Goal: Task Accomplishment & Management: Use online tool/utility

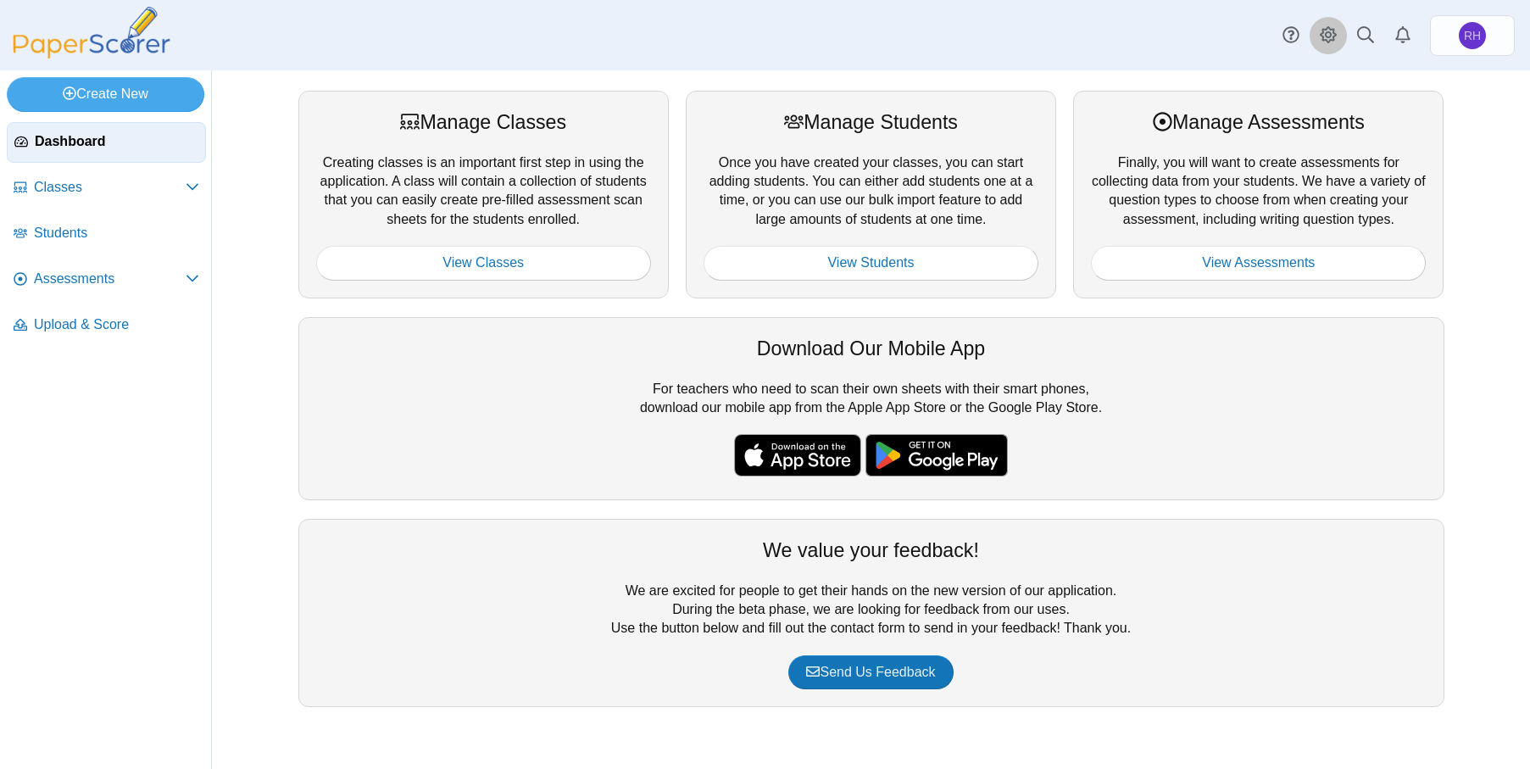
click at [1332, 35] on use at bounding box center [1328, 34] width 17 height 17
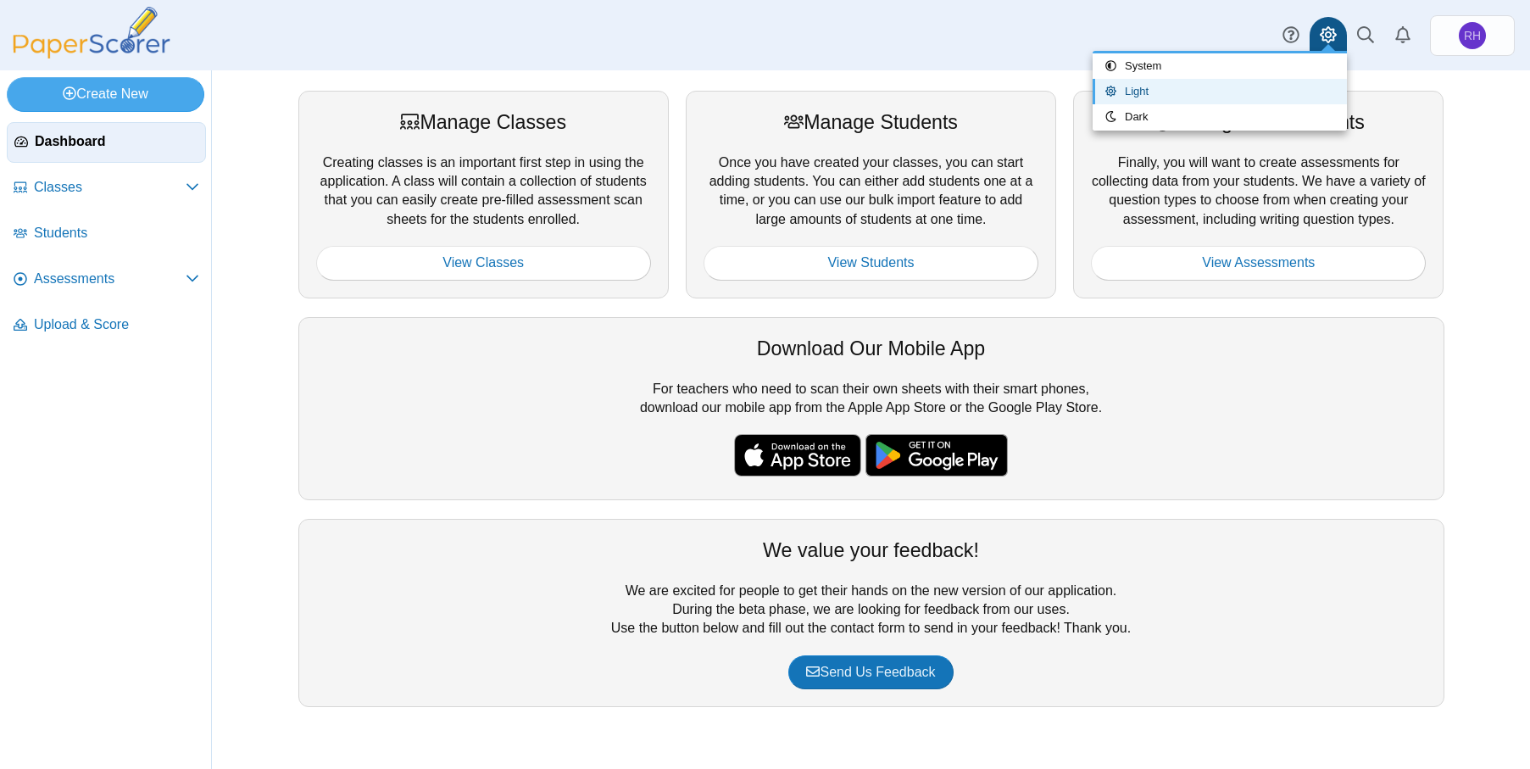
click at [1473, 93] on div "Manage Classes Creating classes is an important first step in using the applica…" at bounding box center [871, 419] width 1271 height 698
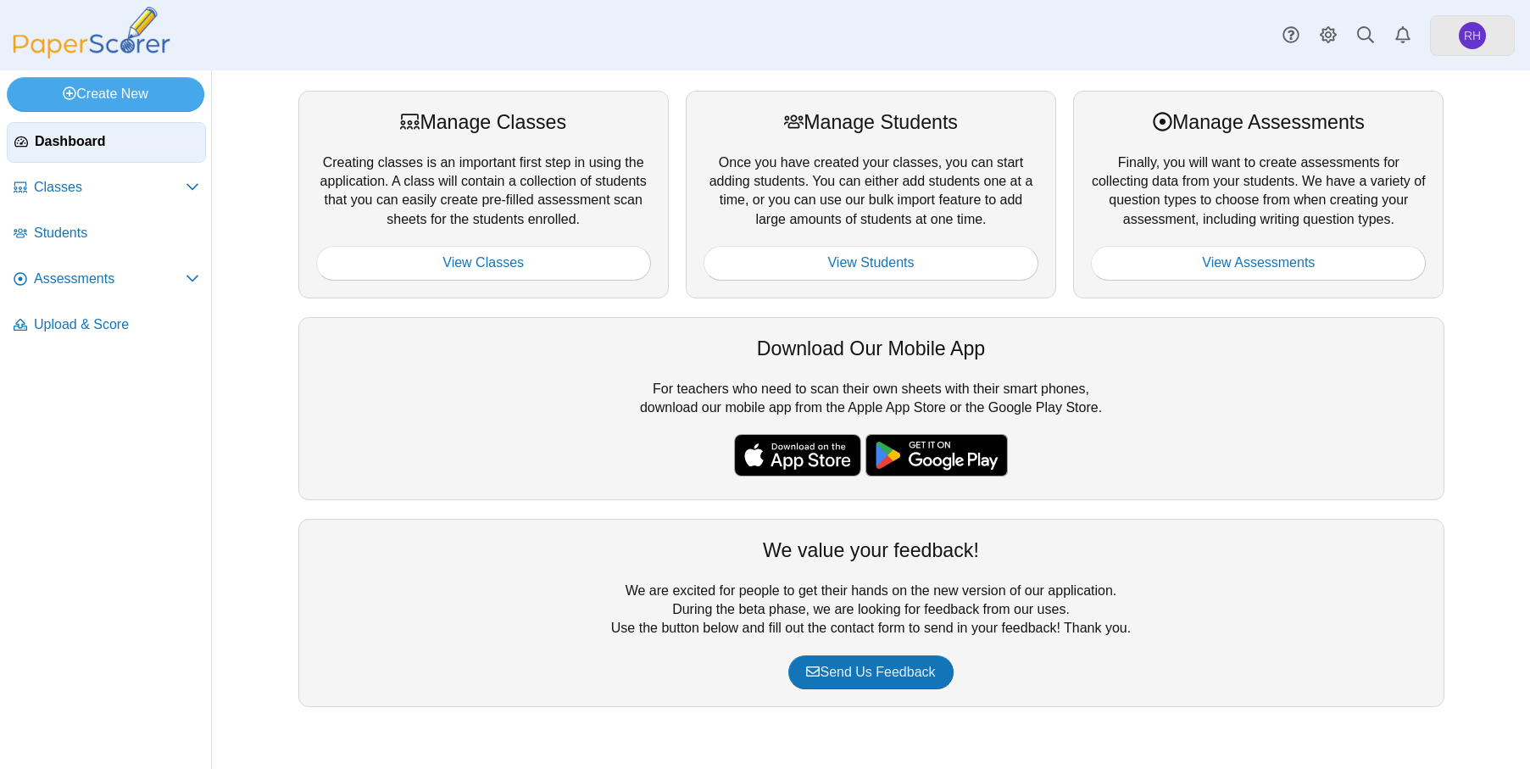
click at [1485, 36] on span "RH" at bounding box center [1472, 35] width 27 height 27
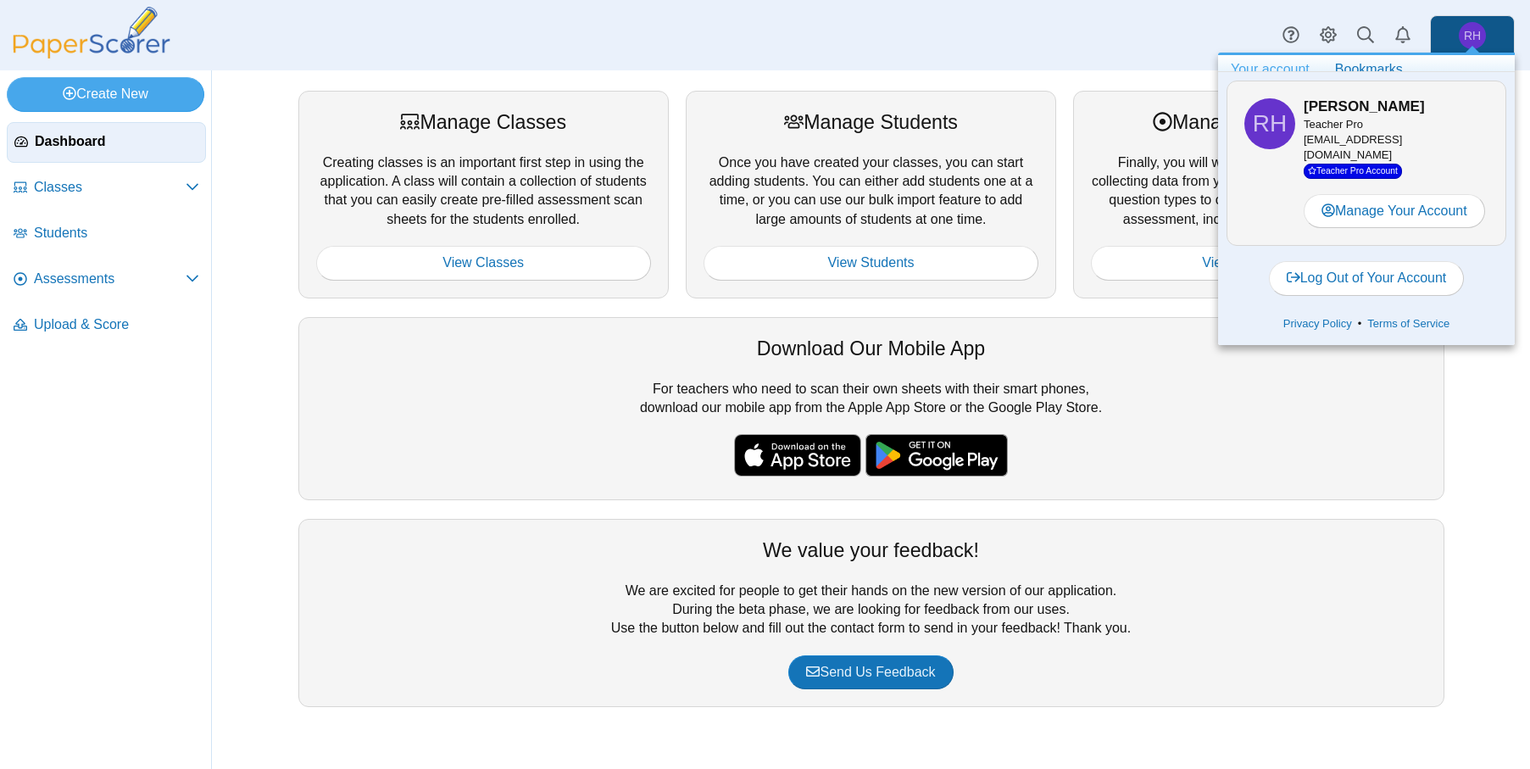
click at [1277, 70] on link "Your account" at bounding box center [1270, 69] width 104 height 29
click at [1388, 208] on link "Manage Your Account" at bounding box center [1394, 211] width 181 height 34
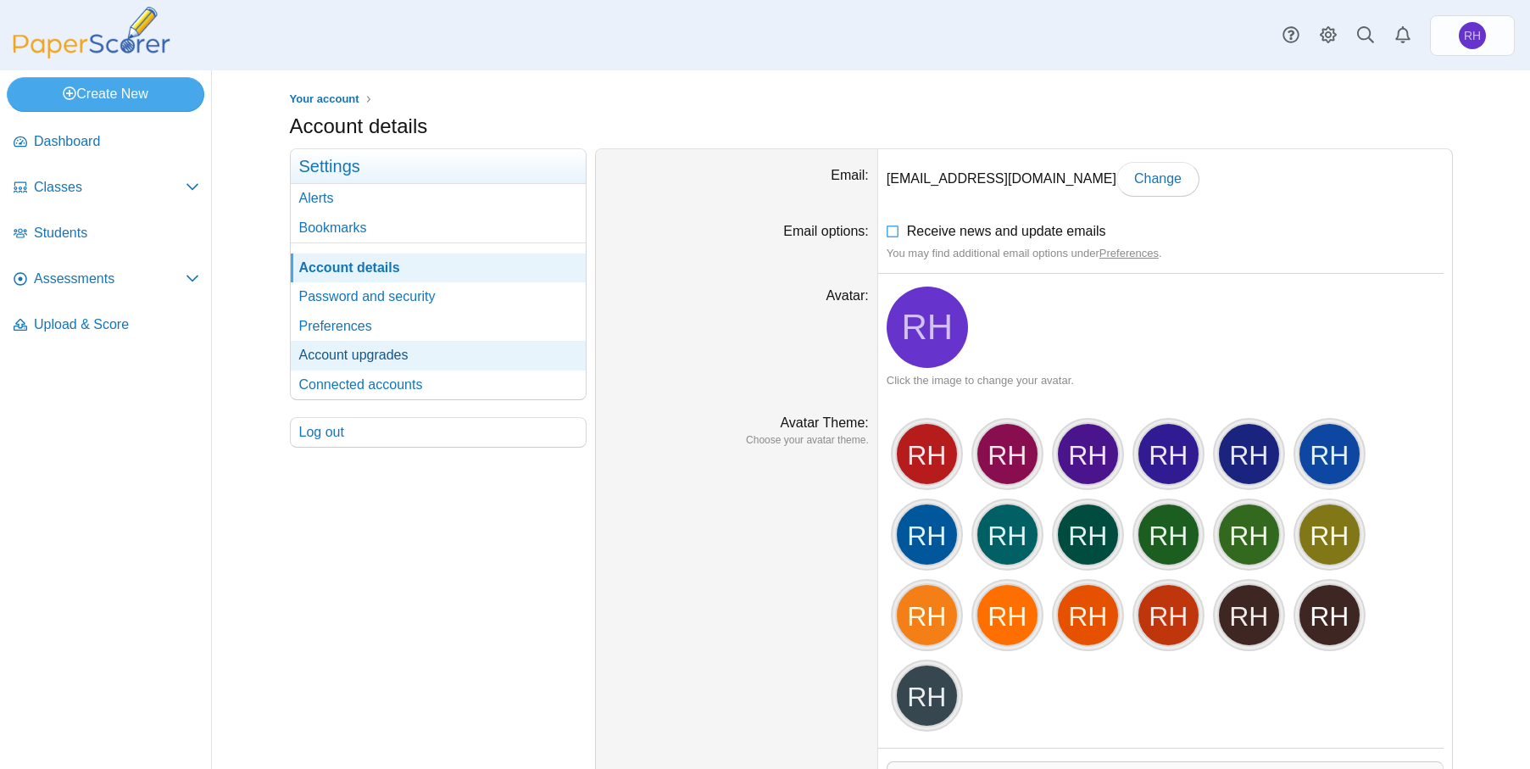
click at [393, 346] on link "Account upgrades" at bounding box center [438, 355] width 295 height 29
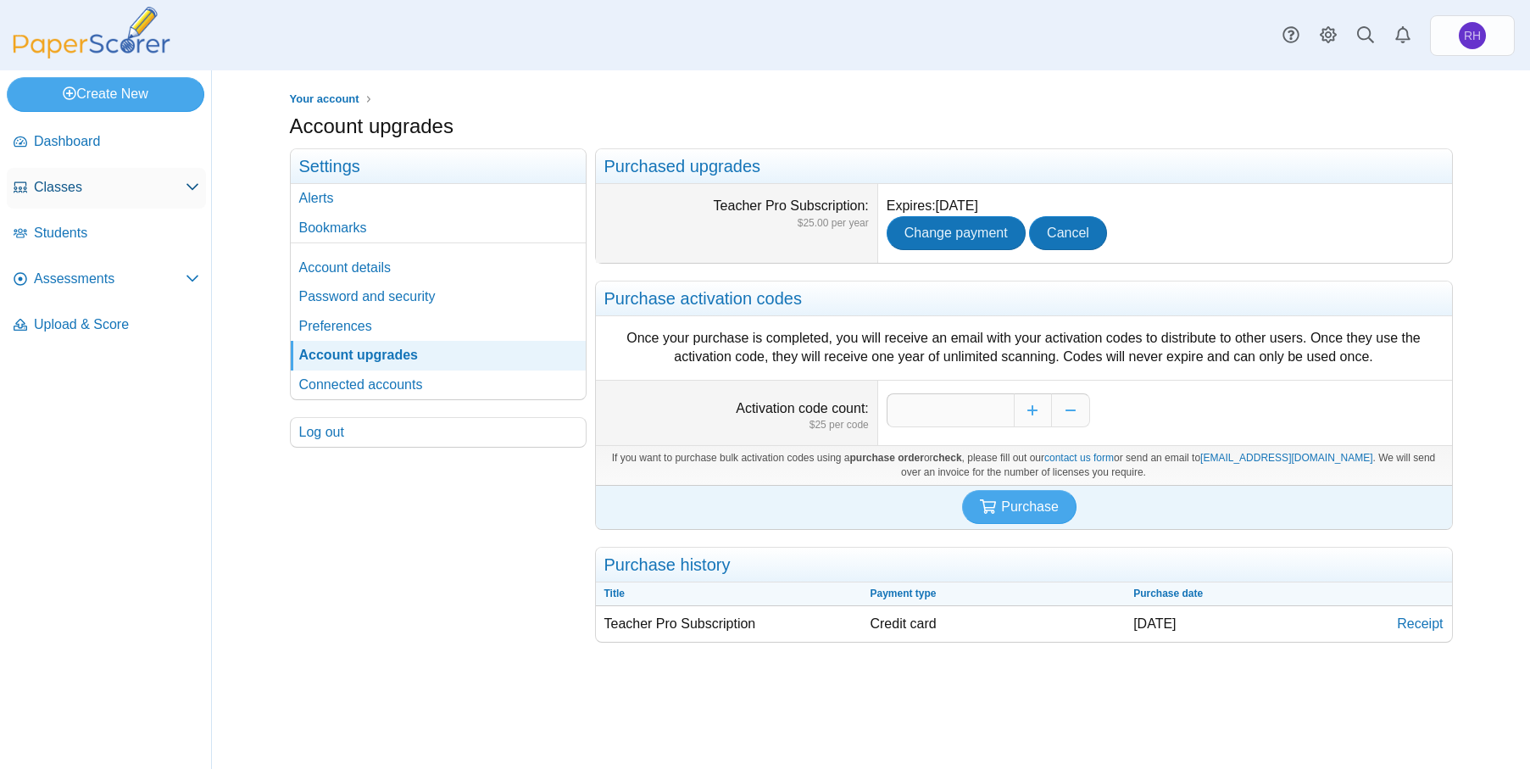
click at [61, 182] on span "Classes" at bounding box center [110, 187] width 152 height 19
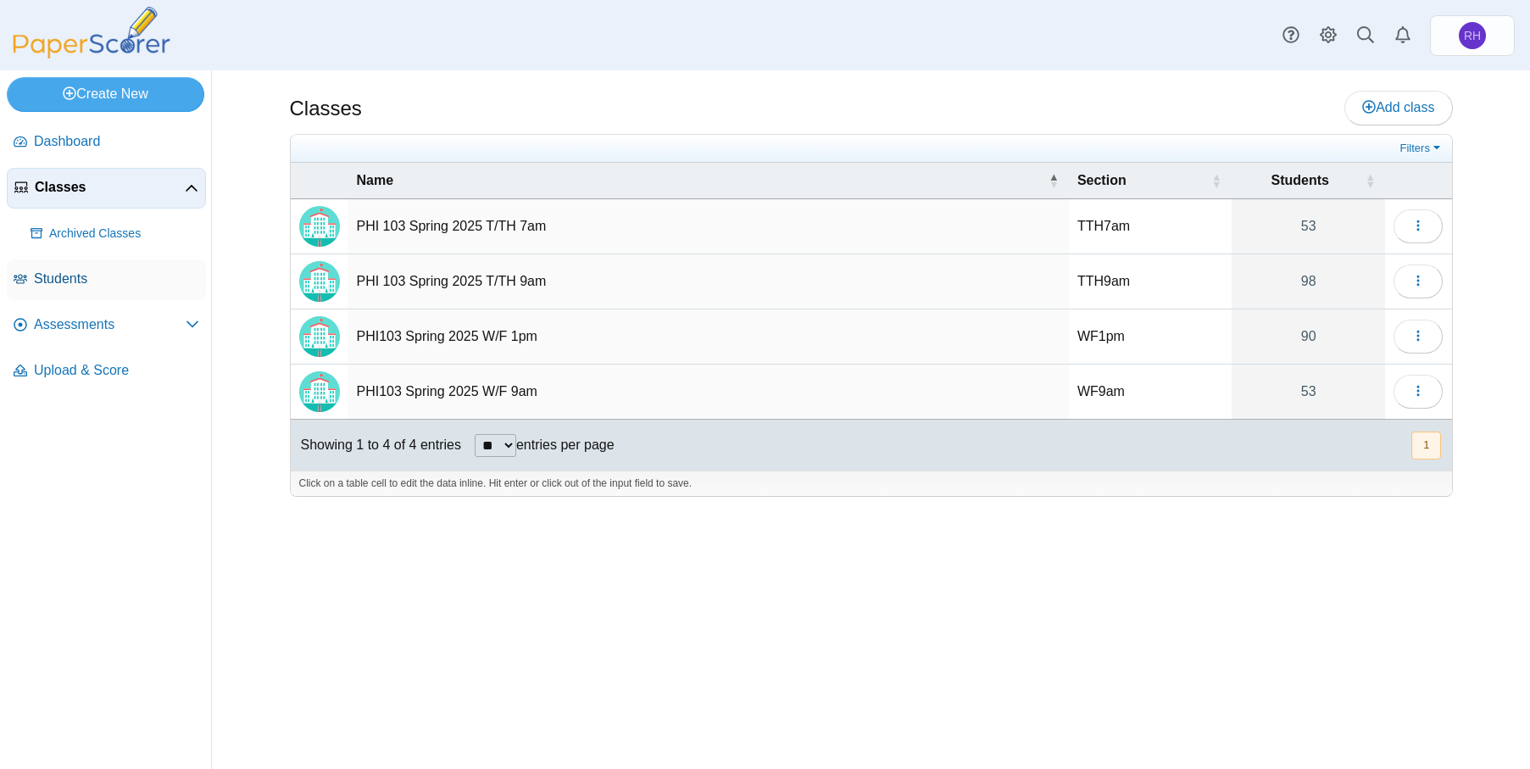
click at [81, 286] on span "Students" at bounding box center [116, 279] width 165 height 19
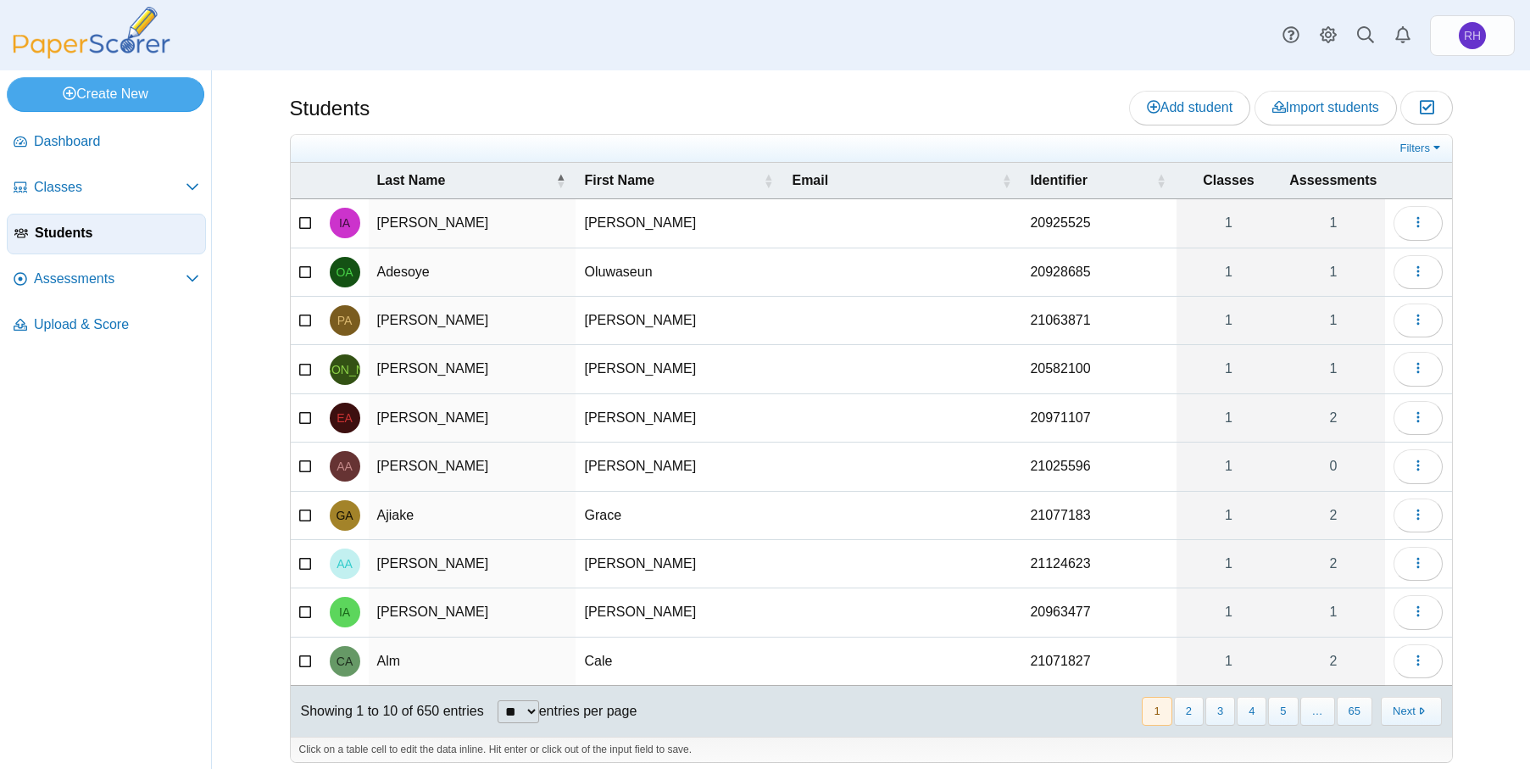
click at [302, 183] on th at bounding box center [306, 181] width 31 height 36
click at [1422, 111] on icon "button" at bounding box center [1426, 107] width 16 height 14
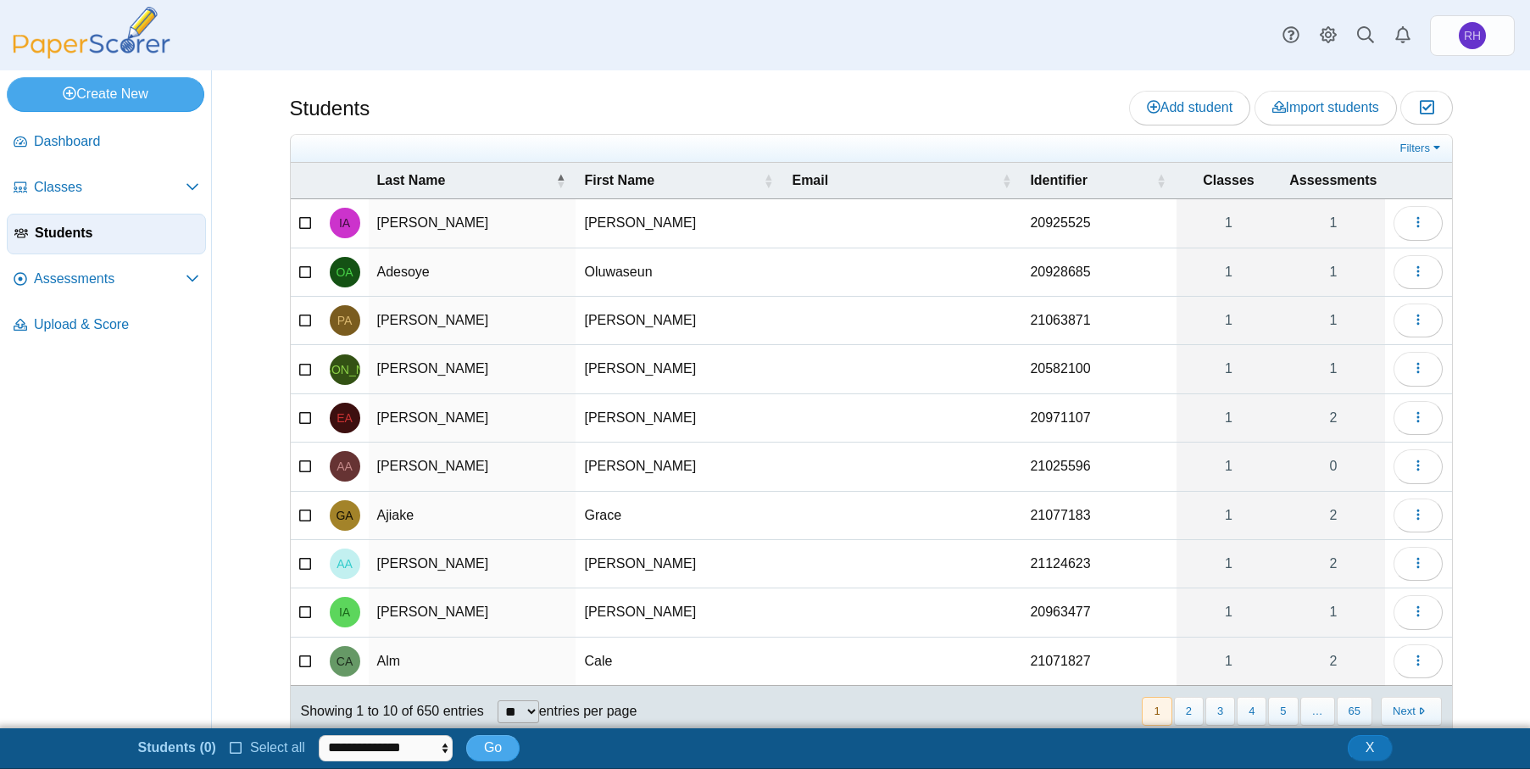
click at [236, 742] on icon at bounding box center [237, 746] width 14 height 12
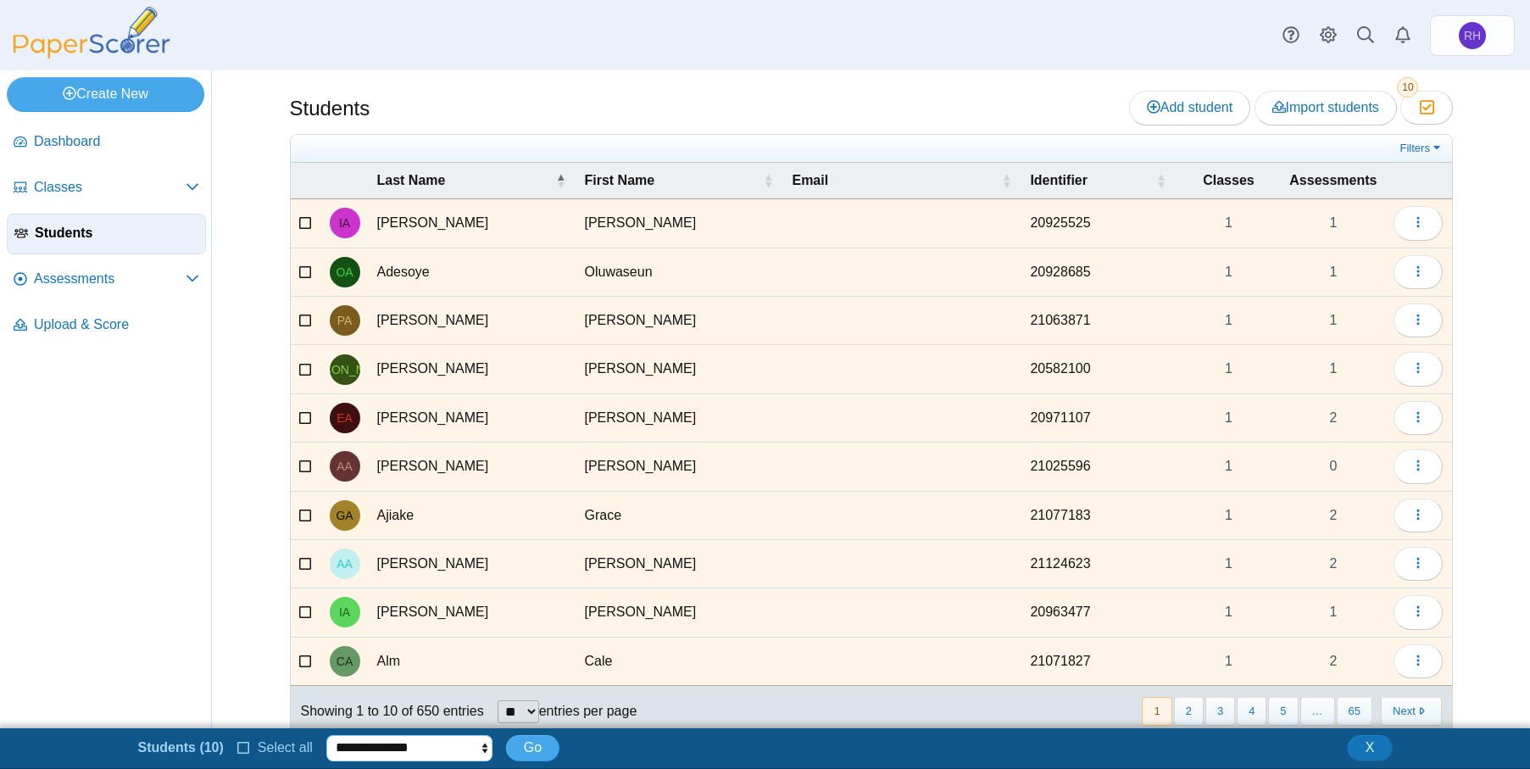
click at [396, 747] on select "**********" at bounding box center [409, 747] width 166 height 25
click at [668, 751] on div "**********" at bounding box center [765, 748] width 1271 height 30
click at [88, 138] on span "Dashboard" at bounding box center [116, 141] width 165 height 19
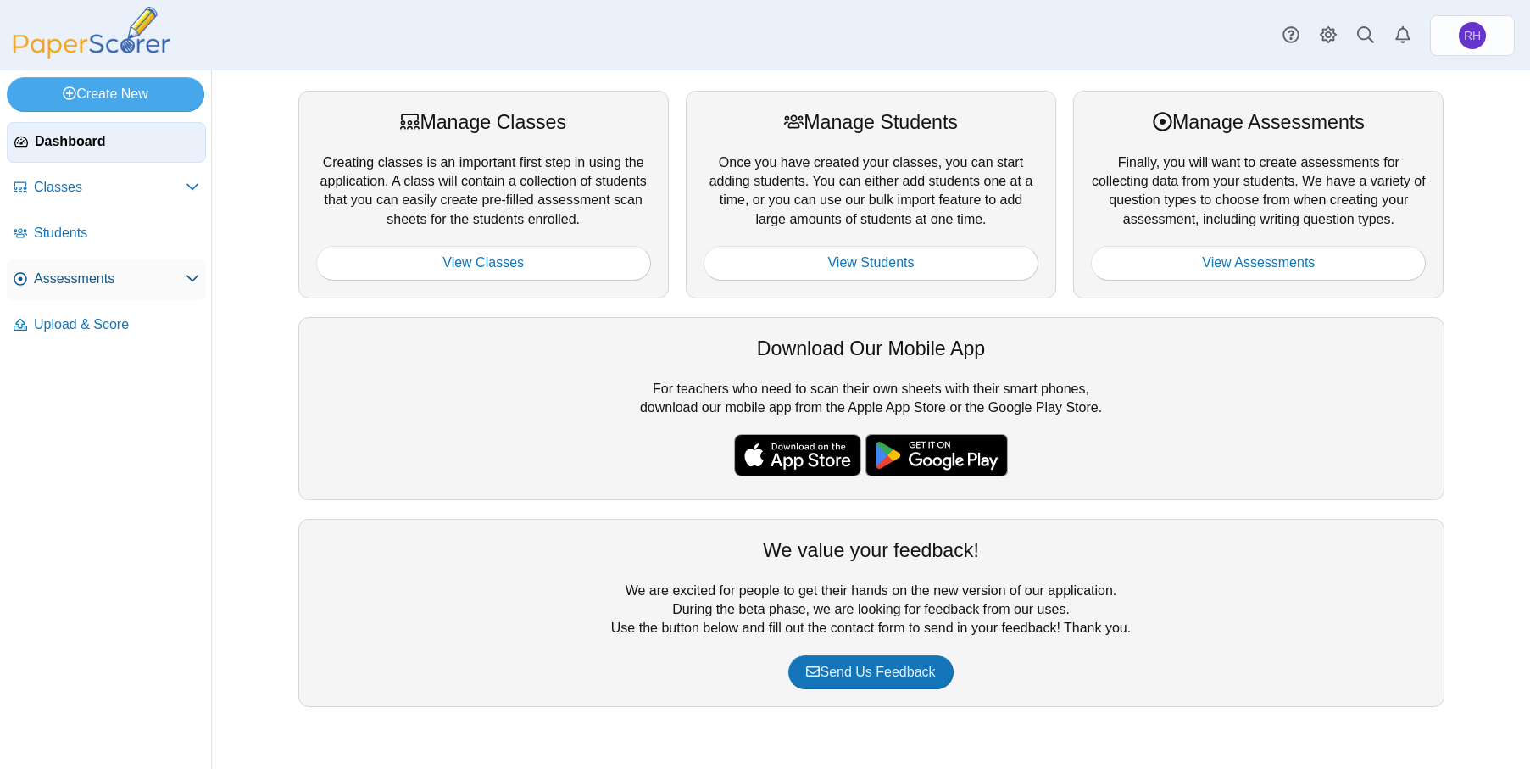
click at [102, 273] on span "Assessments" at bounding box center [110, 279] width 152 height 19
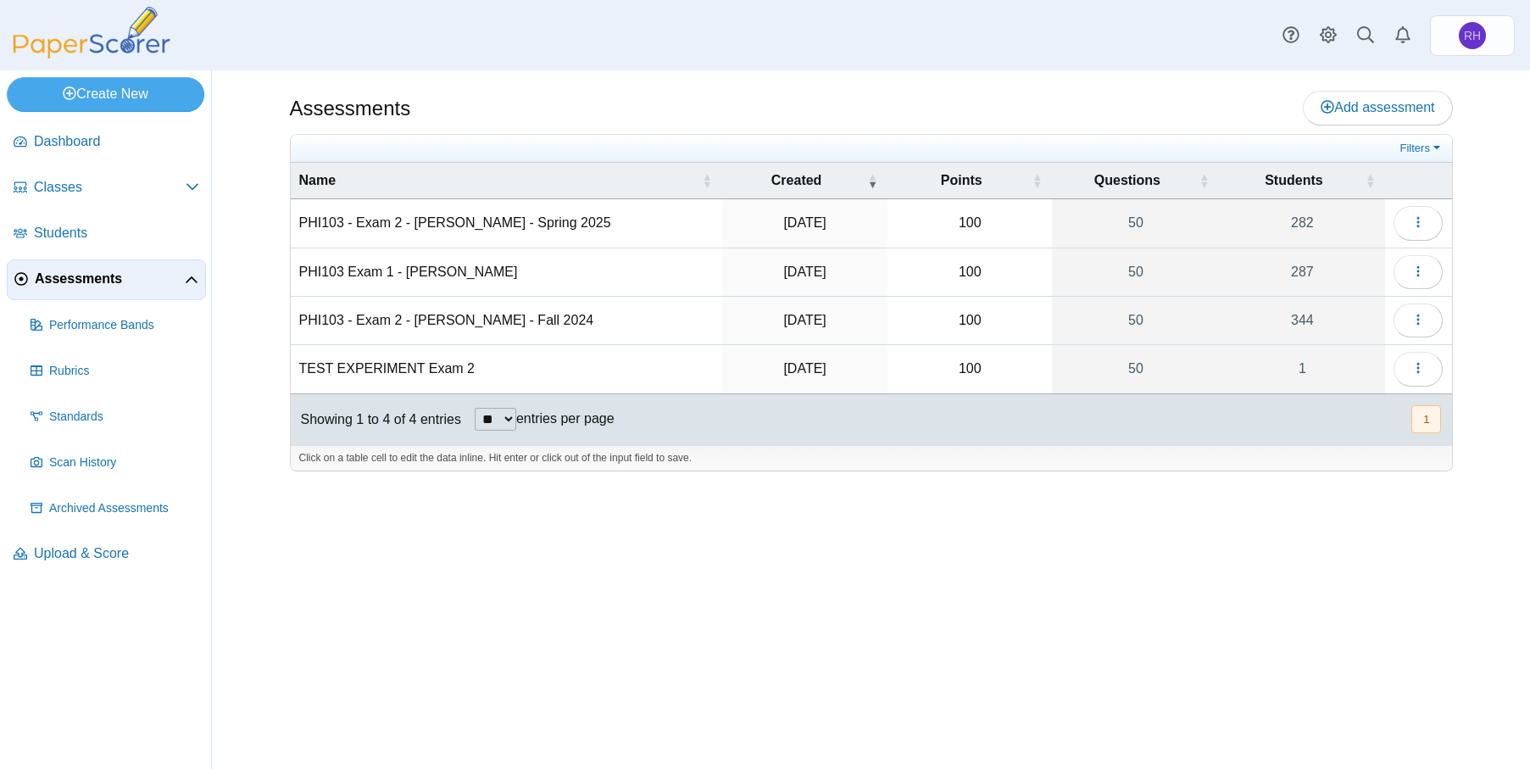
click at [370, 364] on td "TEST EXPERIMENT Exam 2" at bounding box center [507, 369] width 432 height 48
click at [648, 626] on div "Assessments Add assessment 100" at bounding box center [871, 419] width 1271 height 698
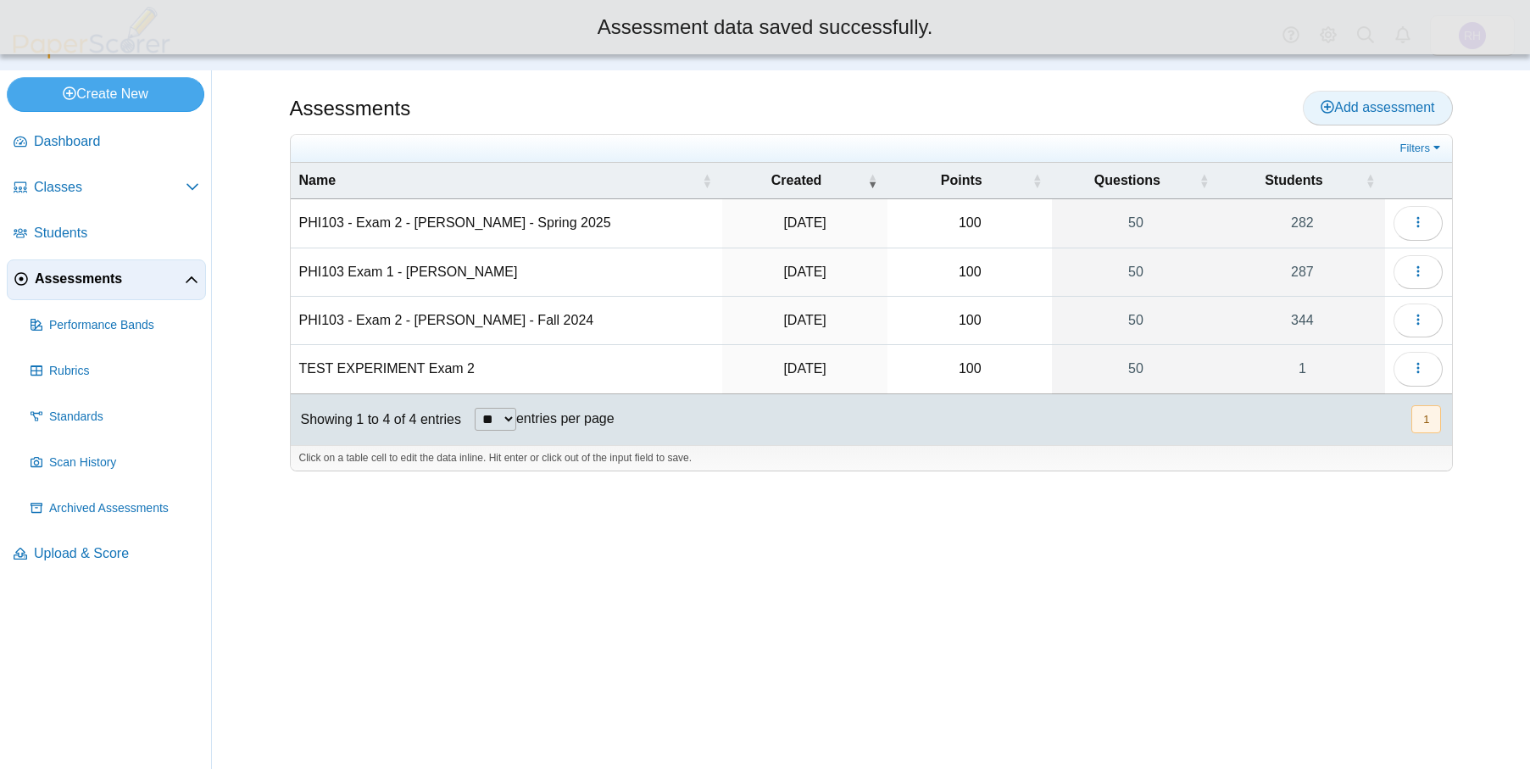
click at [1401, 117] on link "Add assessment" at bounding box center [1377, 108] width 149 height 34
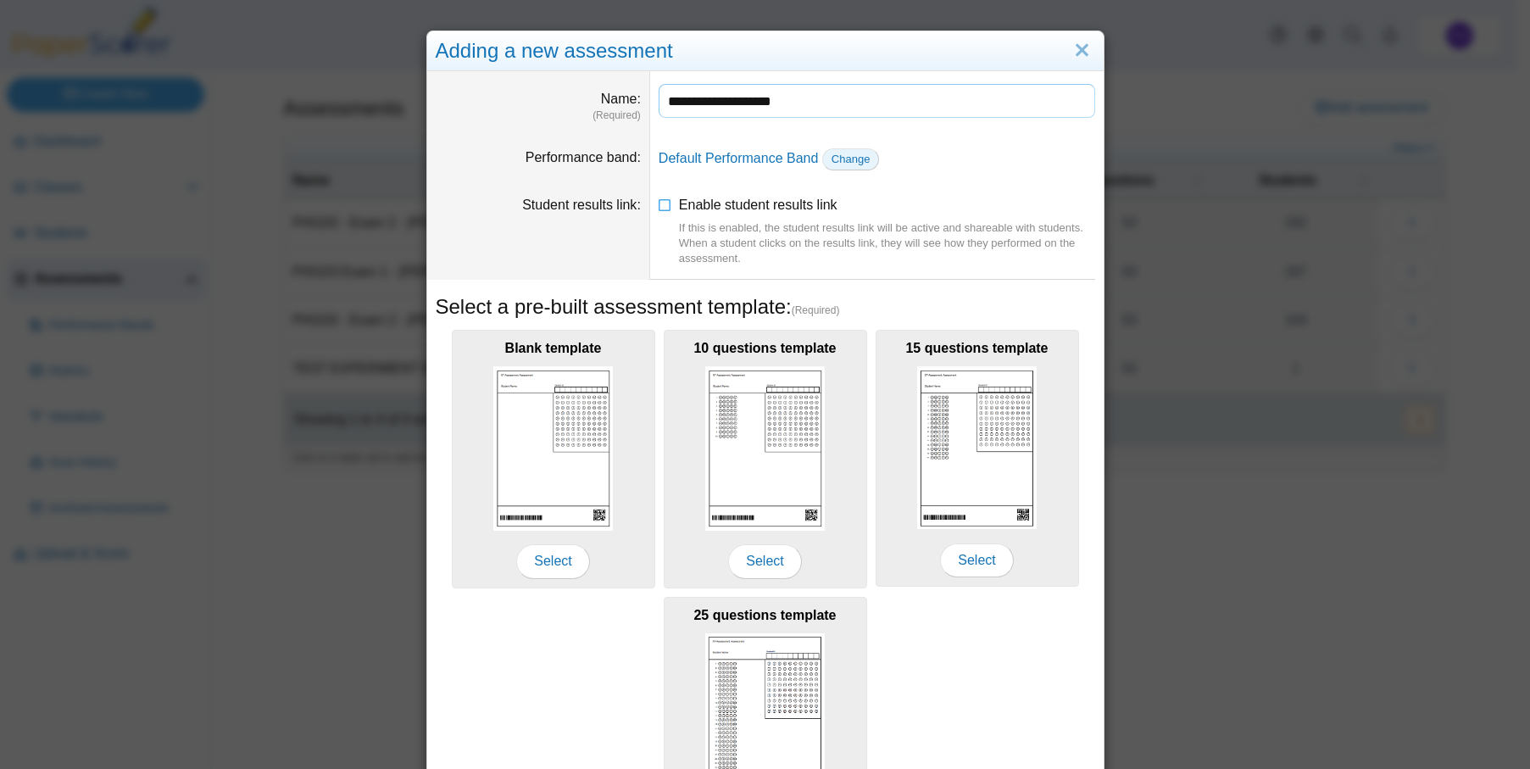
type input "**********"
click at [846, 162] on span "Change" at bounding box center [851, 159] width 39 height 13
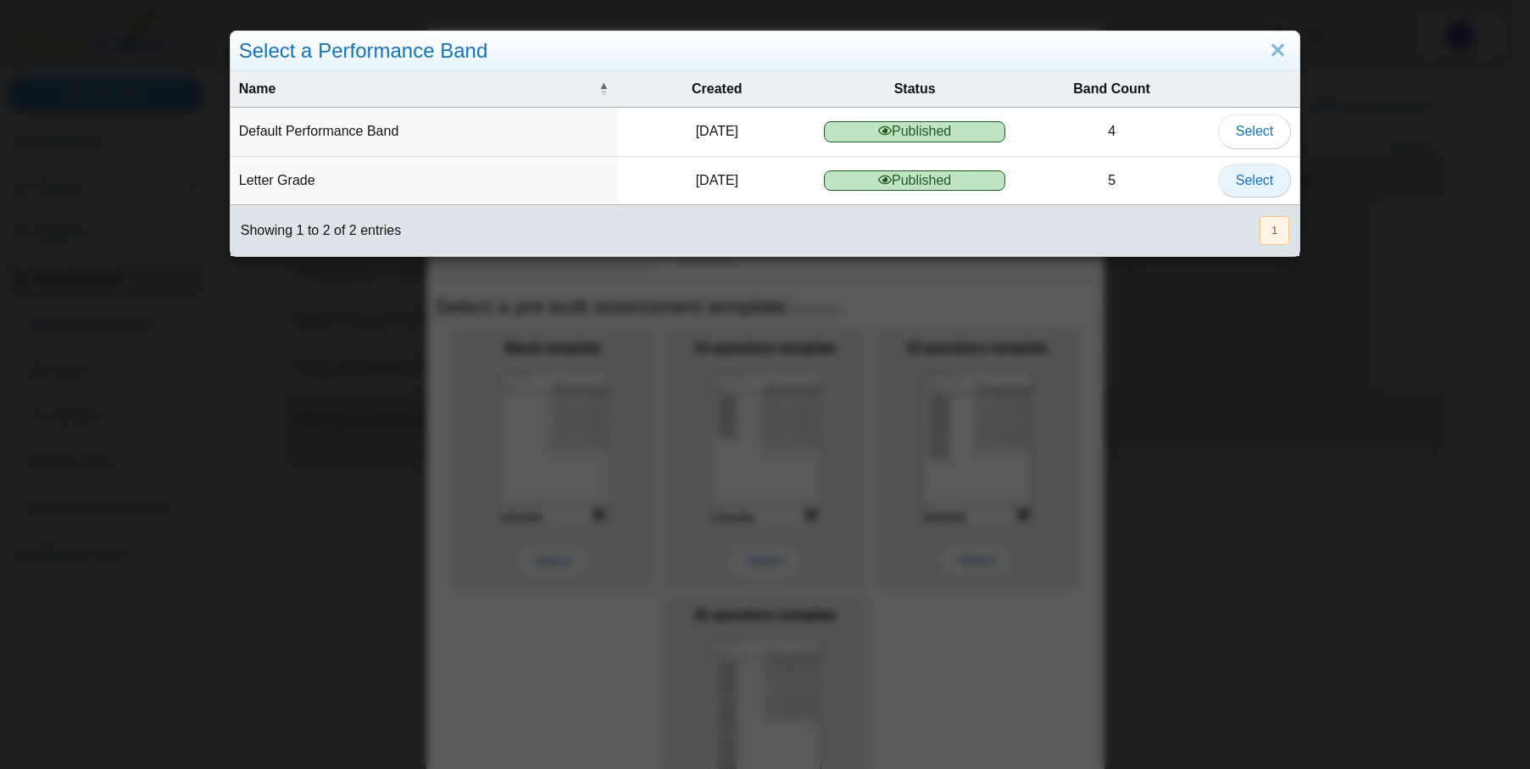
click at [1256, 175] on span "Select" at bounding box center [1254, 180] width 37 height 14
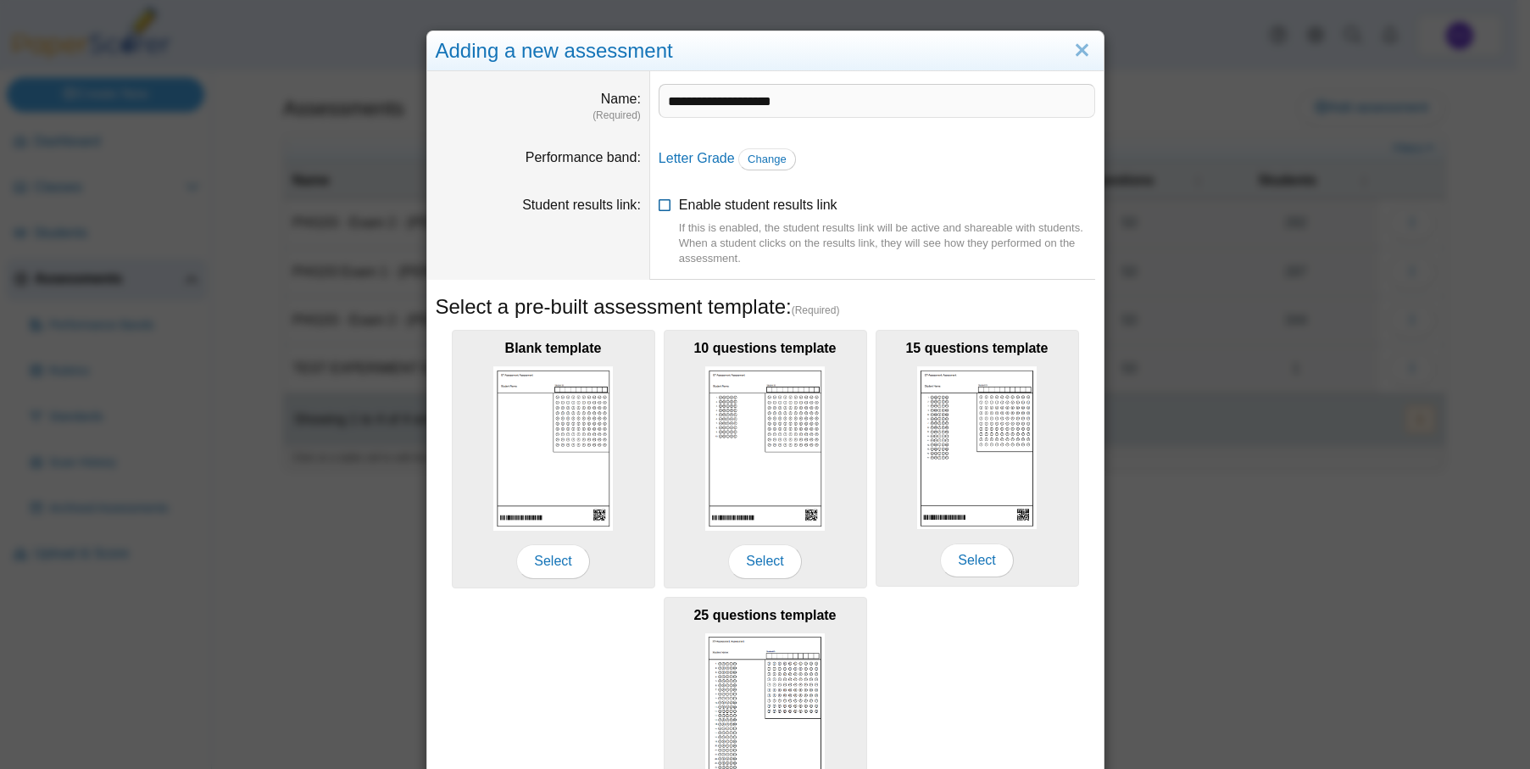
scroll to position [153, 0]
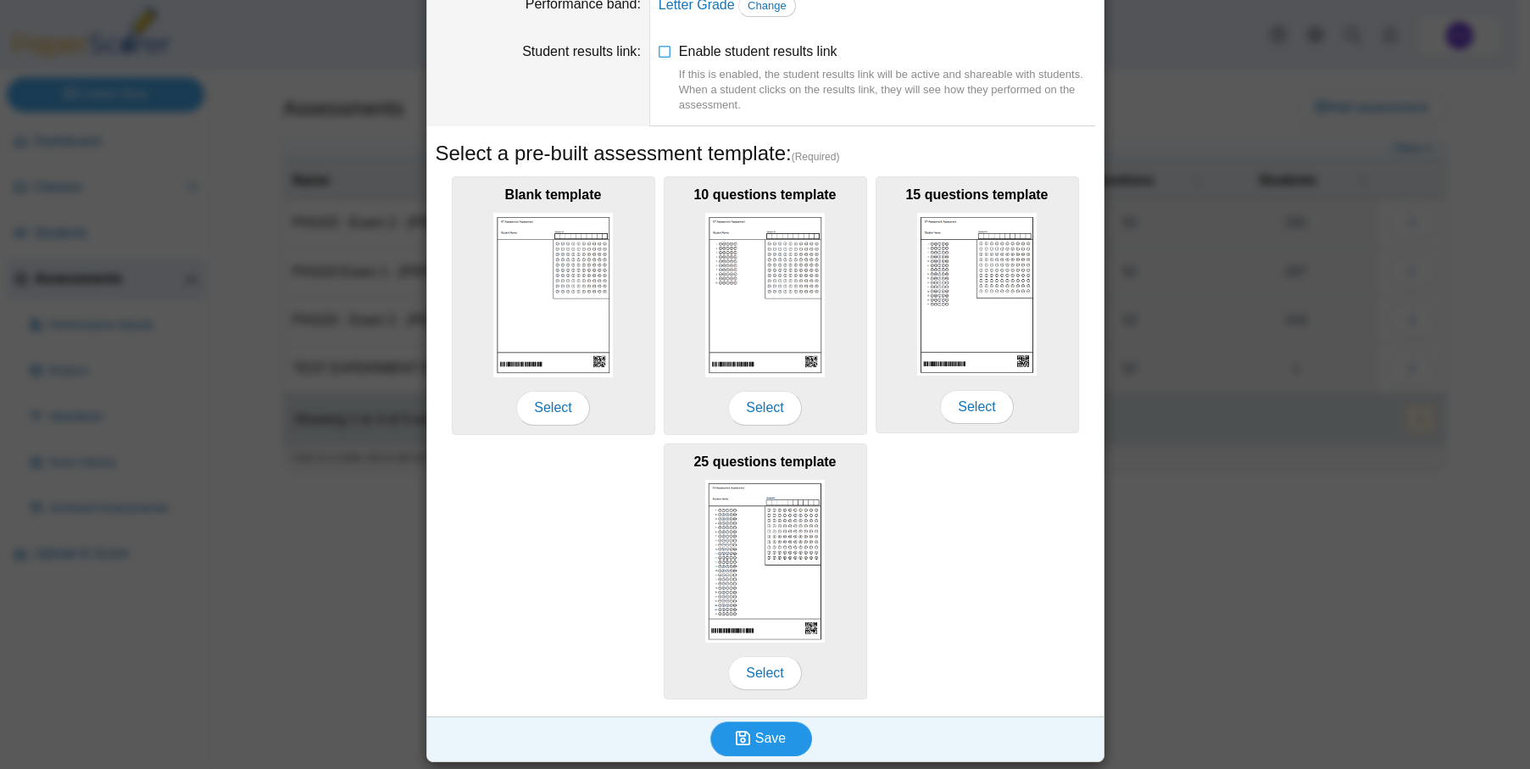
click at [774, 732] on span "Save" at bounding box center [770, 738] width 31 height 14
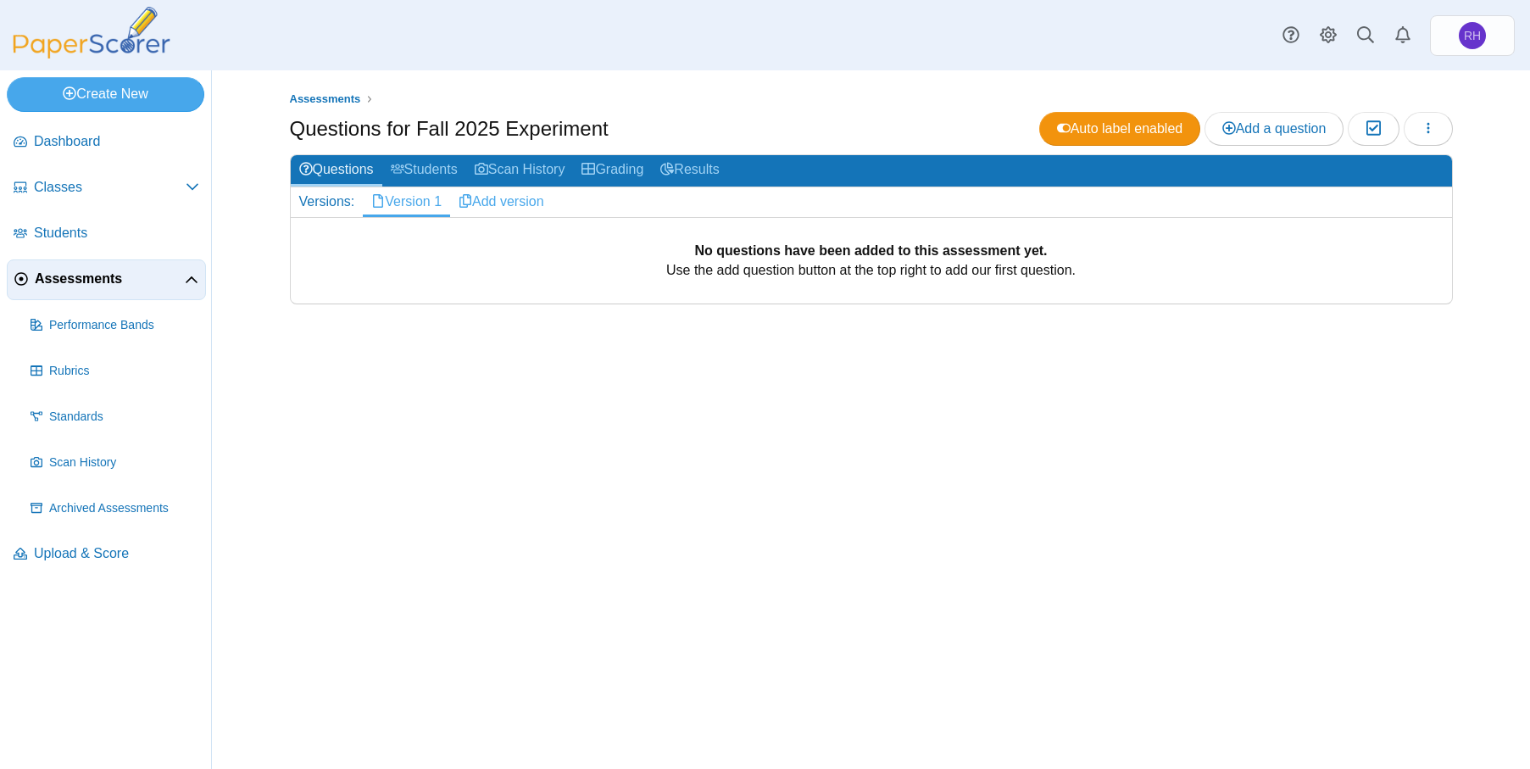
click at [507, 197] on link "Add version" at bounding box center [501, 201] width 103 height 29
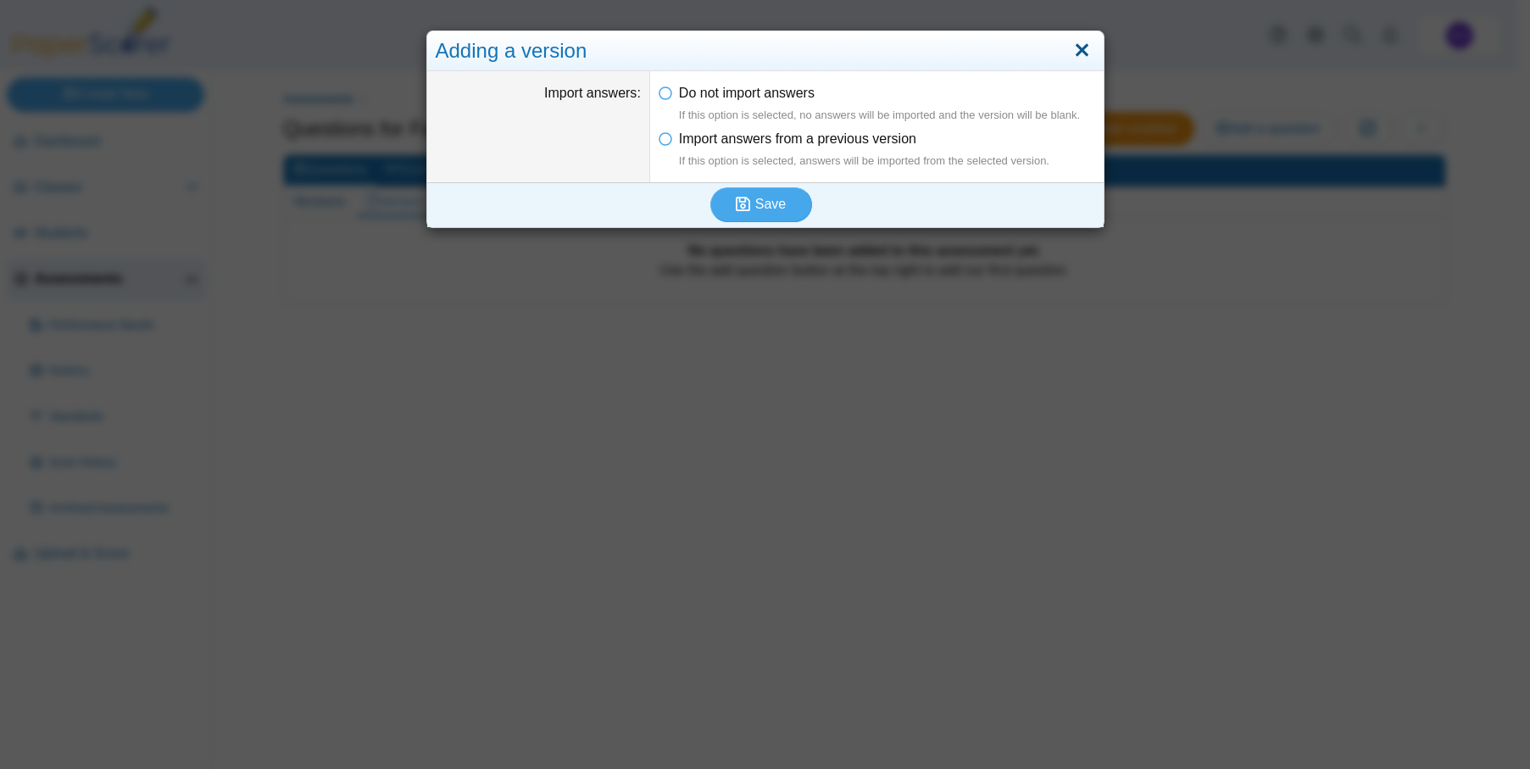
click at [1073, 45] on link "Close" at bounding box center [1082, 50] width 26 height 29
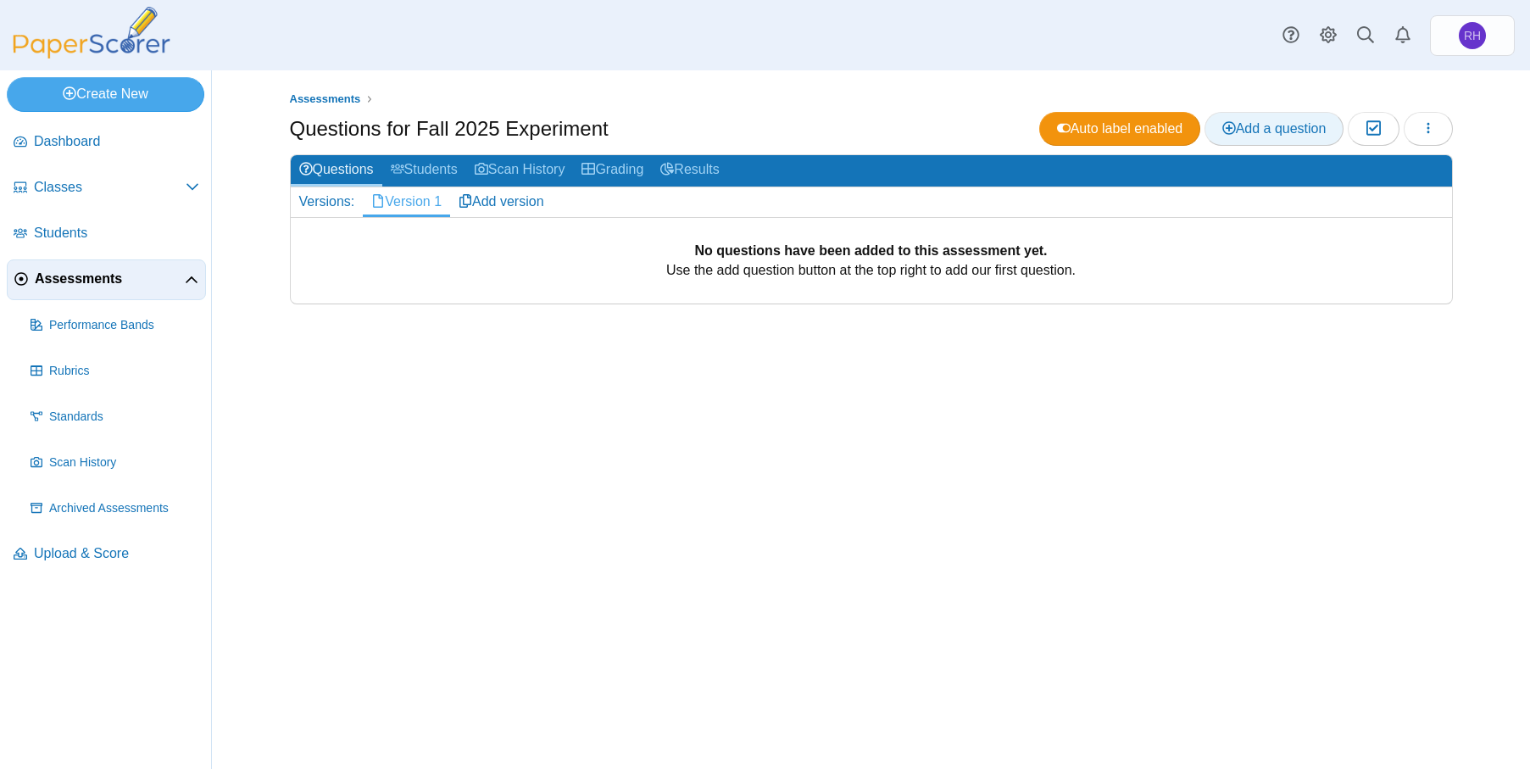
click at [1260, 131] on span "Add a question" at bounding box center [1274, 128] width 104 height 14
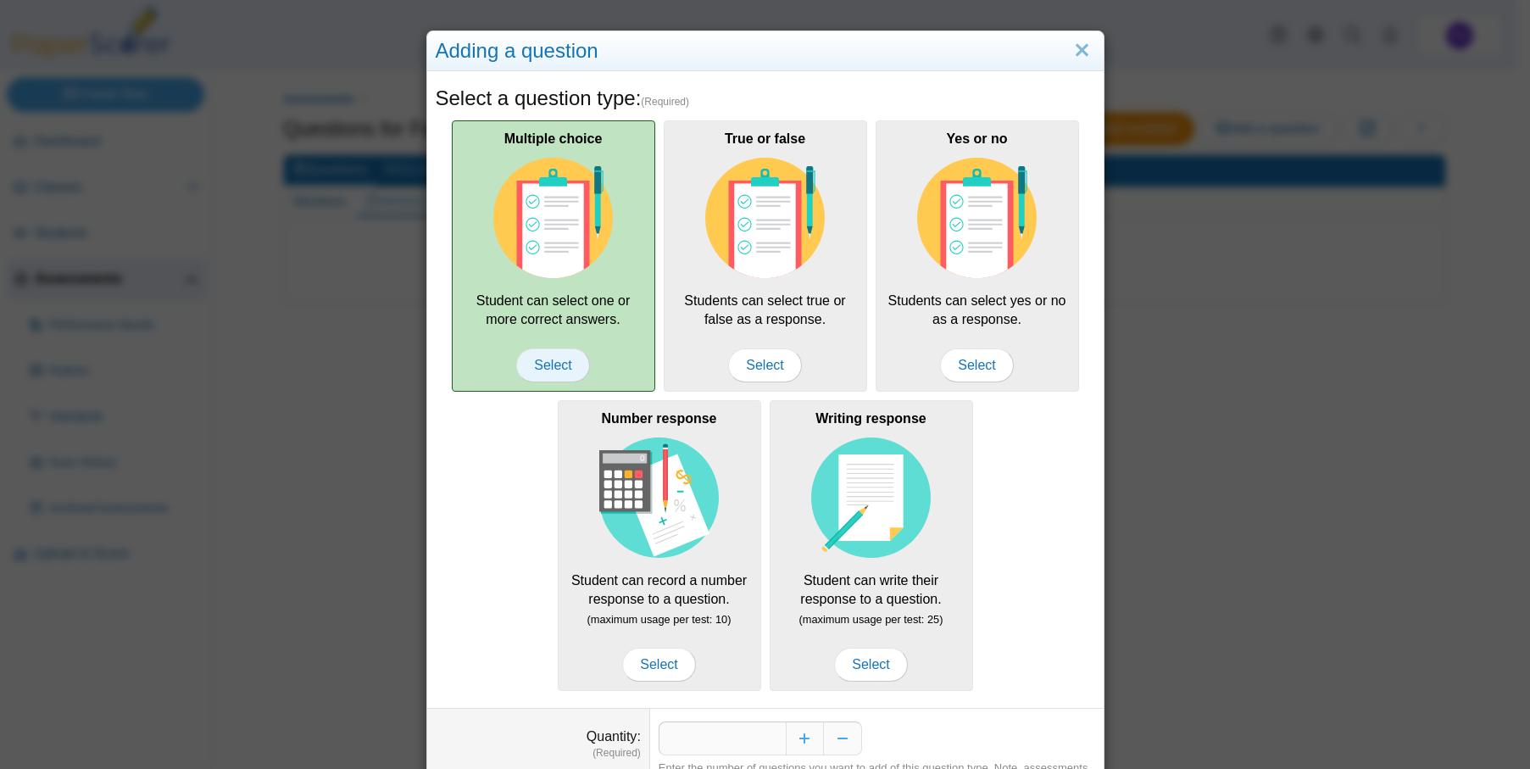
click at [547, 363] on span "Select" at bounding box center [552, 365] width 73 height 34
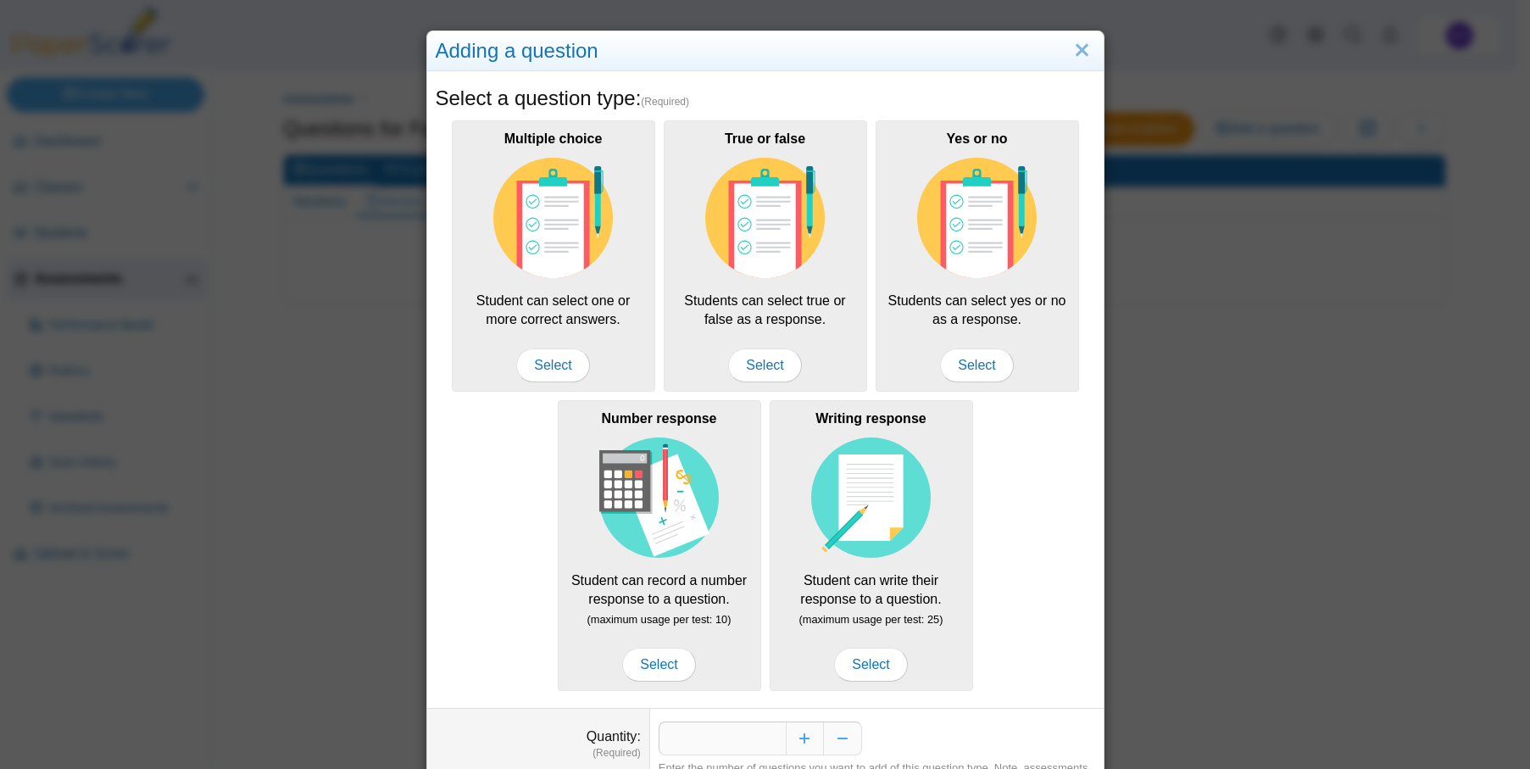
scroll to position [87, 0]
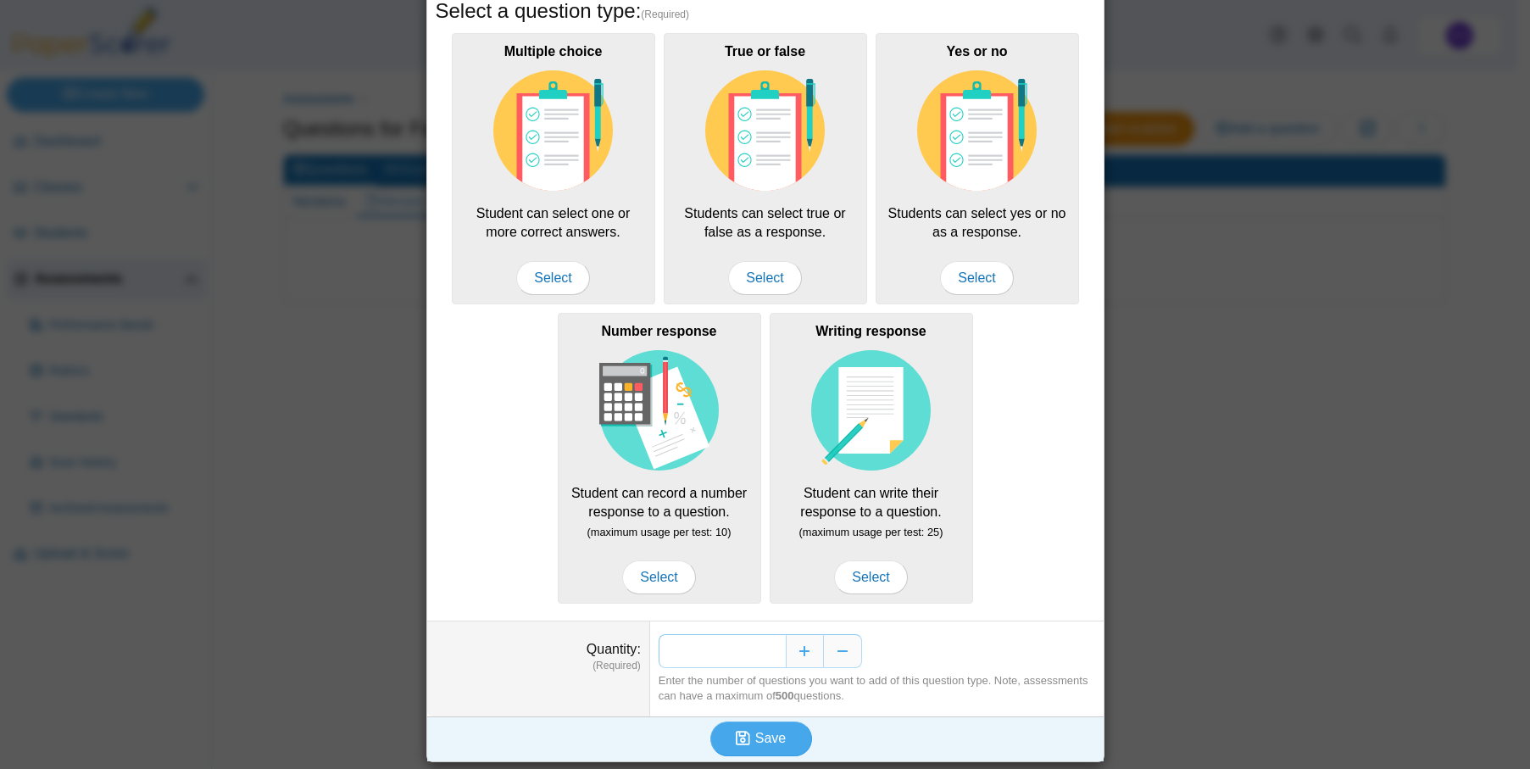
click at [737, 648] on input "*" at bounding box center [722, 651] width 127 height 34
type input "**"
click at [763, 743] on span "Save" at bounding box center [770, 738] width 31 height 14
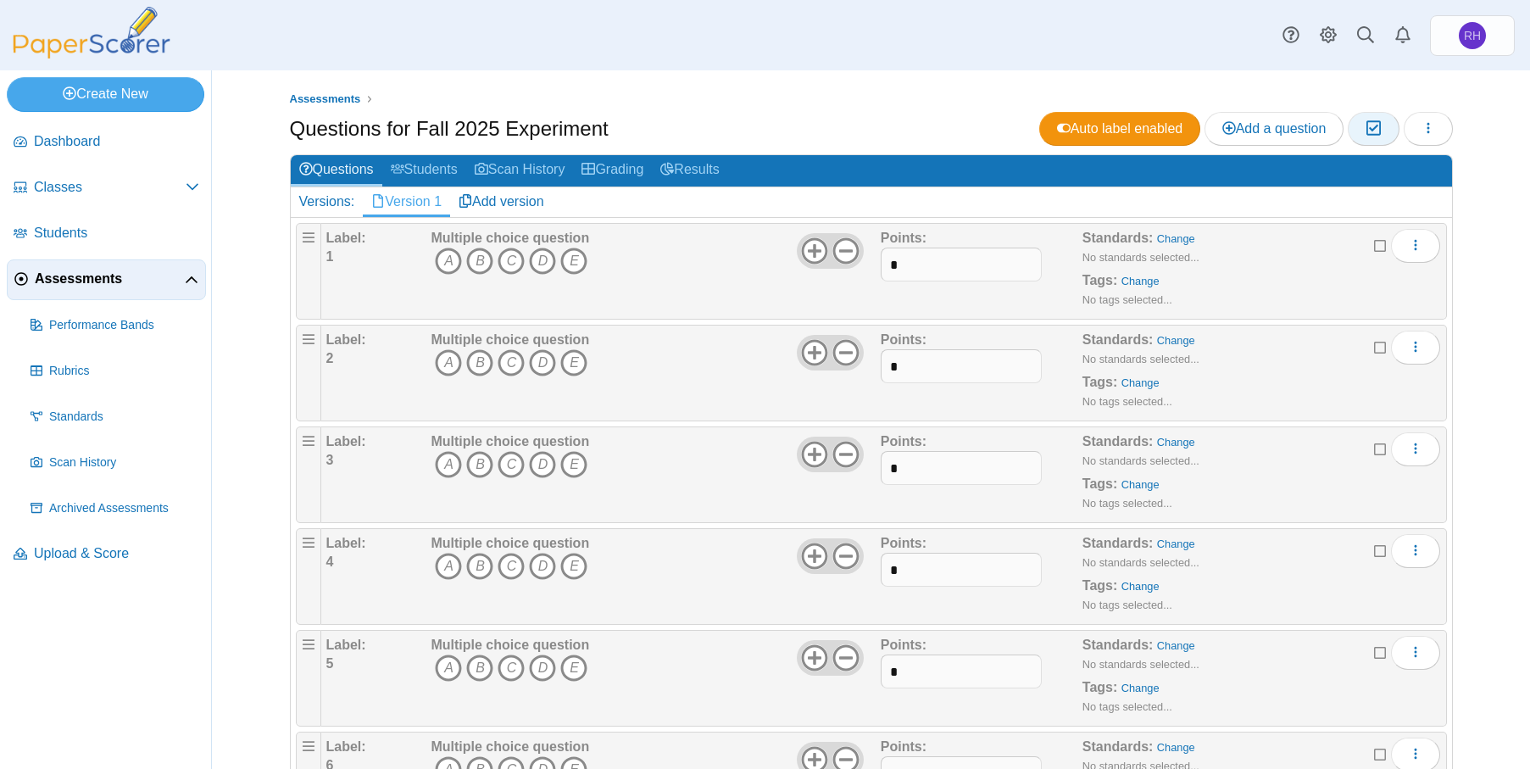
click at [1368, 131] on icon "button" at bounding box center [1374, 128] width 16 height 14
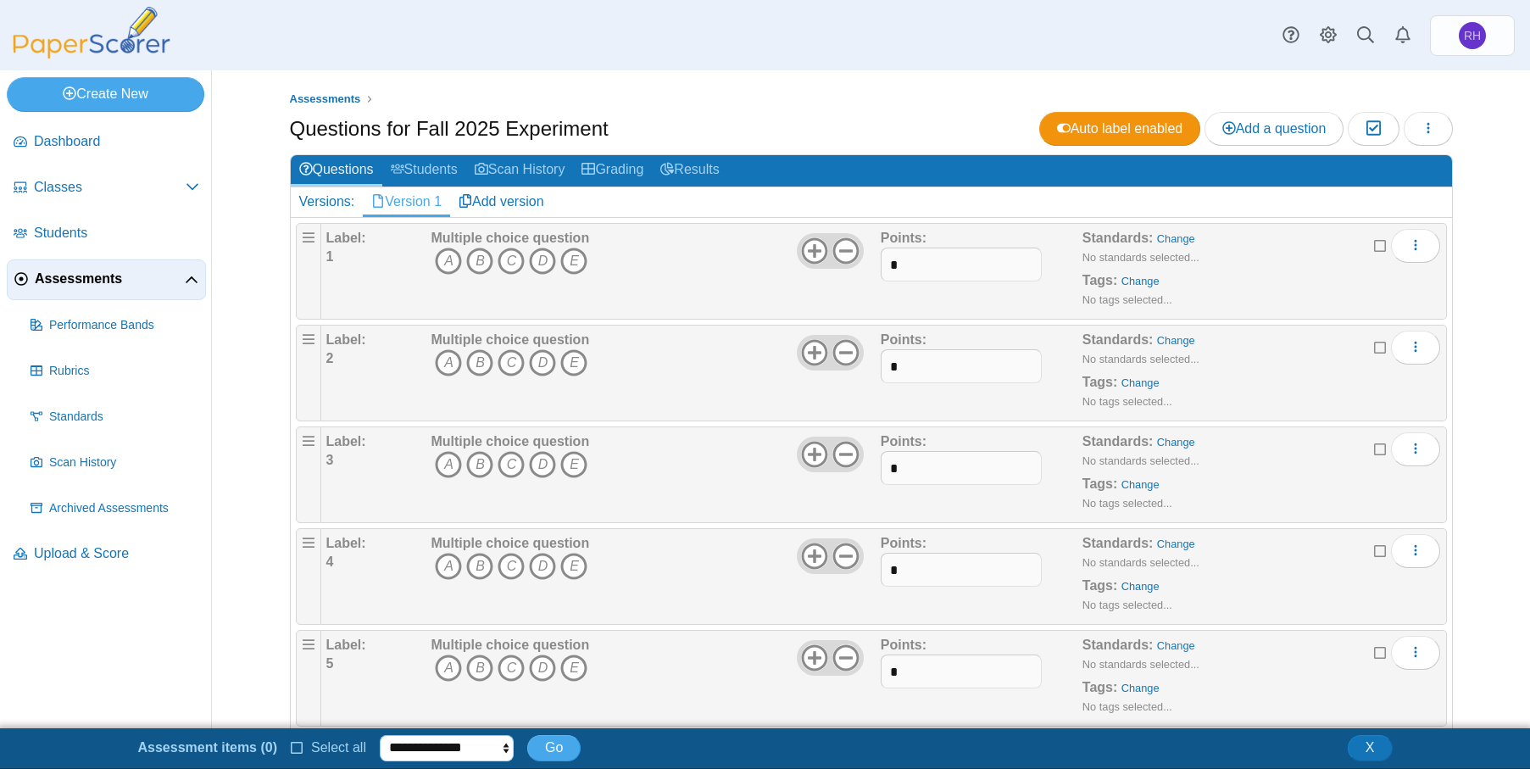
click at [479, 745] on select "**********" at bounding box center [447, 747] width 134 height 25
click at [325, 743] on span "Select all" at bounding box center [335, 747] width 62 height 14
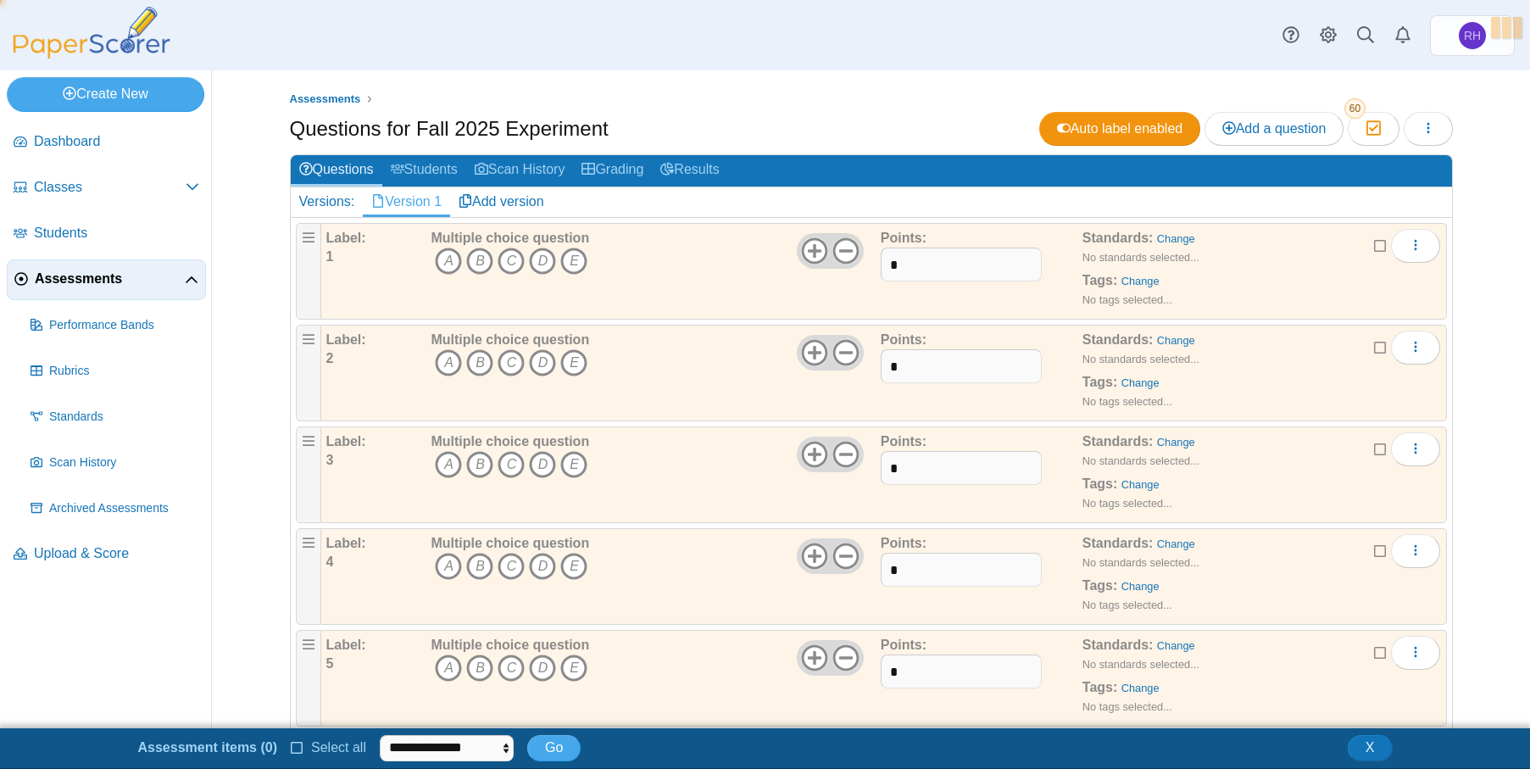
scroll to position [3, 0]
click at [504, 744] on select "**********" at bounding box center [466, 747] width 159 height 25
select select "******"
click at [387, 735] on select "**********" at bounding box center [466, 747] width 159 height 25
click at [578, 752] on span "Go" at bounding box center [586, 747] width 18 height 14
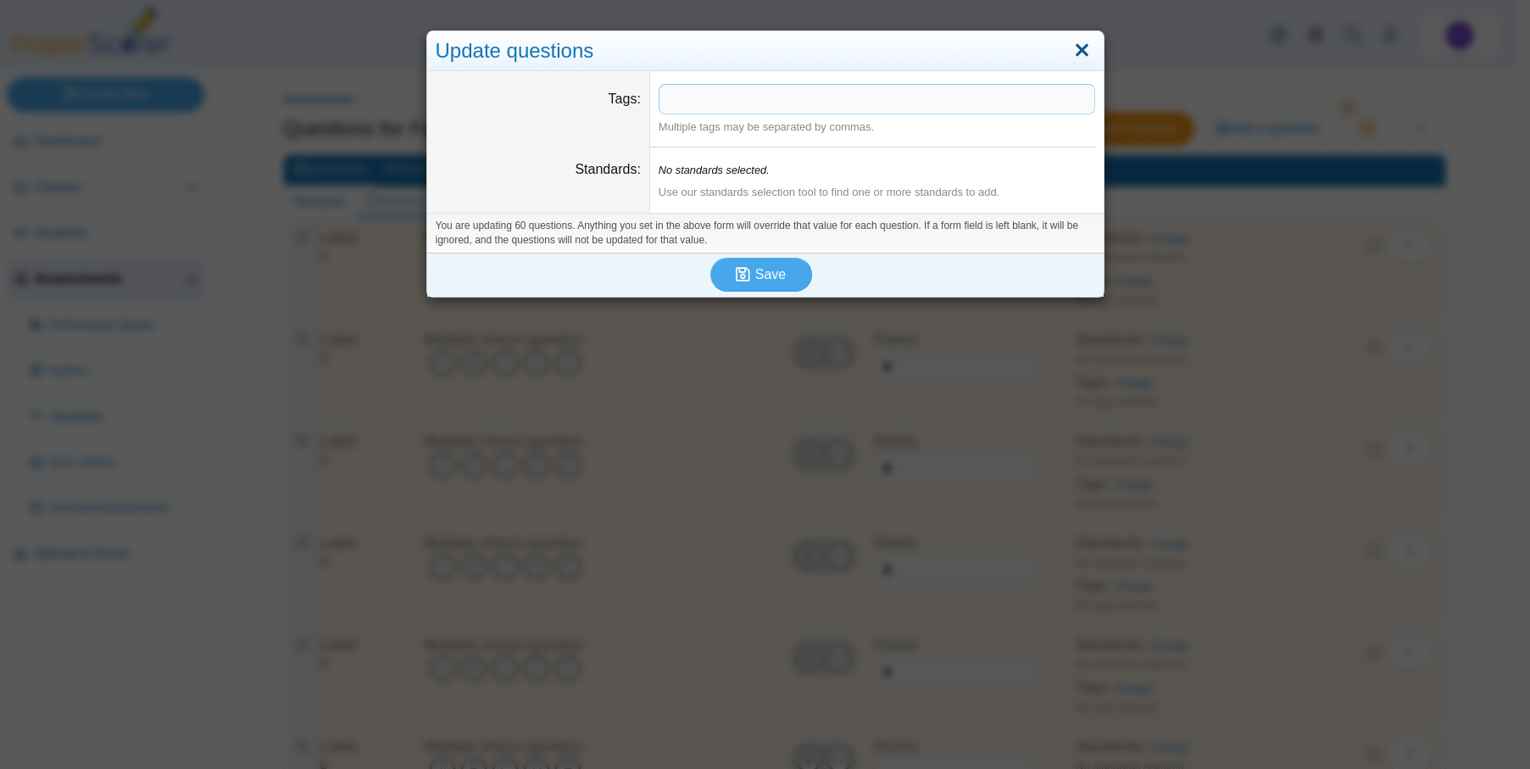
click at [1077, 58] on link "Close" at bounding box center [1082, 50] width 26 height 29
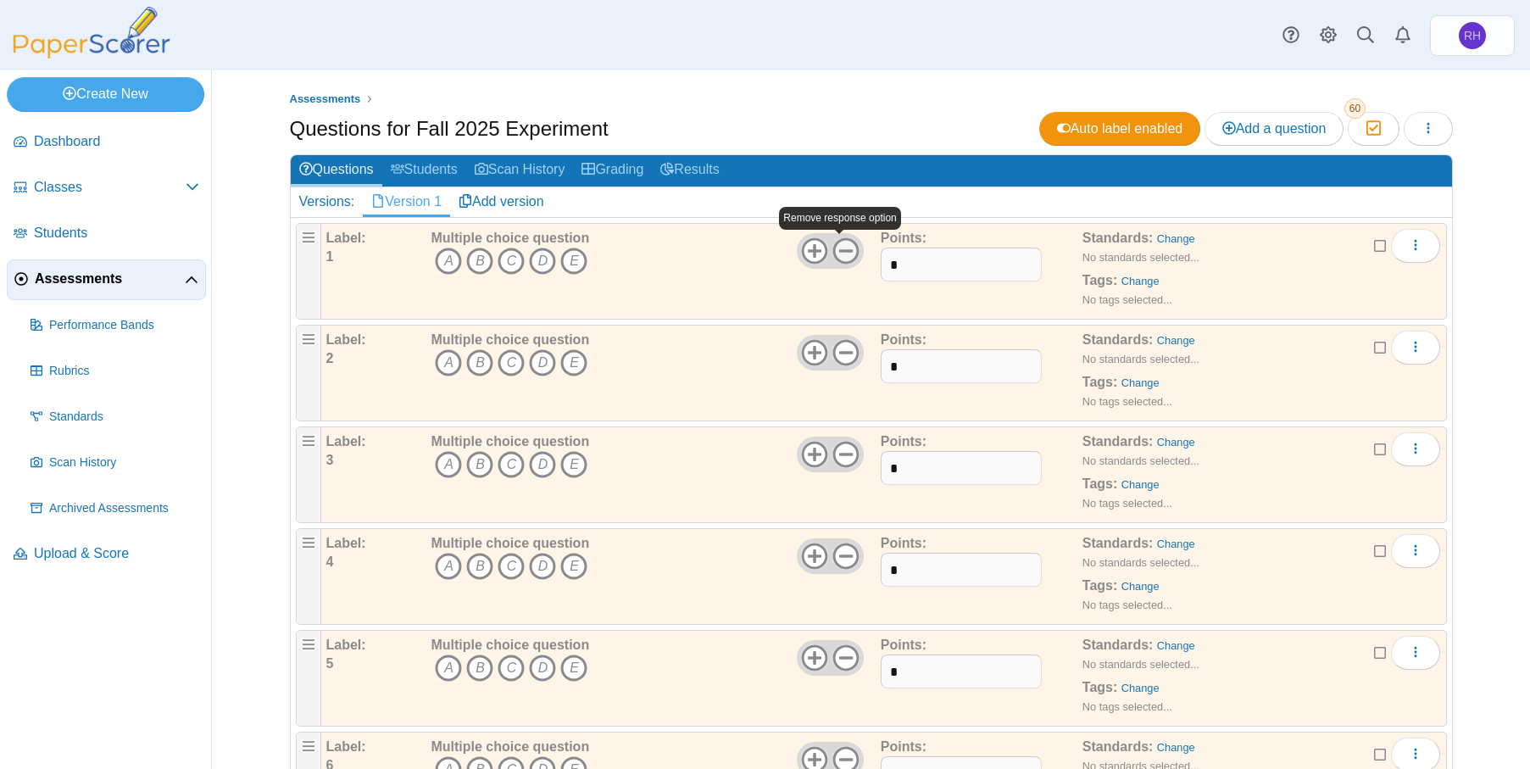
click at [843, 249] on use at bounding box center [845, 250] width 26 height 26
click at [842, 352] on use at bounding box center [845, 352] width 26 height 26
click at [834, 453] on use at bounding box center [845, 454] width 26 height 26
click at [837, 556] on use at bounding box center [845, 555] width 26 height 26
click at [844, 649] on icon at bounding box center [845, 657] width 27 height 27
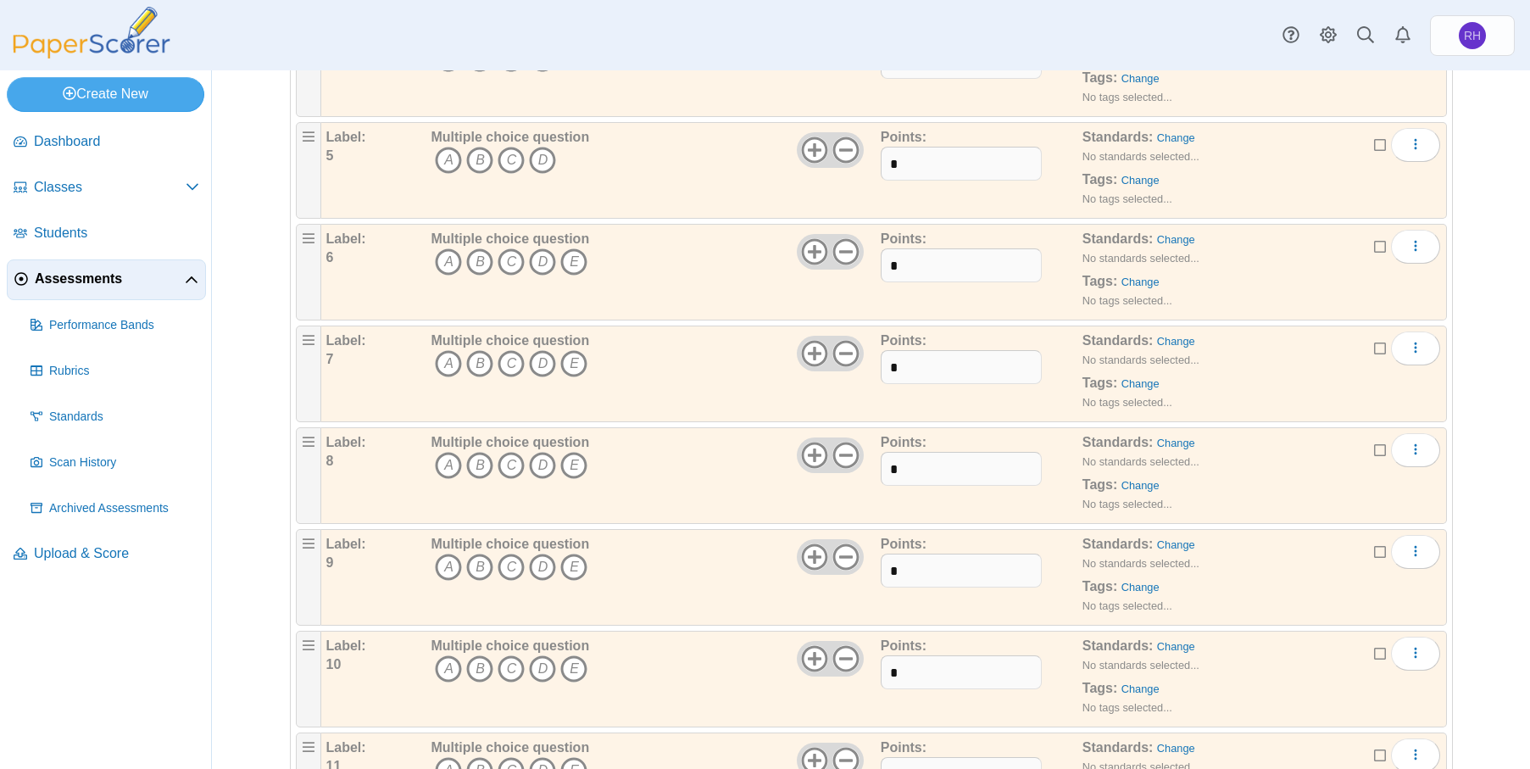
scroll to position [509, 0]
click at [839, 252] on icon at bounding box center [845, 250] width 27 height 27
click at [839, 352] on use at bounding box center [845, 352] width 26 height 26
click at [838, 455] on icon at bounding box center [845, 454] width 27 height 27
click at [839, 543] on use at bounding box center [845, 555] width 26 height 26
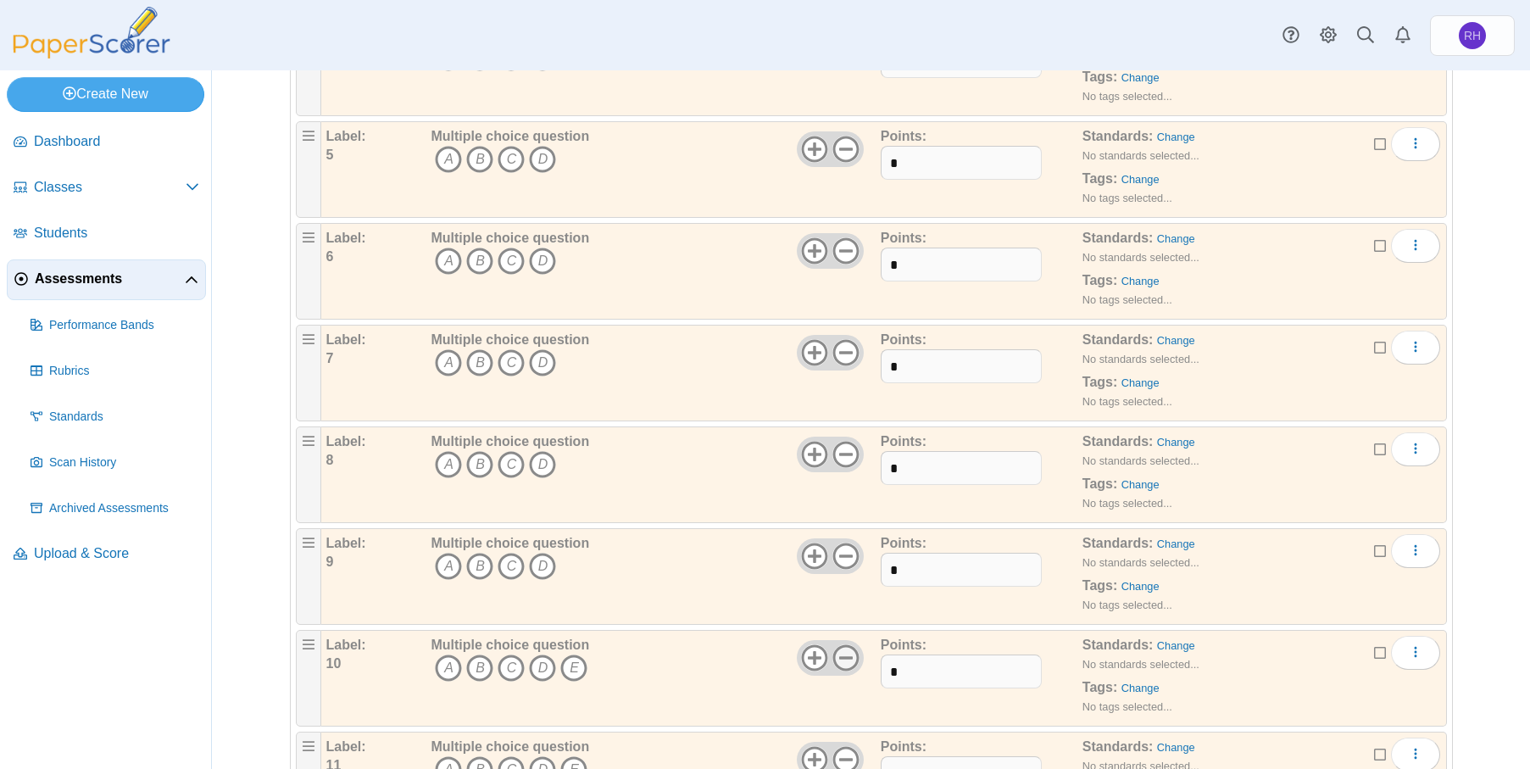
click at [838, 654] on icon at bounding box center [845, 657] width 27 height 27
click at [848, 248] on icon at bounding box center [845, 250] width 27 height 27
click at [833, 348] on icon at bounding box center [845, 352] width 27 height 27
click at [843, 456] on icon at bounding box center [845, 454] width 27 height 27
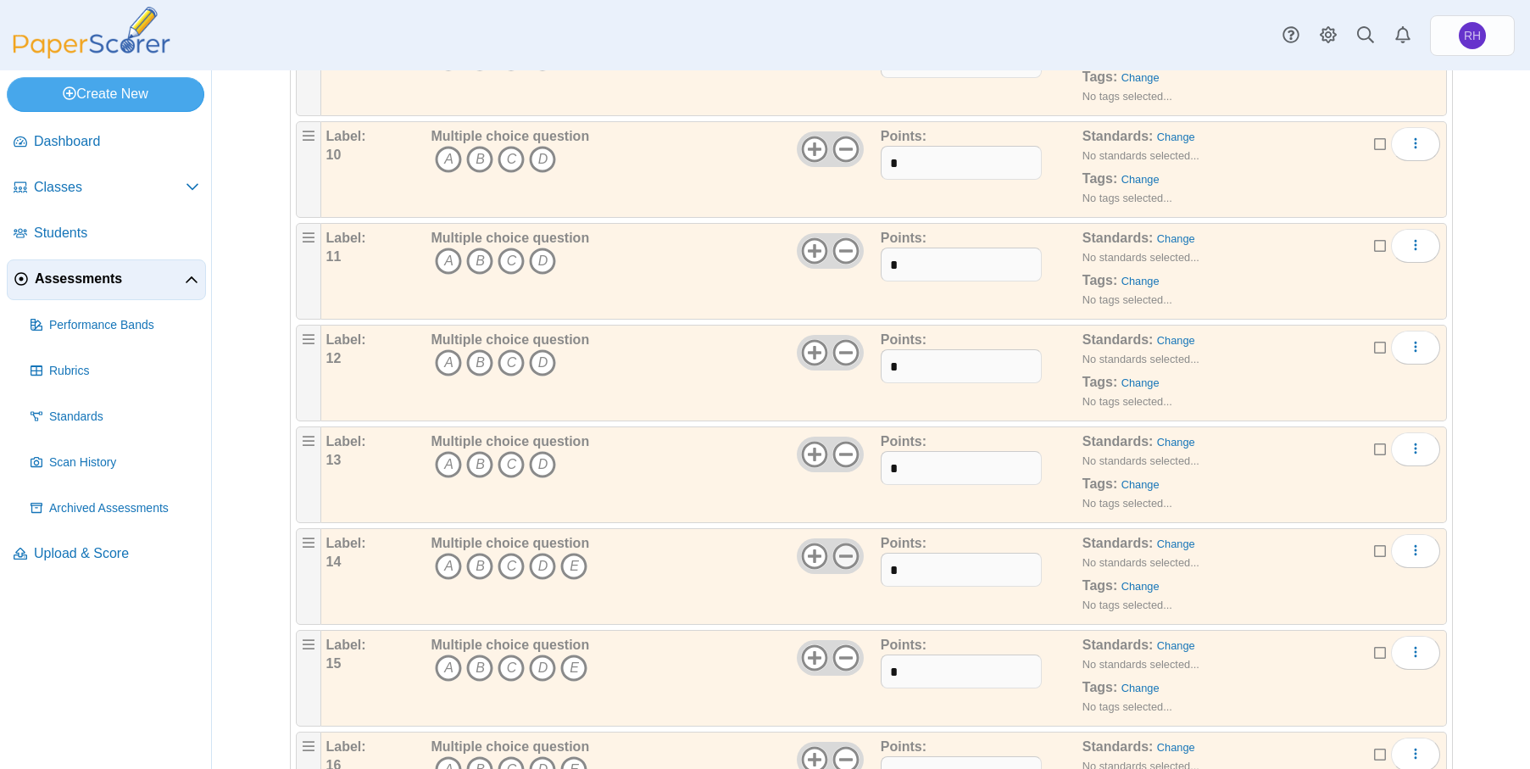
click at [839, 558] on icon at bounding box center [845, 555] width 27 height 27
click at [839, 653] on icon at bounding box center [845, 657] width 27 height 27
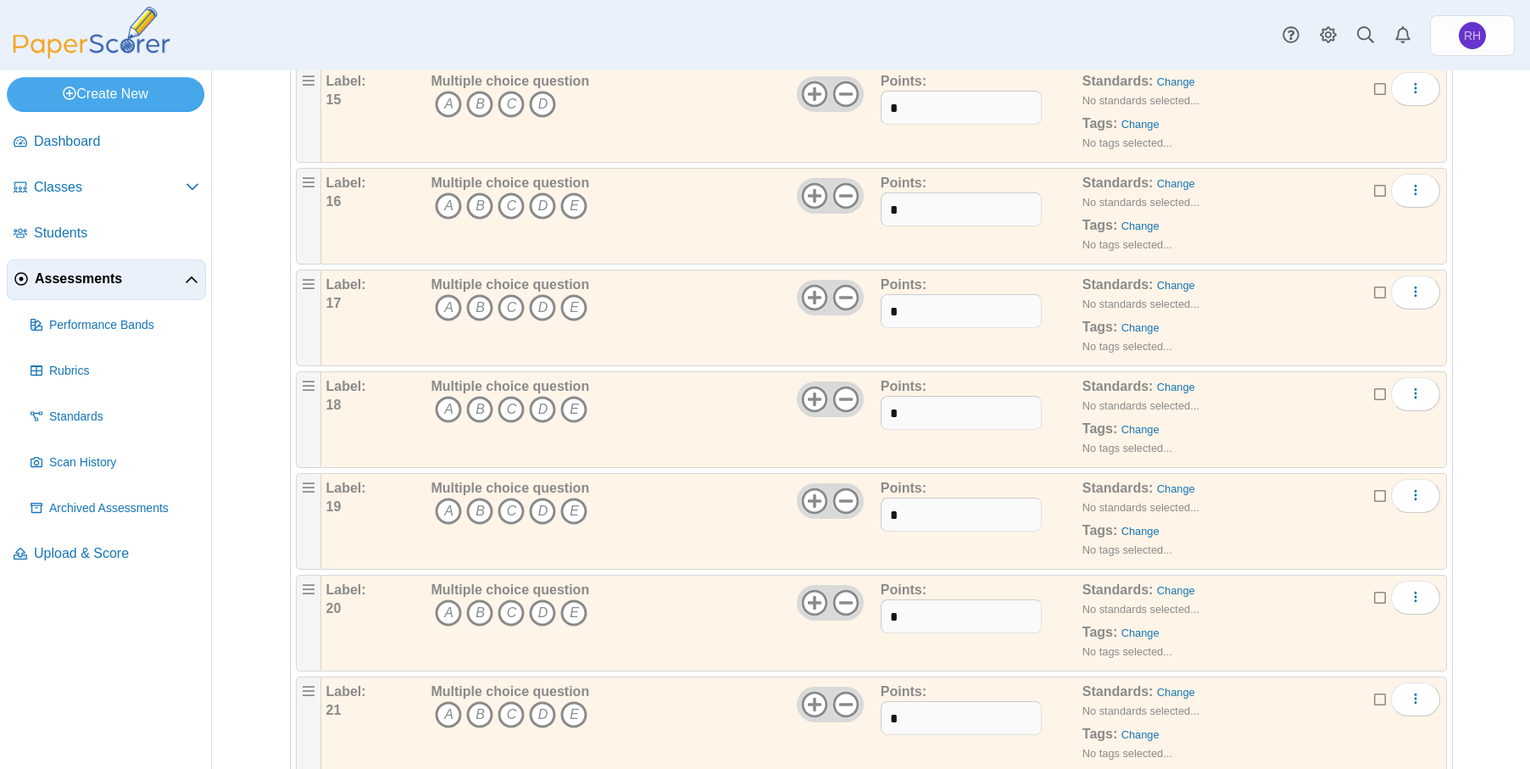
scroll to position [1526, 0]
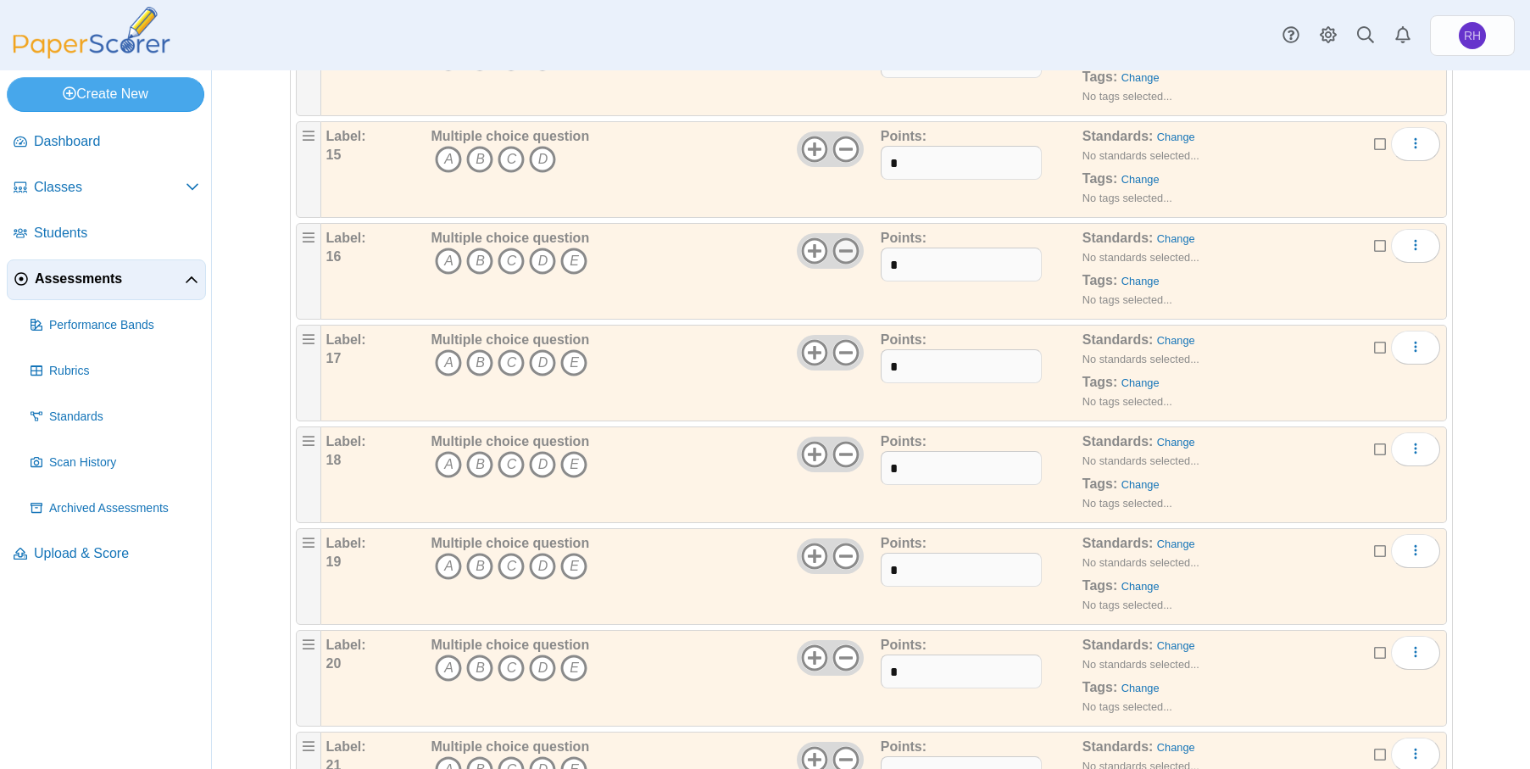
click at [840, 253] on icon at bounding box center [845, 250] width 27 height 27
click at [838, 357] on icon at bounding box center [845, 352] width 27 height 27
click at [834, 453] on use at bounding box center [845, 454] width 26 height 26
click at [837, 555] on use at bounding box center [845, 555] width 26 height 26
click at [837, 656] on use at bounding box center [845, 657] width 26 height 26
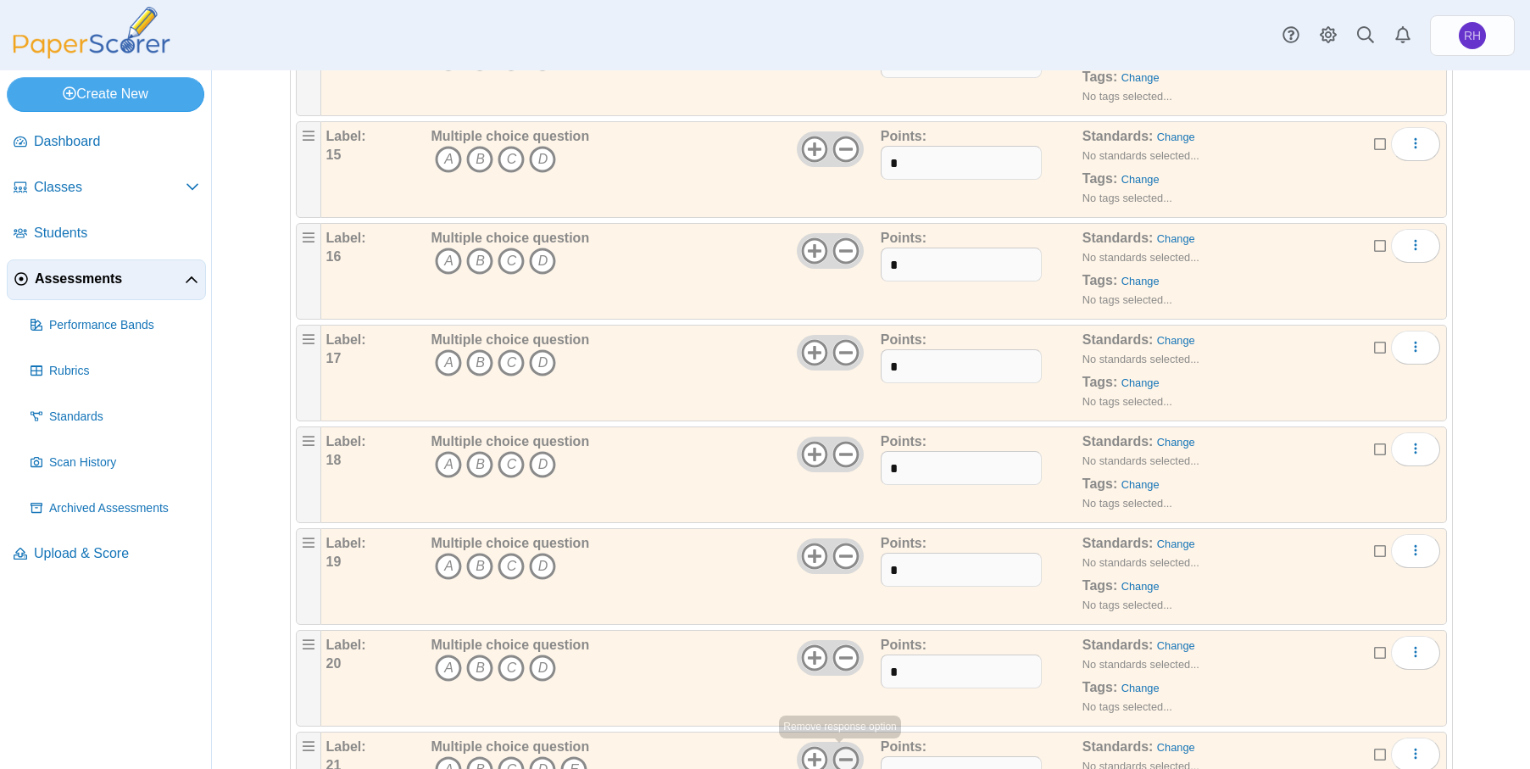
click at [836, 749] on icon at bounding box center [845, 759] width 27 height 27
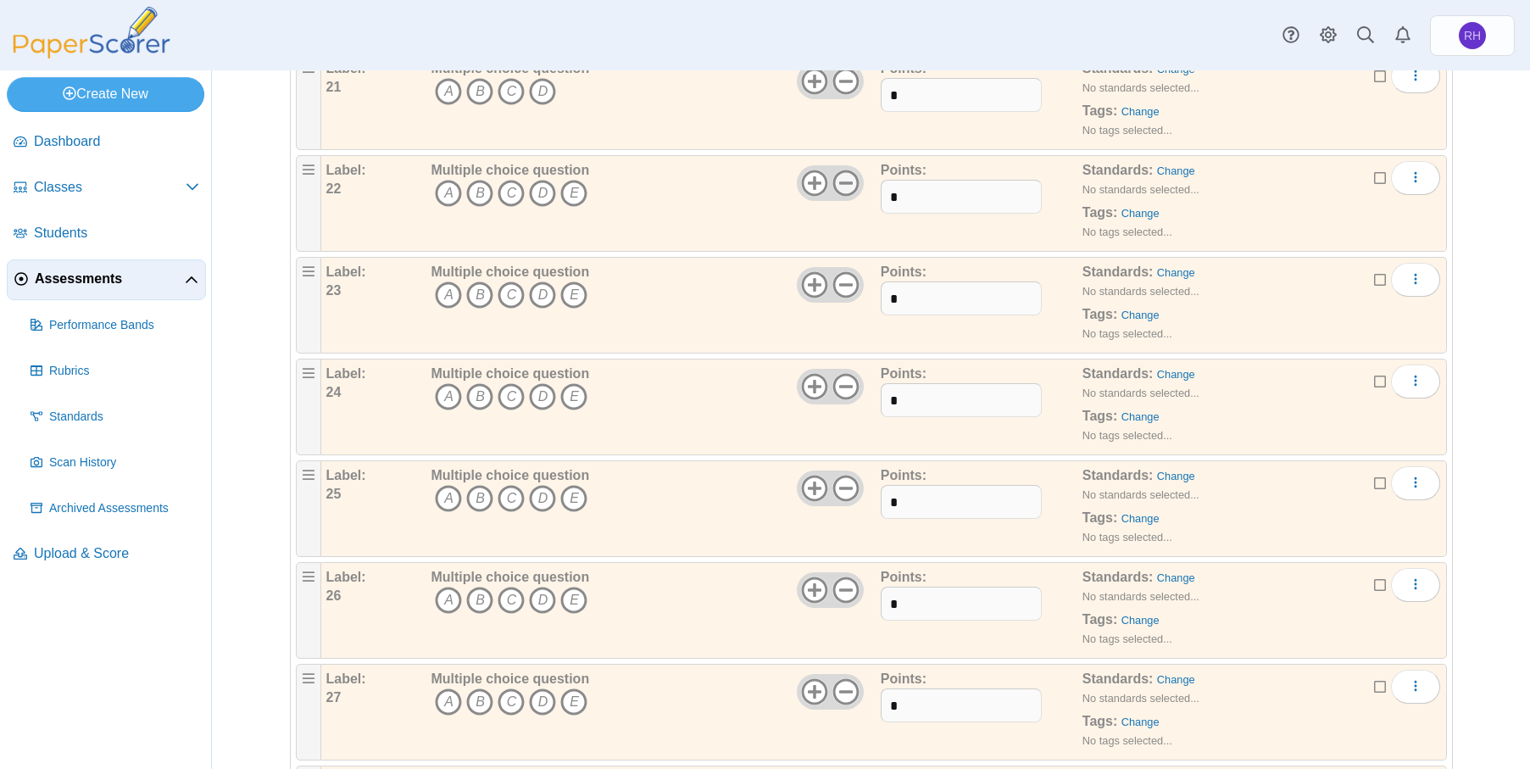
click at [835, 173] on icon at bounding box center [845, 183] width 27 height 27
click at [853, 280] on icon at bounding box center [845, 284] width 27 height 27
click at [843, 387] on use at bounding box center [845, 386] width 26 height 26
click at [843, 488] on use at bounding box center [845, 488] width 26 height 26
drag, startPoint x: 843, startPoint y: 587, endPoint x: 849, endPoint y: 680, distance: 93.5
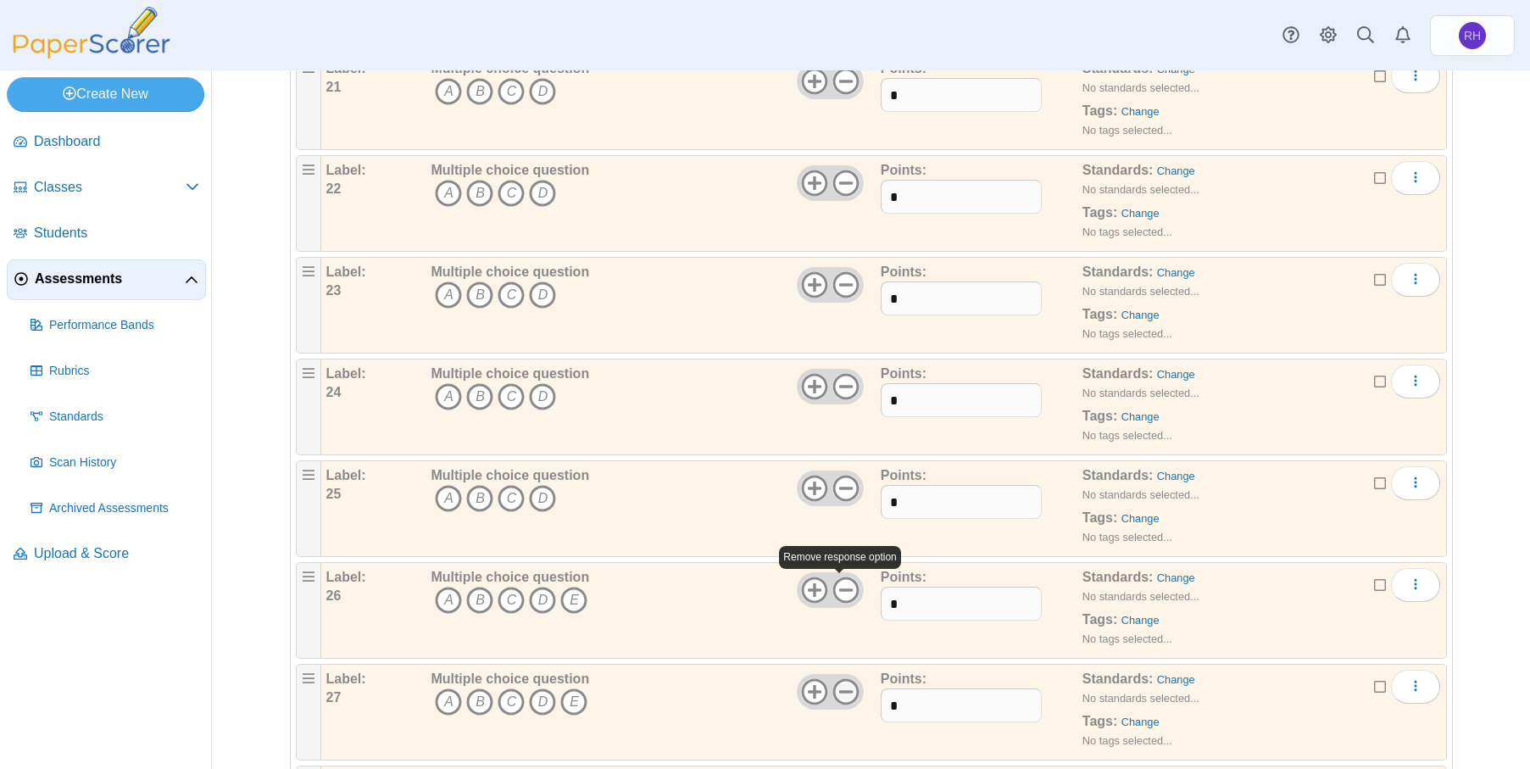
click at [841, 588] on icon at bounding box center [845, 589] width 27 height 27
click at [834, 694] on icon at bounding box center [845, 691] width 27 height 27
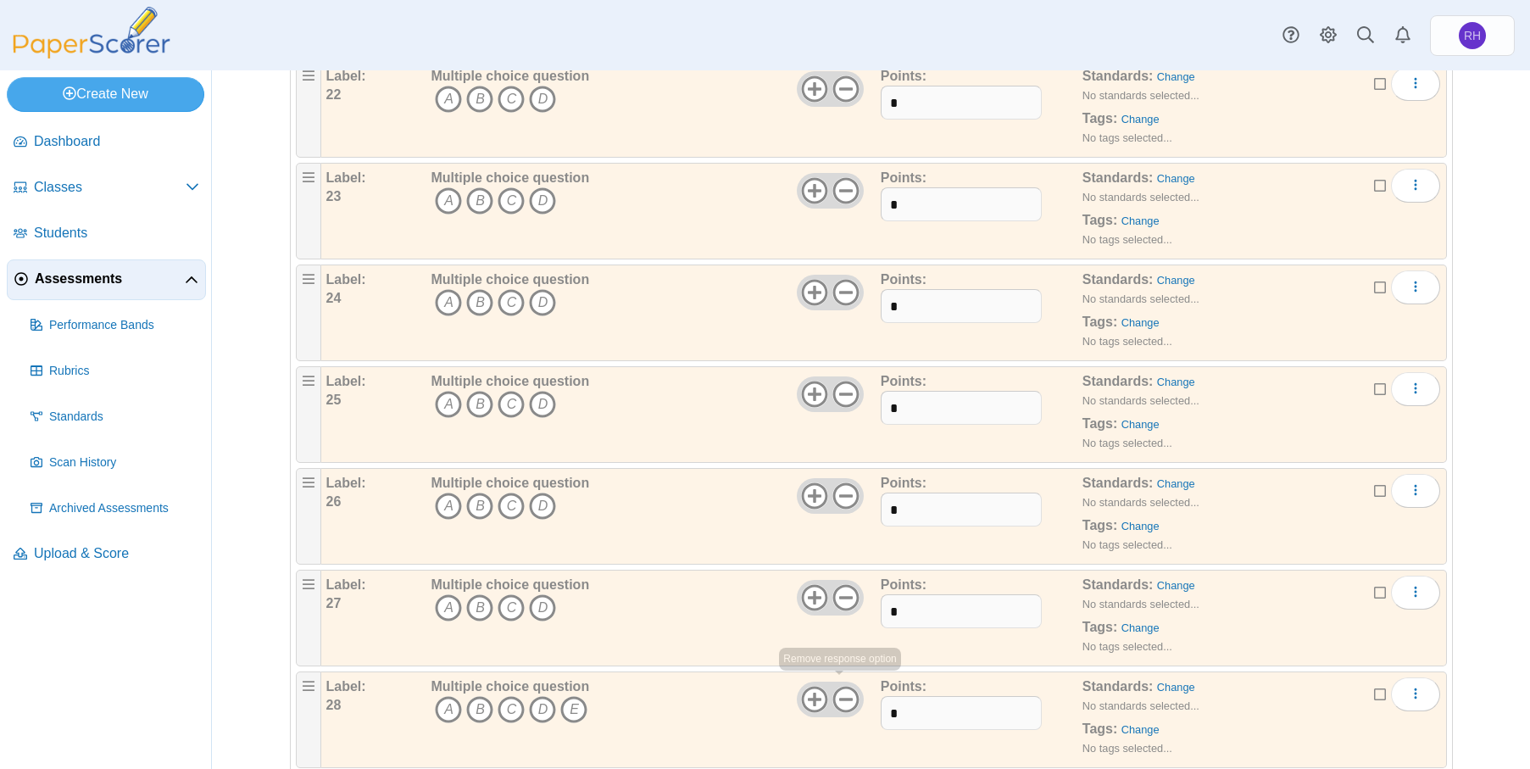
scroll to position [2543, 0]
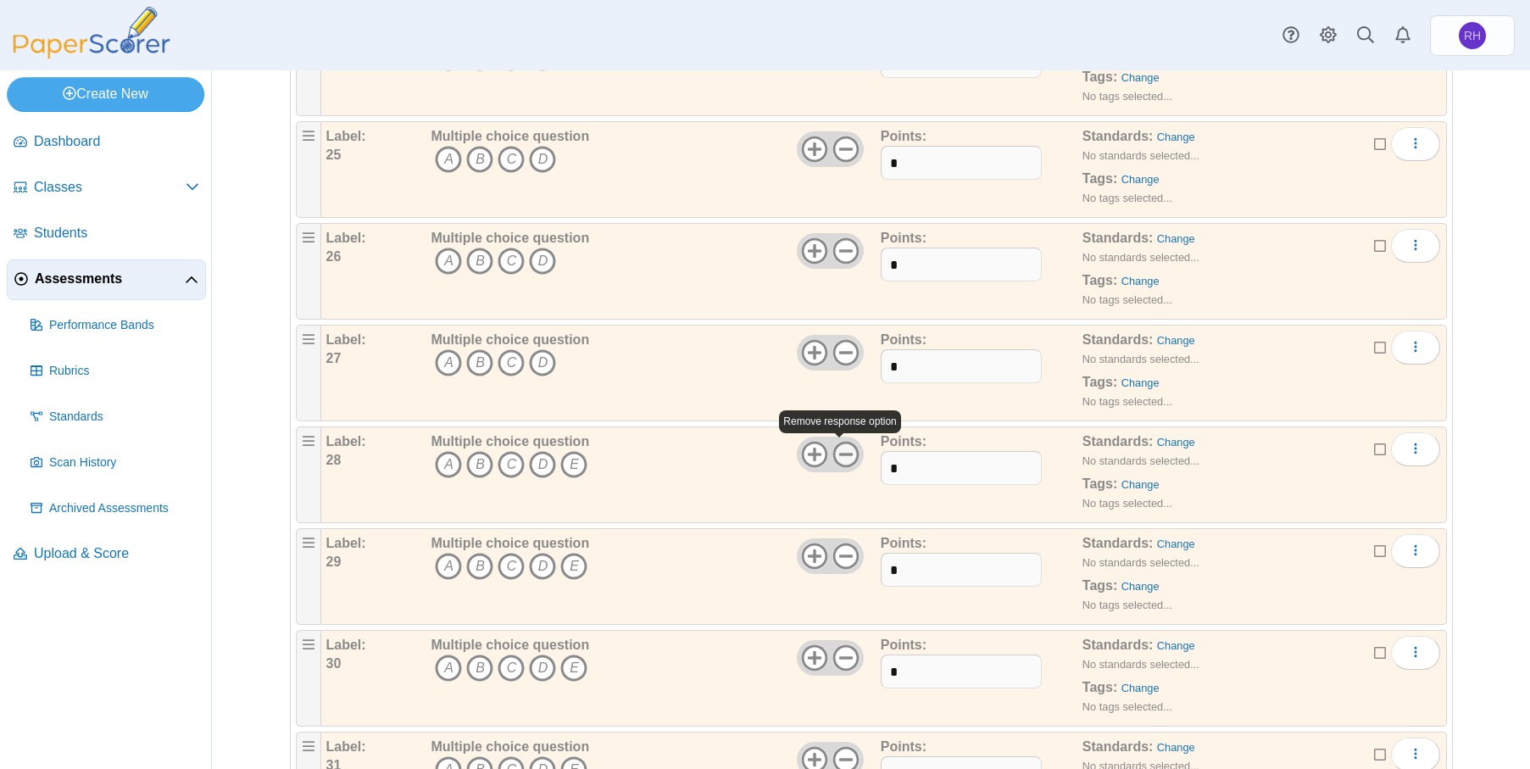
click at [840, 451] on icon at bounding box center [845, 454] width 27 height 27
click at [844, 558] on icon at bounding box center [845, 555] width 27 height 27
click at [844, 664] on icon at bounding box center [845, 657] width 27 height 27
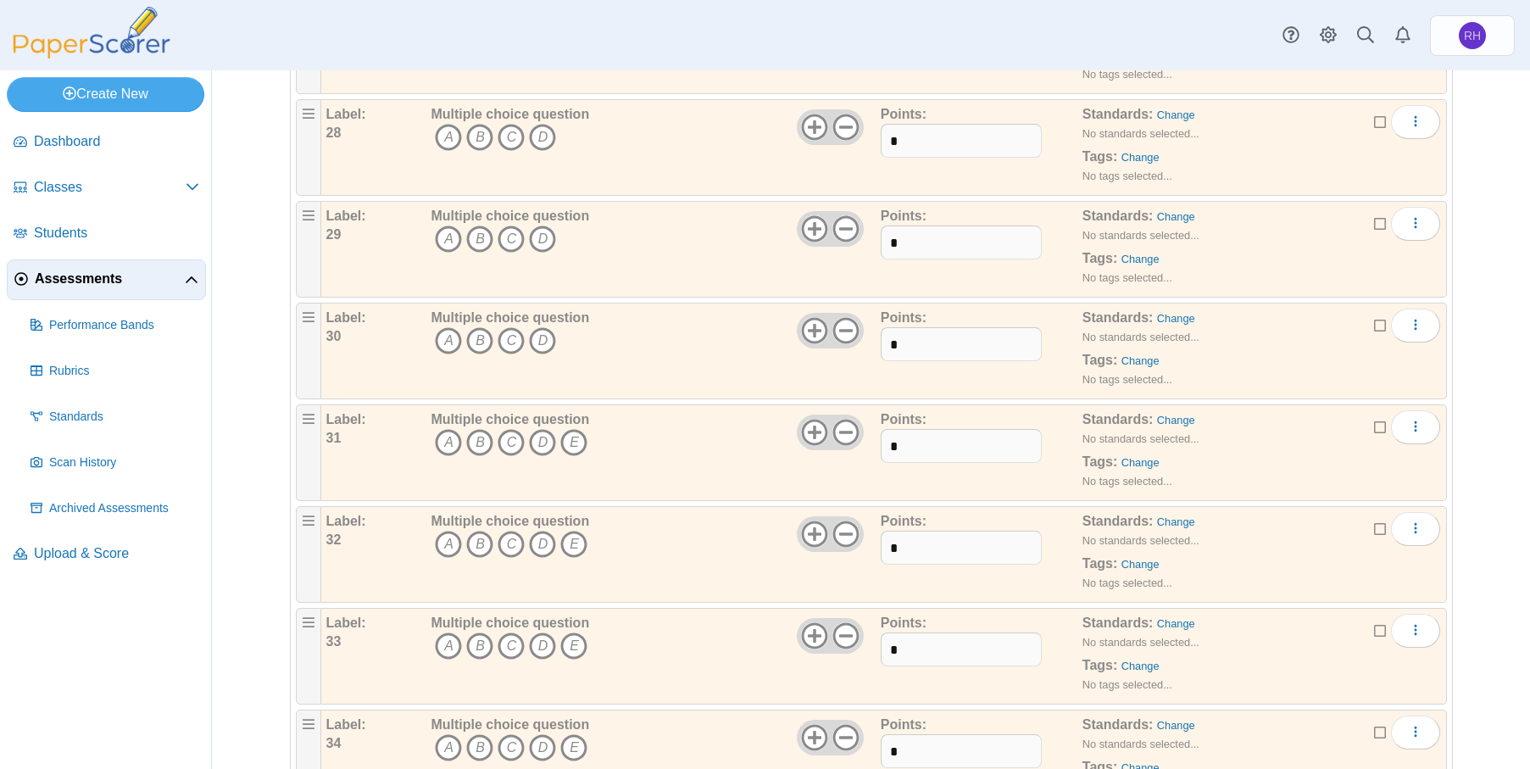
scroll to position [3052, 0]
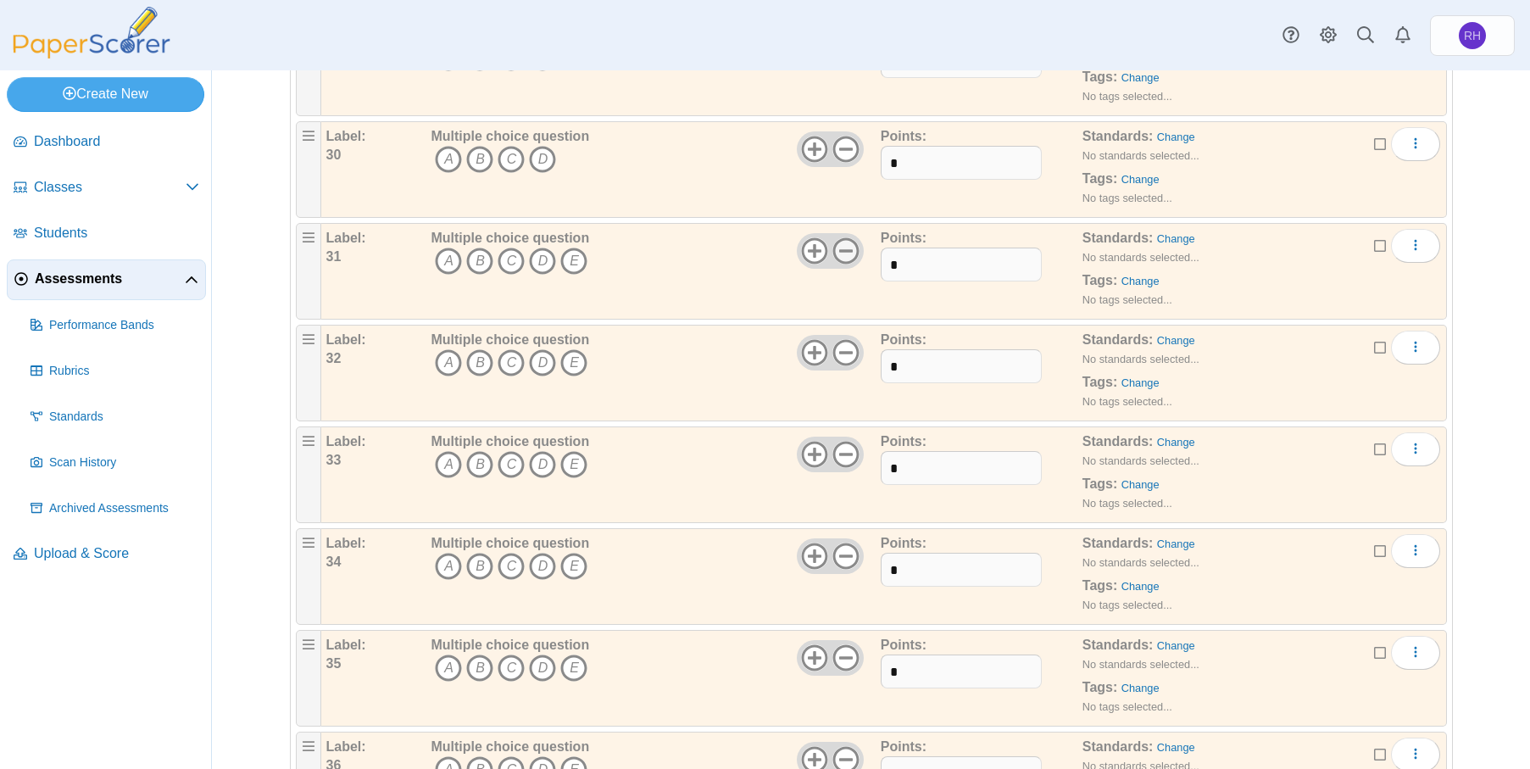
click at [839, 239] on use at bounding box center [845, 250] width 26 height 26
click at [839, 348] on icon at bounding box center [845, 352] width 27 height 27
click at [841, 452] on icon at bounding box center [845, 454] width 27 height 27
click at [849, 558] on icon at bounding box center [845, 555] width 27 height 27
click at [844, 645] on use at bounding box center [845, 657] width 26 height 26
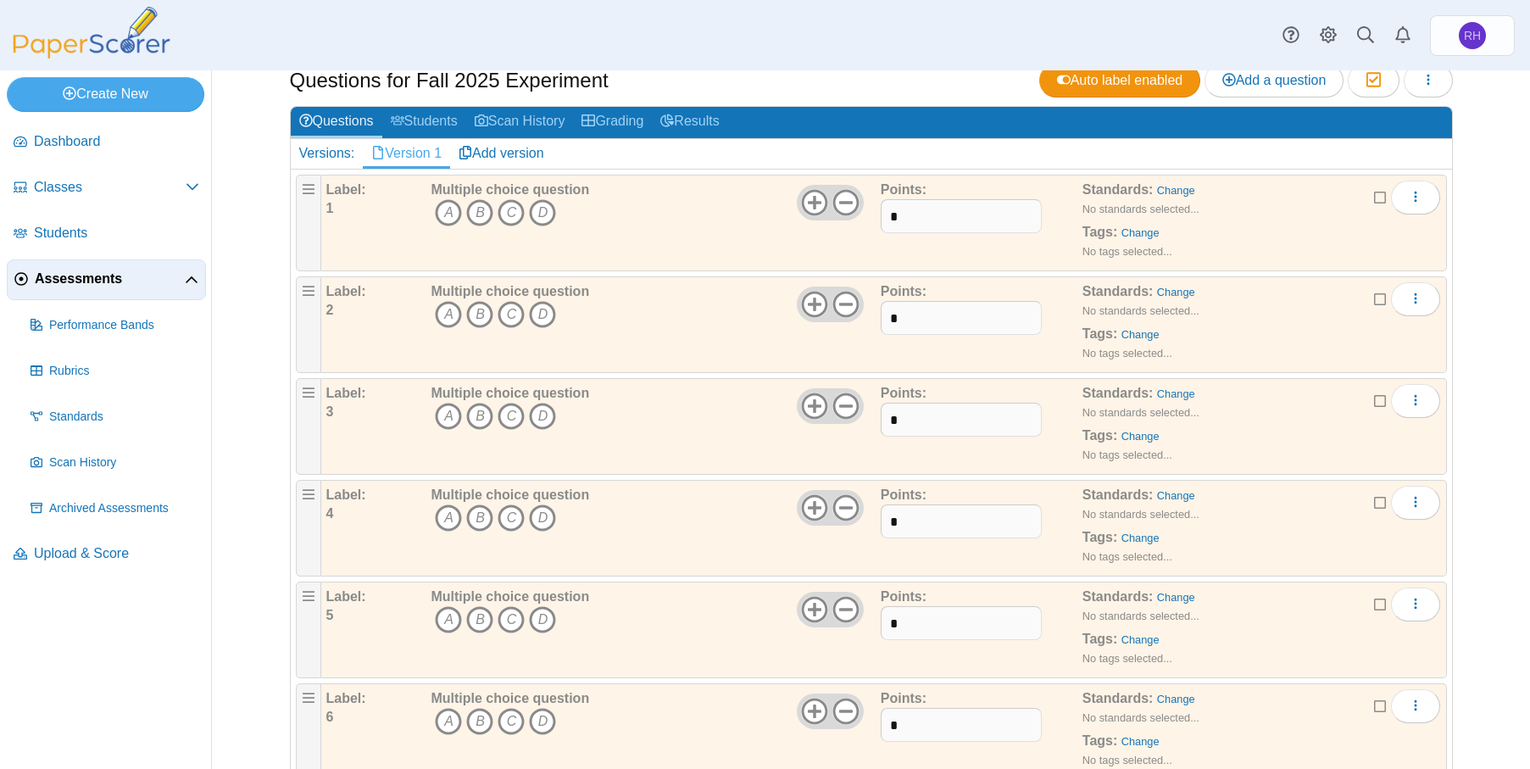
scroll to position [0, 0]
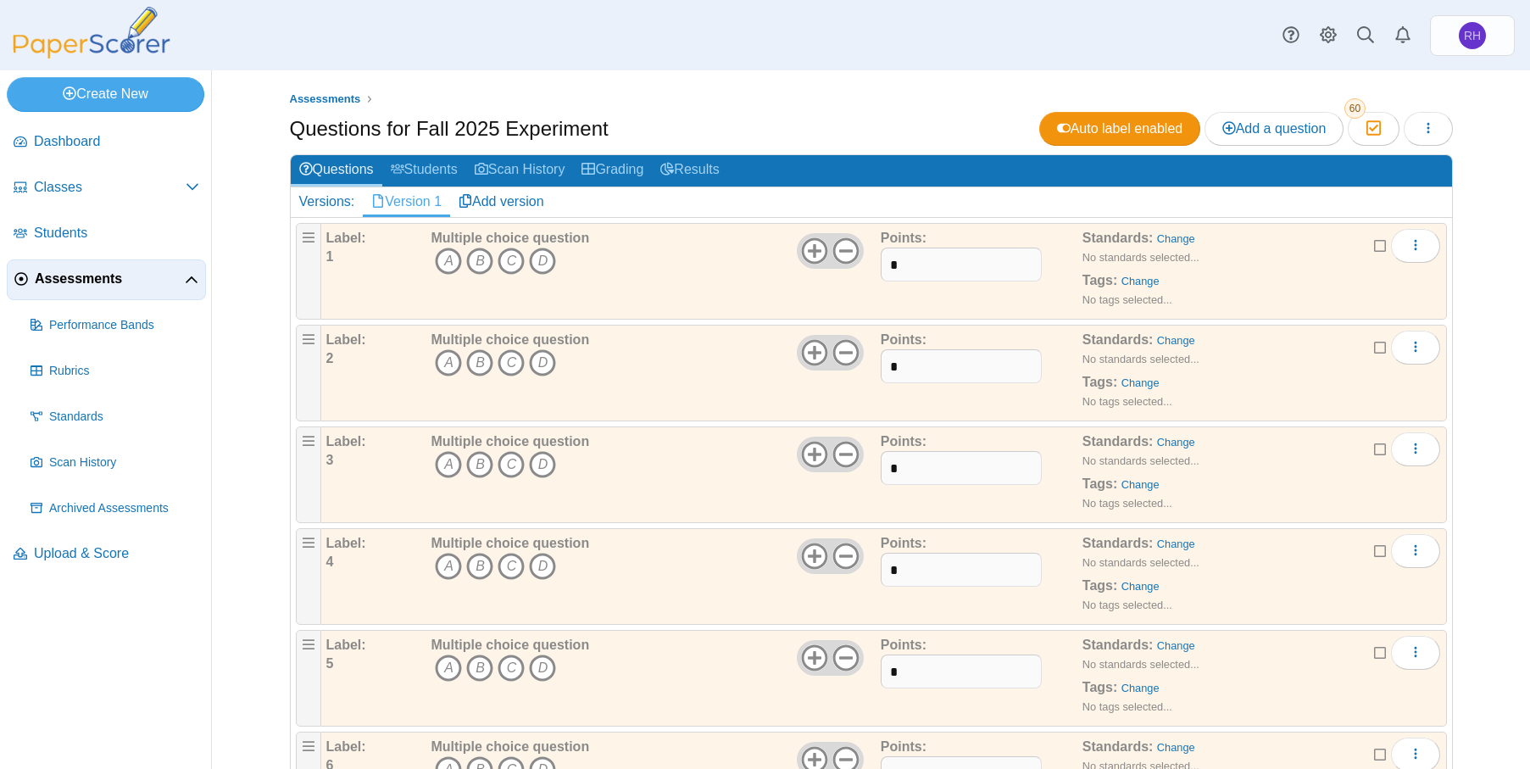
click at [894, 92] on ul "Assessments" at bounding box center [871, 99] width 1163 height 17
click at [326, 95] on span "Assessments" at bounding box center [325, 98] width 71 height 13
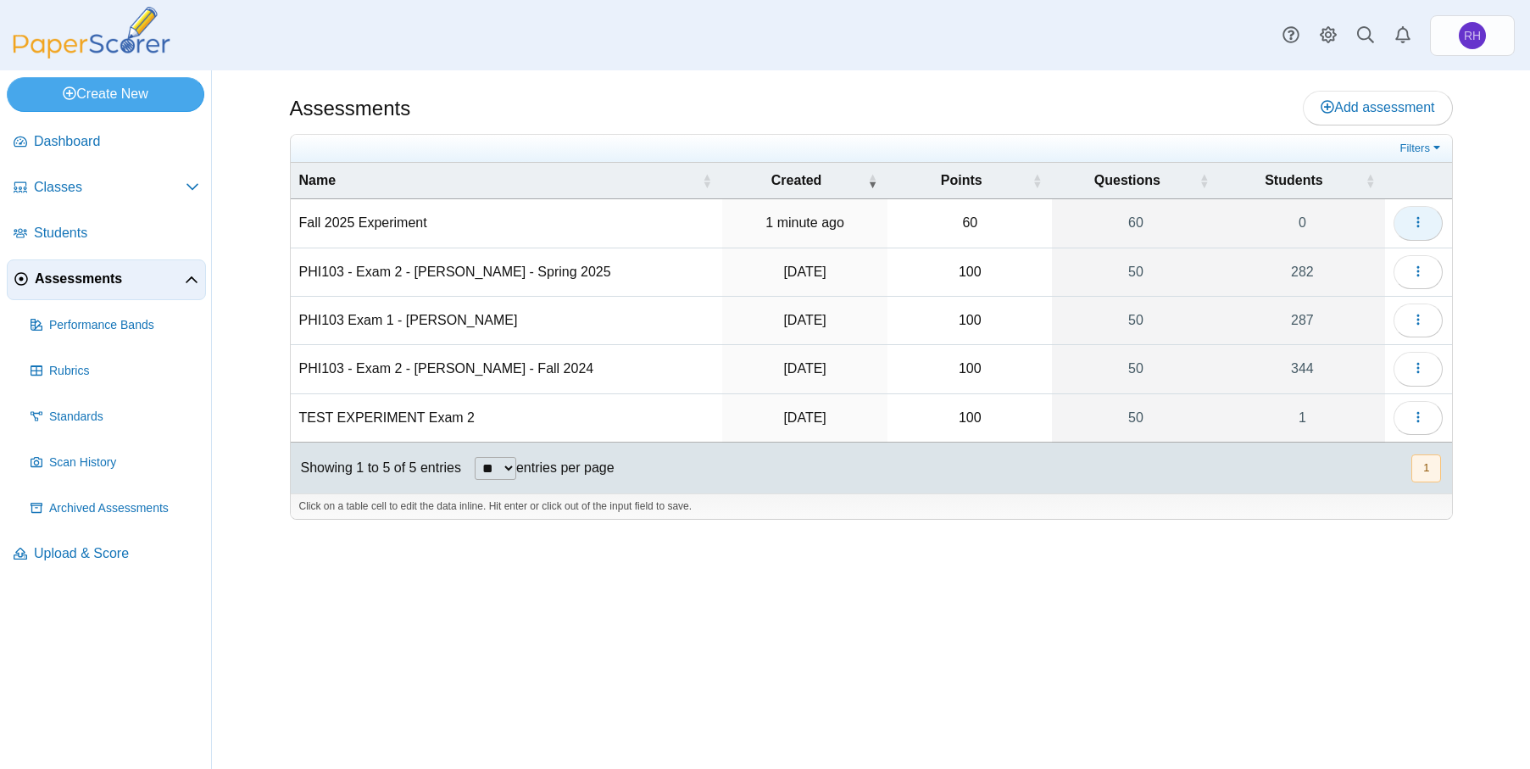
click at [1431, 220] on button "button" at bounding box center [1418, 223] width 49 height 34
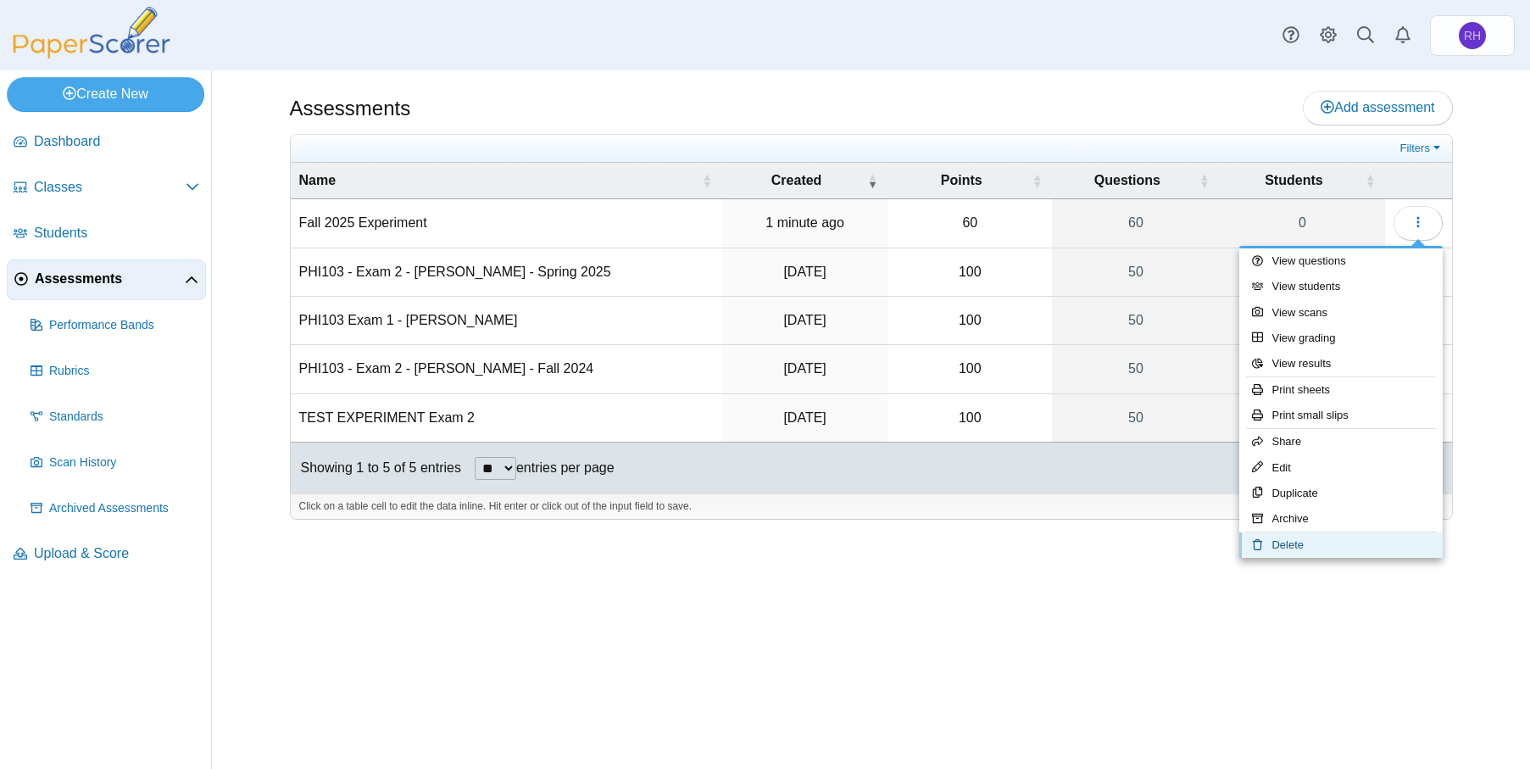
click at [1316, 538] on link "Delete" at bounding box center [1340, 544] width 203 height 25
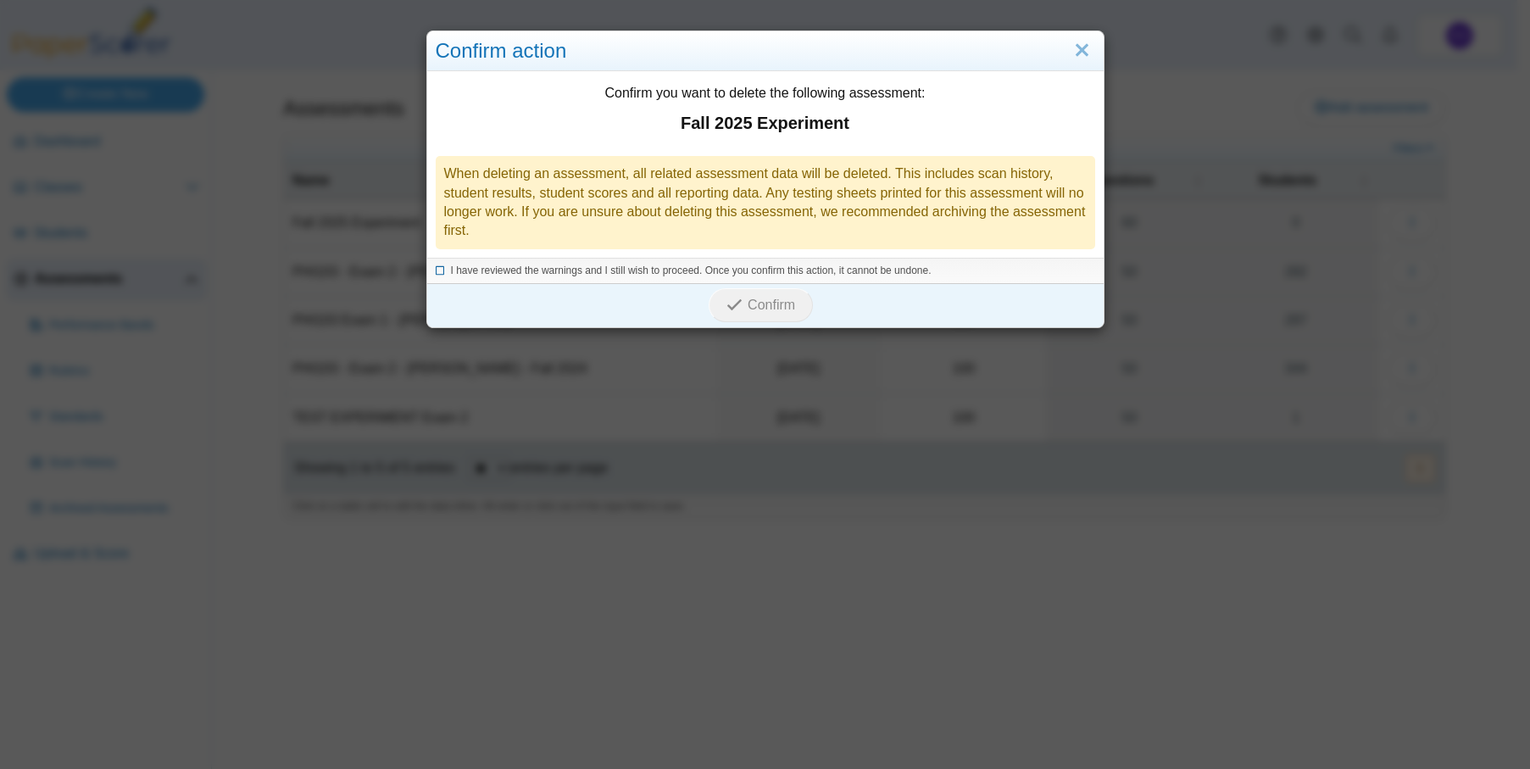
click at [685, 272] on span "I have reviewed the warnings and I still wish to proceed. Once you confirm this…" at bounding box center [691, 270] width 481 height 12
click at [765, 317] on button "Confirm" at bounding box center [761, 305] width 104 height 34
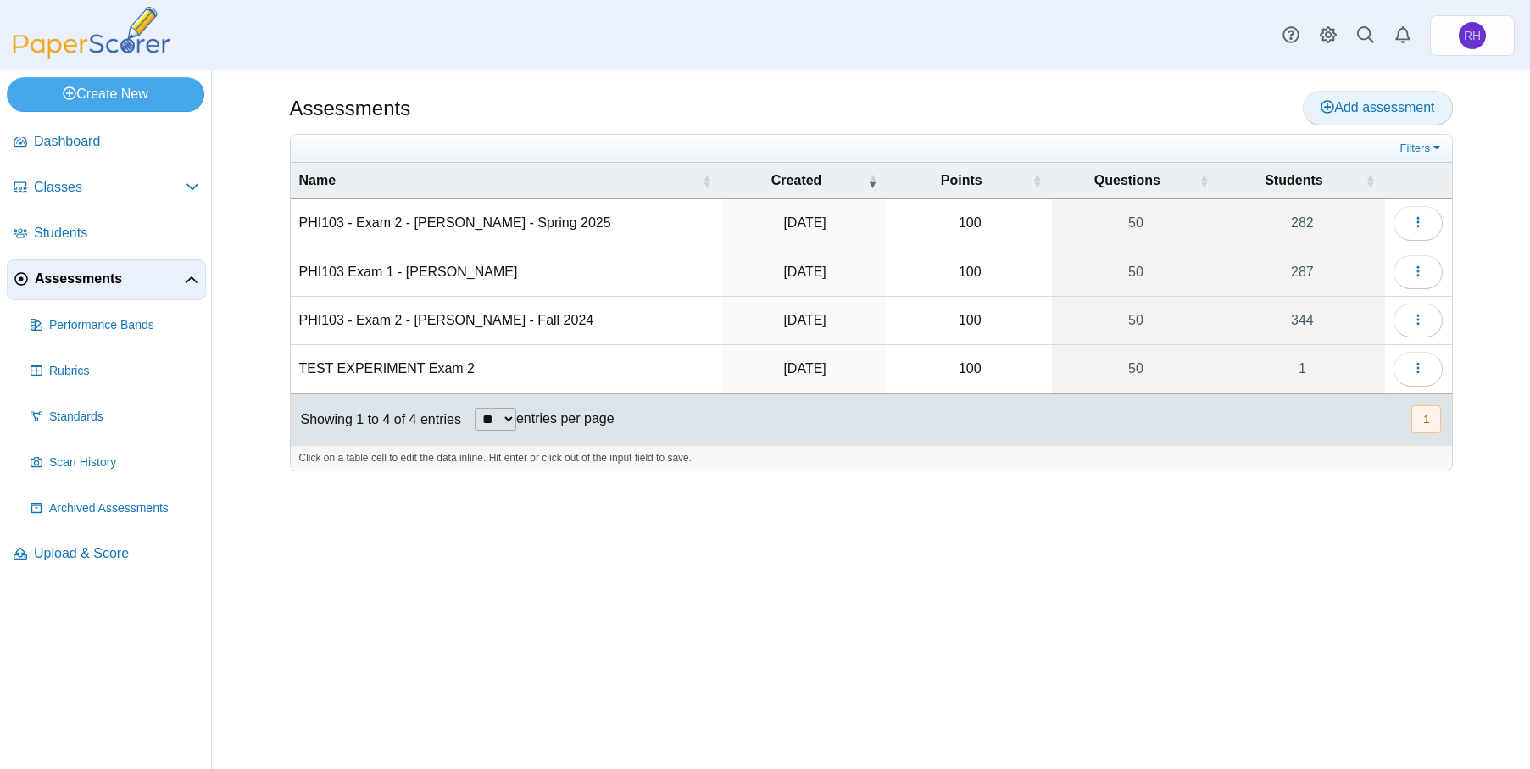
click at [1407, 108] on span "Add assessment" at bounding box center [1378, 107] width 114 height 14
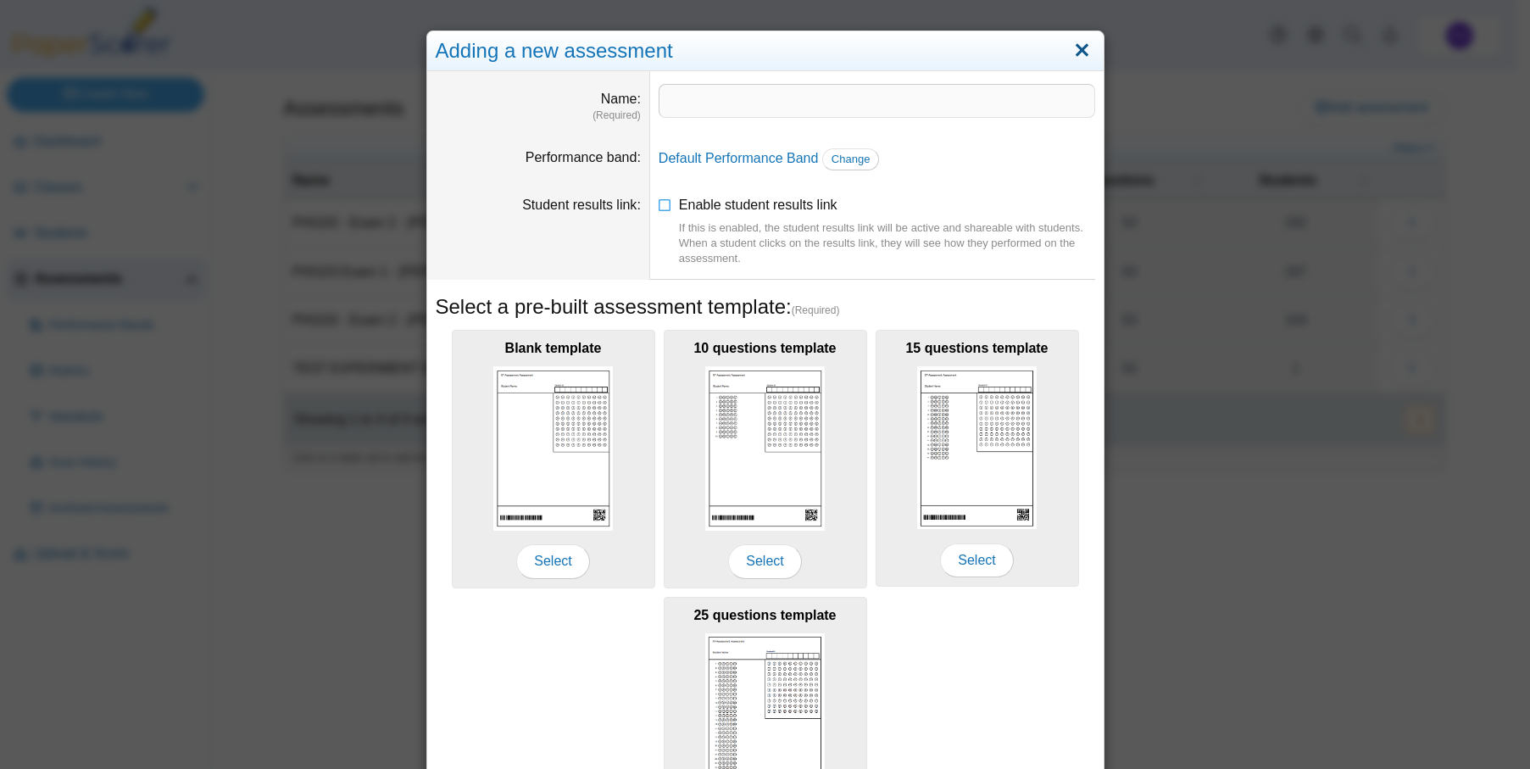
click at [1069, 56] on link "Close" at bounding box center [1082, 50] width 26 height 29
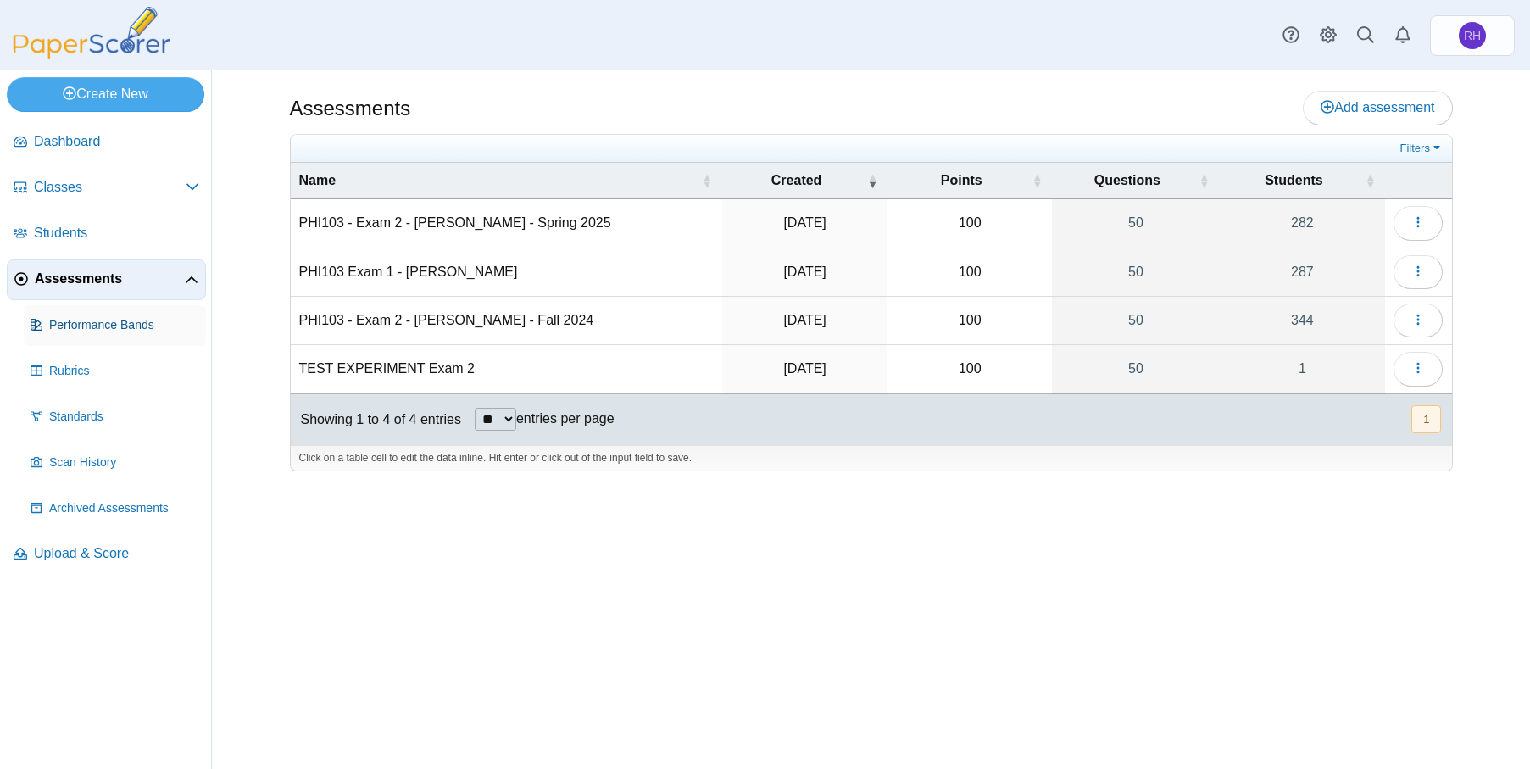
click at [84, 337] on link "Performance Bands" at bounding box center [115, 325] width 182 height 41
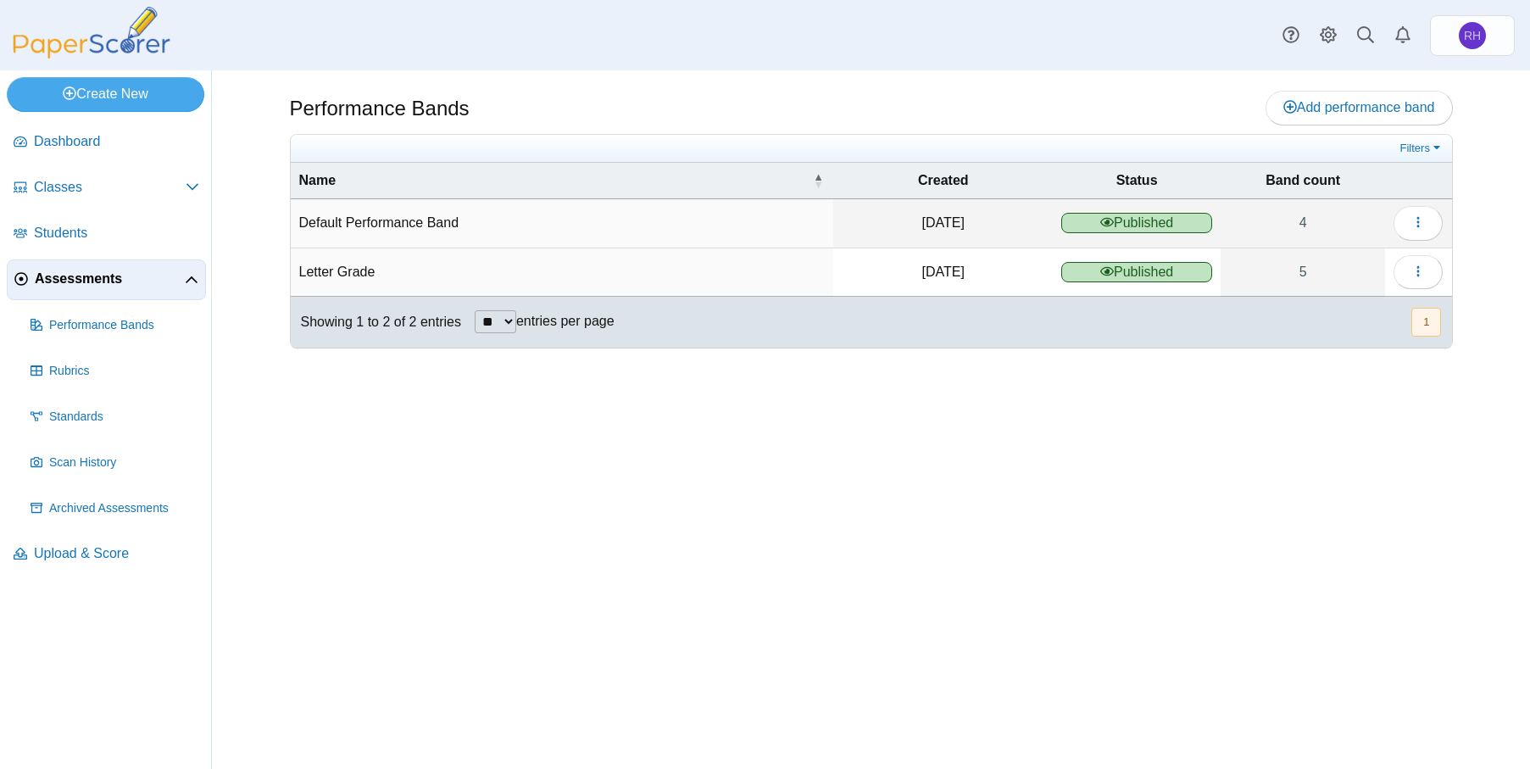
click at [403, 225] on td "Default Performance Band" at bounding box center [562, 223] width 543 height 48
click at [409, 275] on td "Letter Grade" at bounding box center [562, 272] width 543 height 48
click at [1425, 270] on icon "button" at bounding box center [1418, 271] width 14 height 14
click at [1337, 304] on link "Details" at bounding box center [1340, 310] width 203 height 25
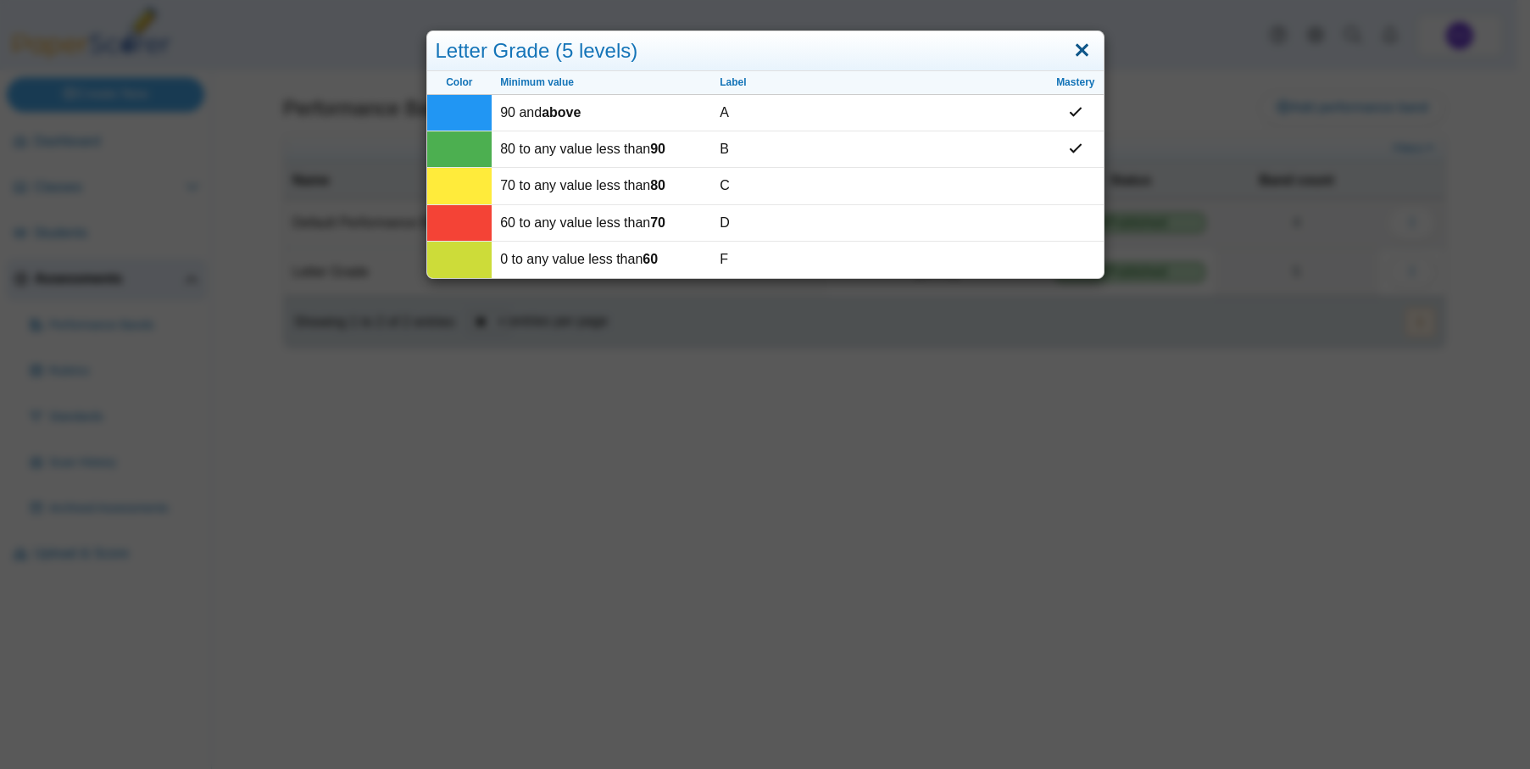
click at [1071, 43] on link "Close" at bounding box center [1082, 50] width 26 height 29
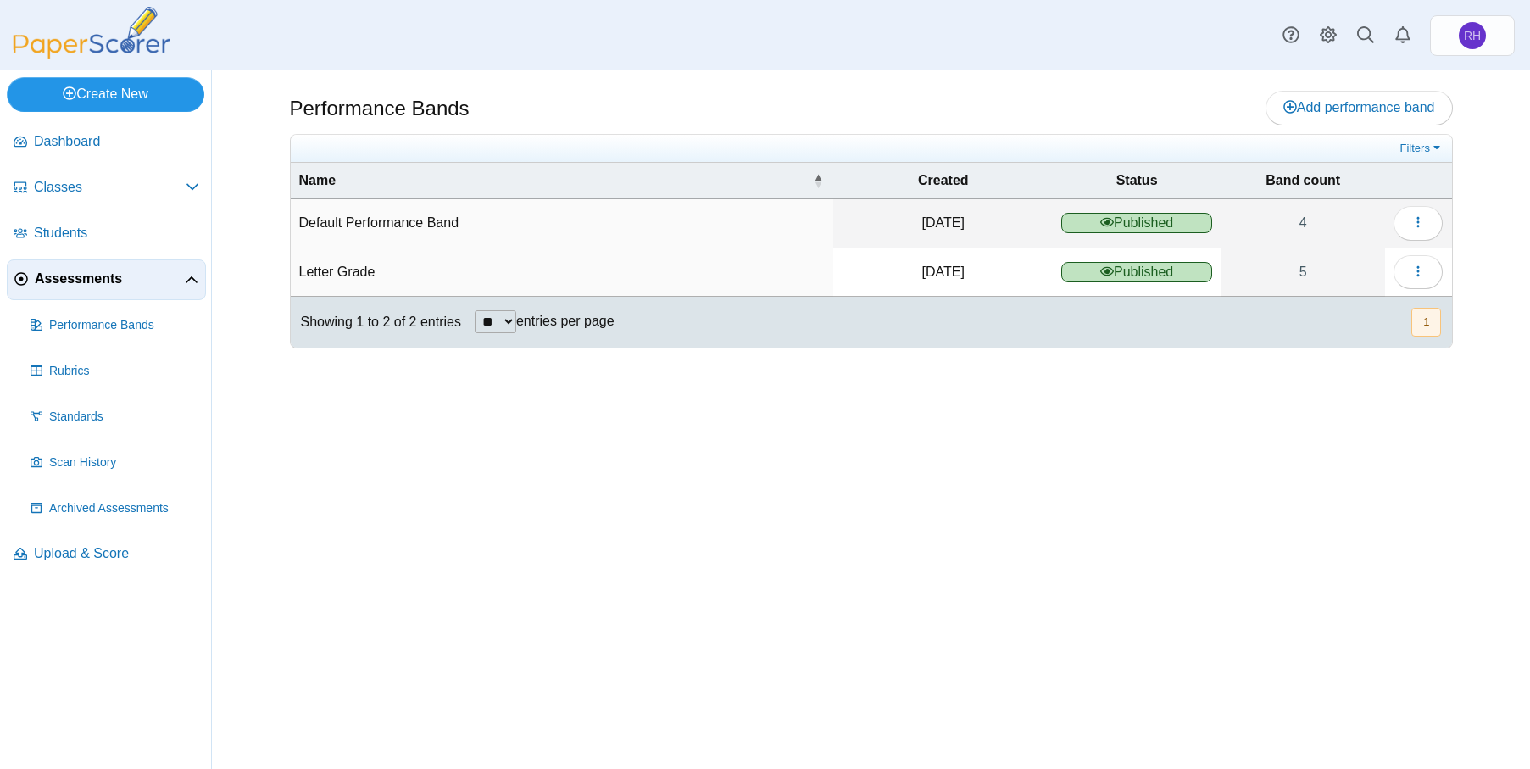
click at [110, 88] on link "Create New" at bounding box center [106, 94] width 198 height 34
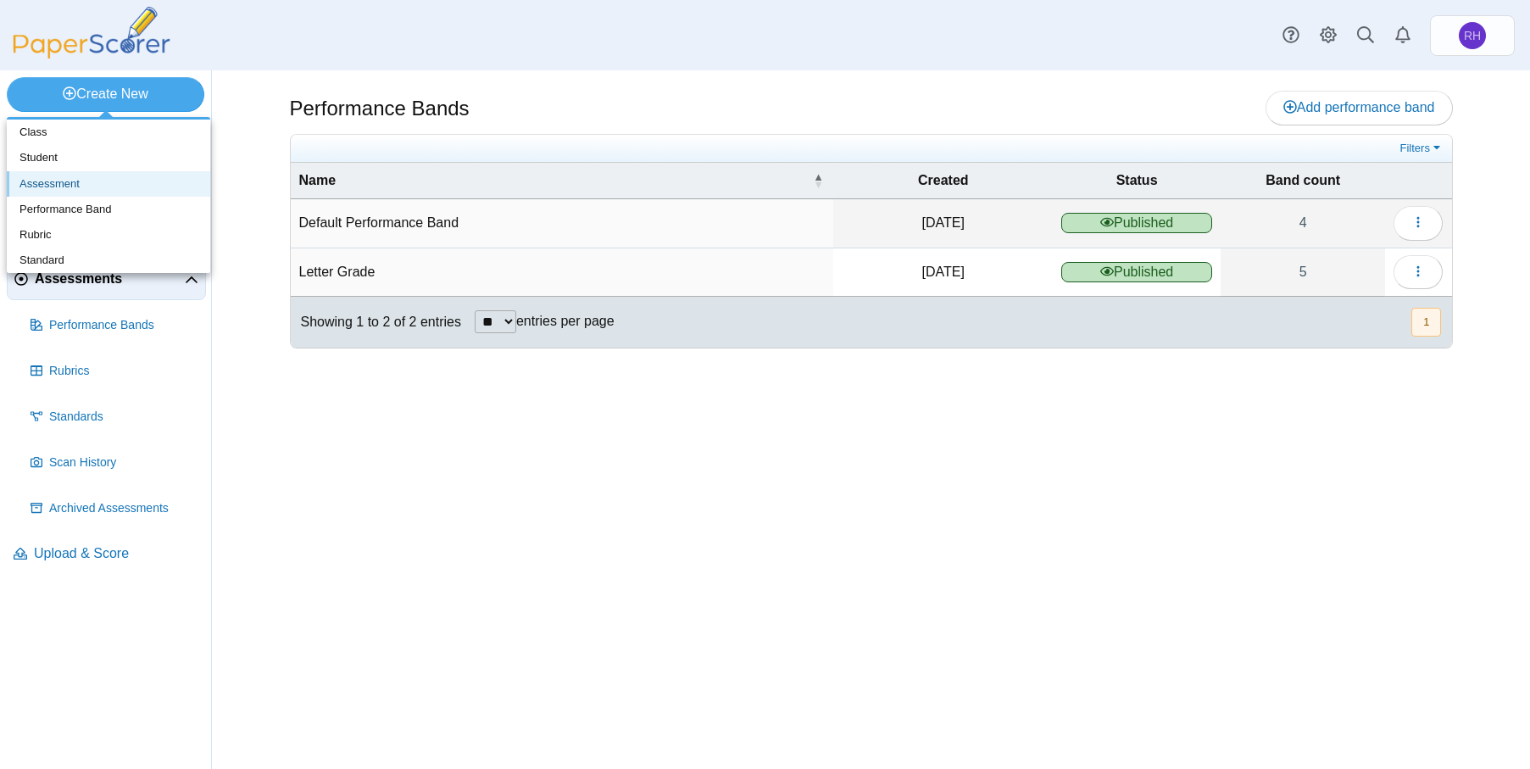
click at [70, 171] on link "Assessment" at bounding box center [108, 183] width 203 height 25
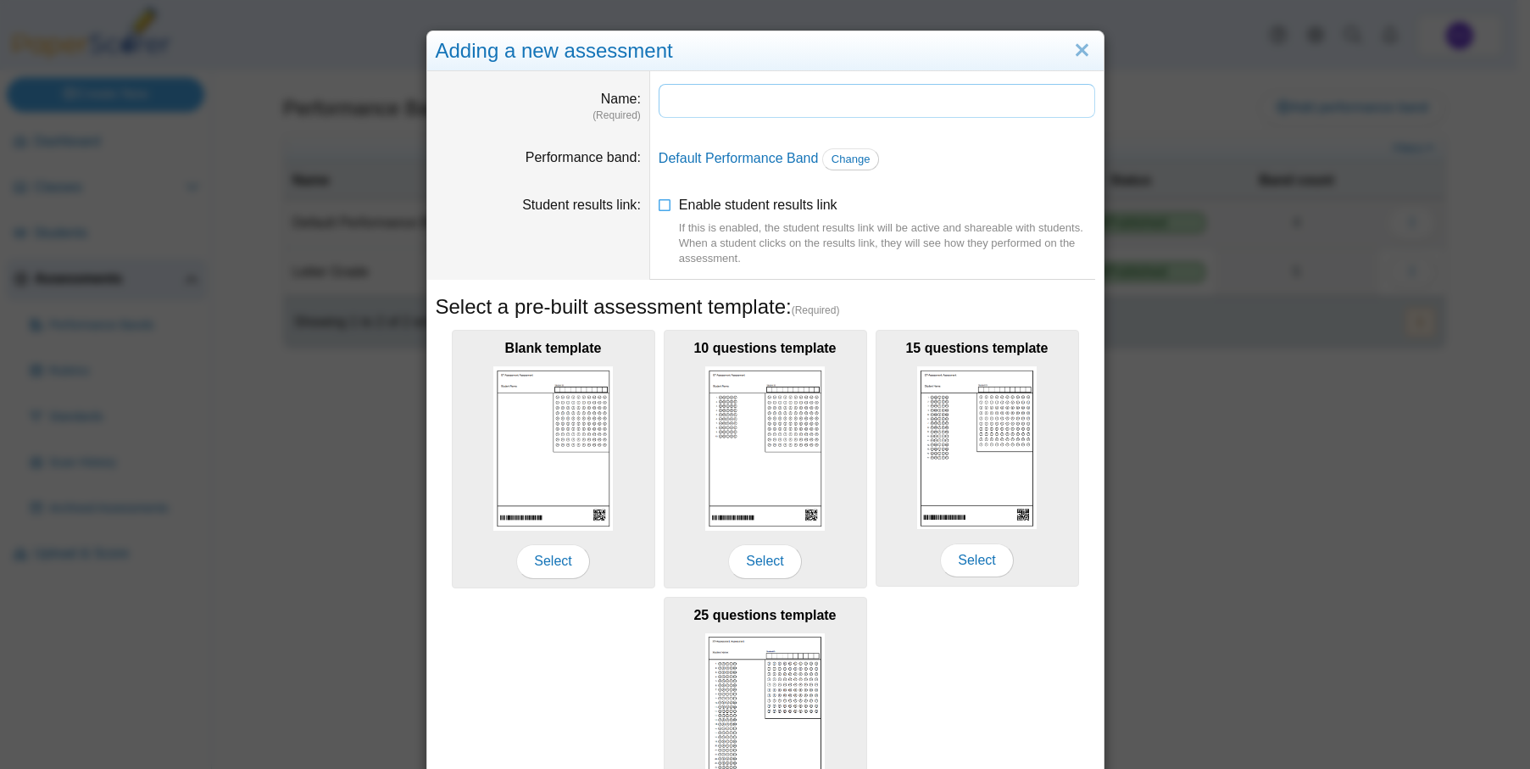
click at [689, 108] on input "Name" at bounding box center [877, 101] width 437 height 34
type input "**********"
click at [846, 153] on span "Change" at bounding box center [851, 159] width 39 height 13
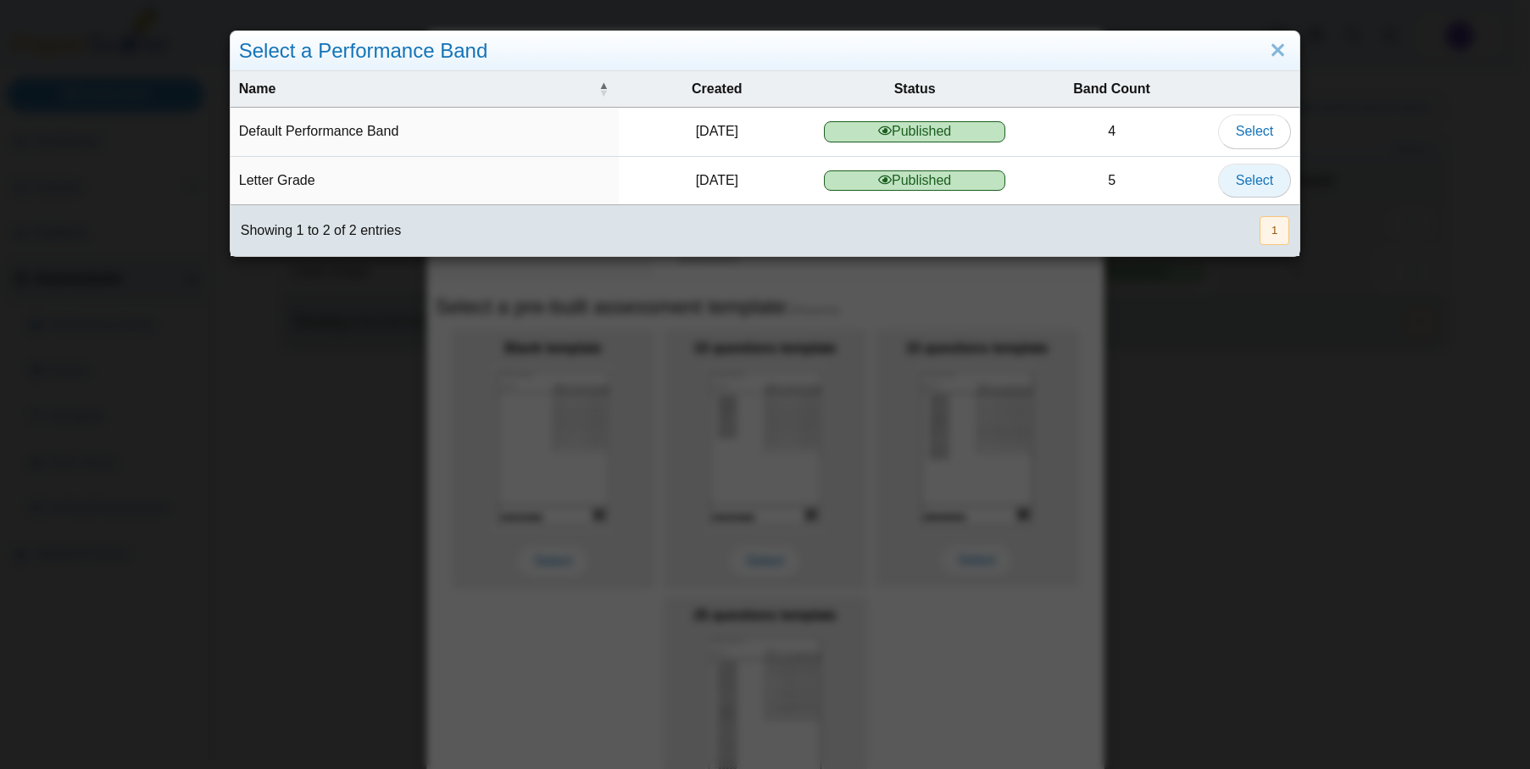
click at [1240, 192] on button "Select" at bounding box center [1254, 181] width 73 height 34
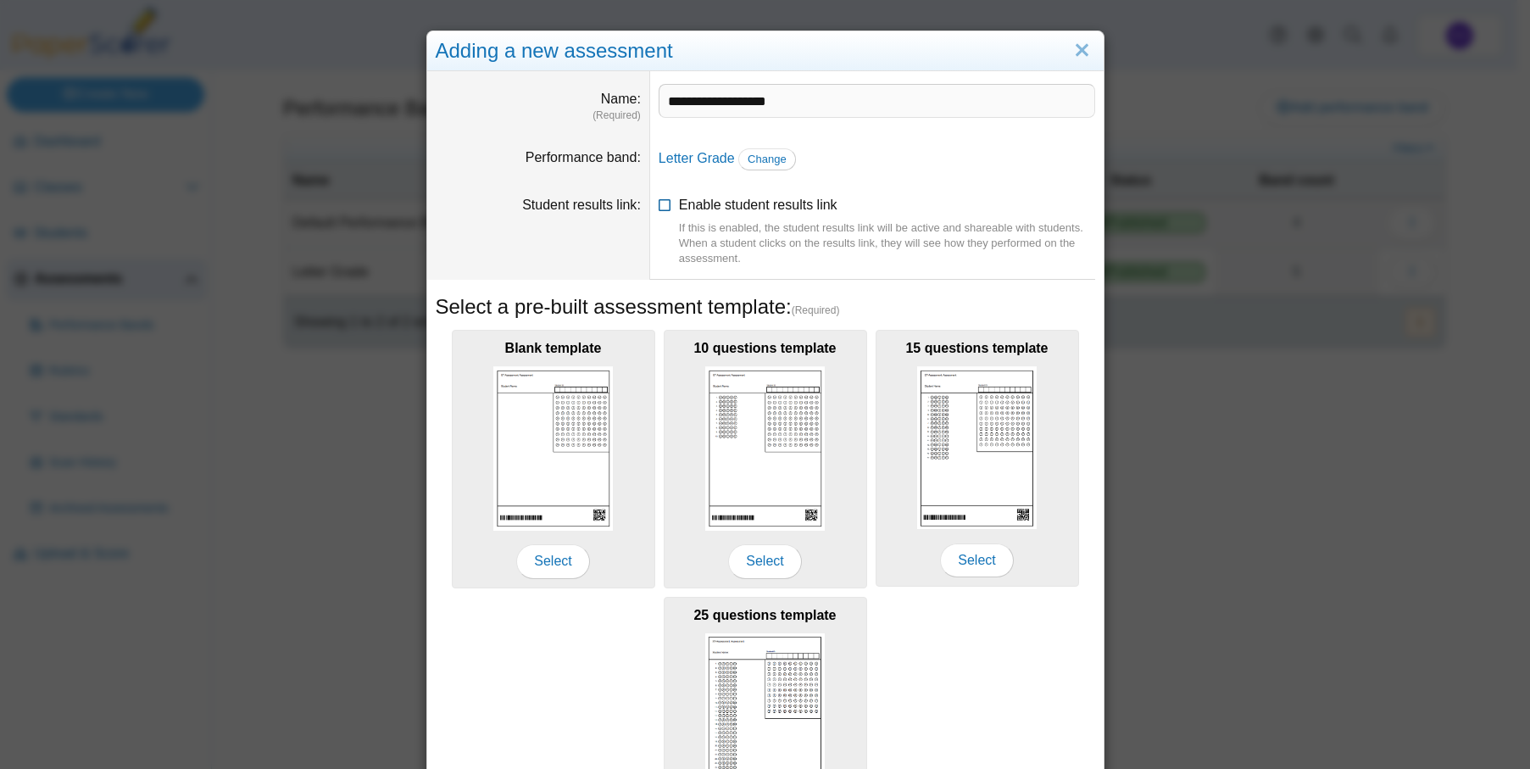
click at [659, 205] on icon at bounding box center [666, 202] width 14 height 12
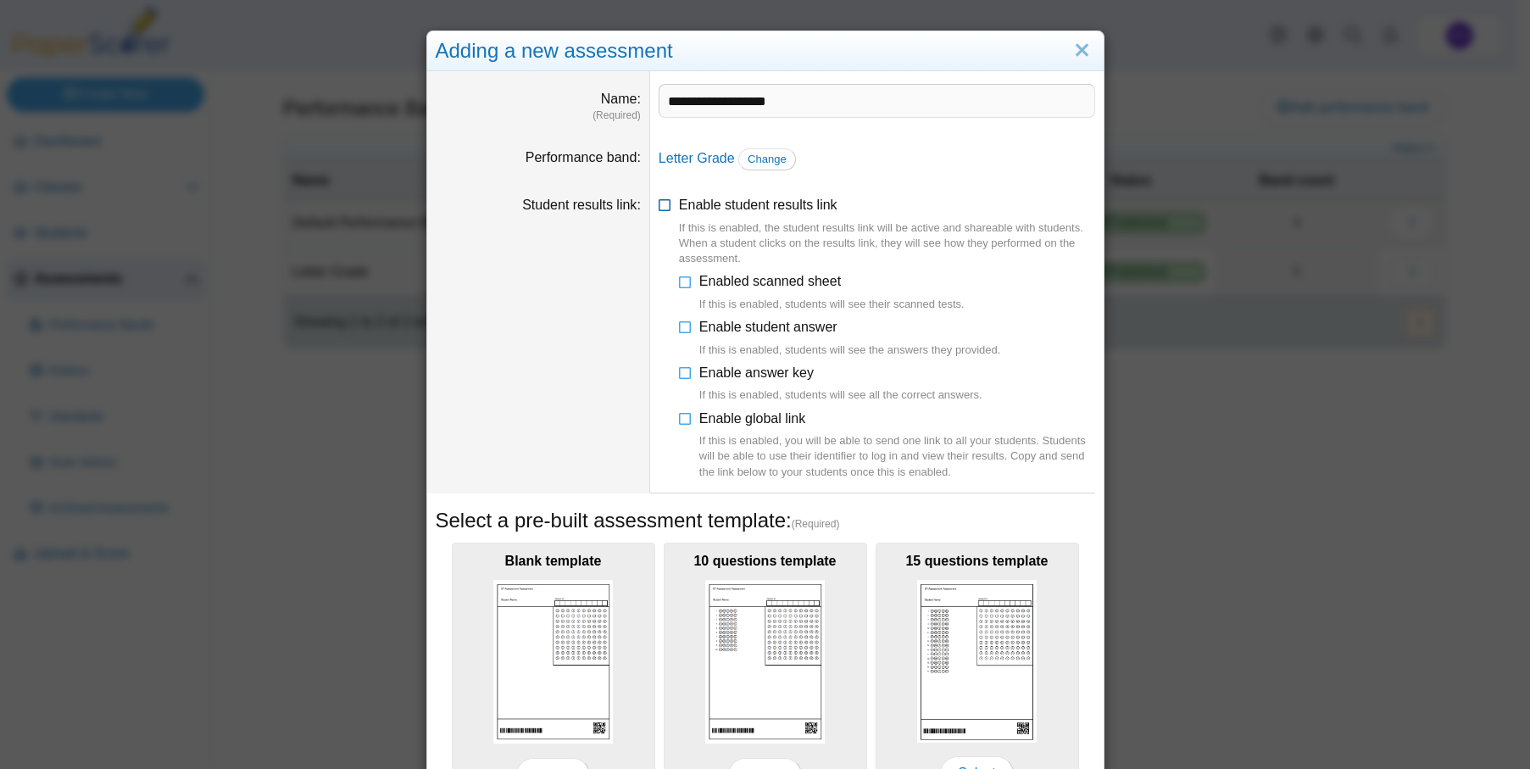
click at [721, 207] on span "Enable student results link If this is enabled, the student results link will b…" at bounding box center [887, 232] width 416 height 69
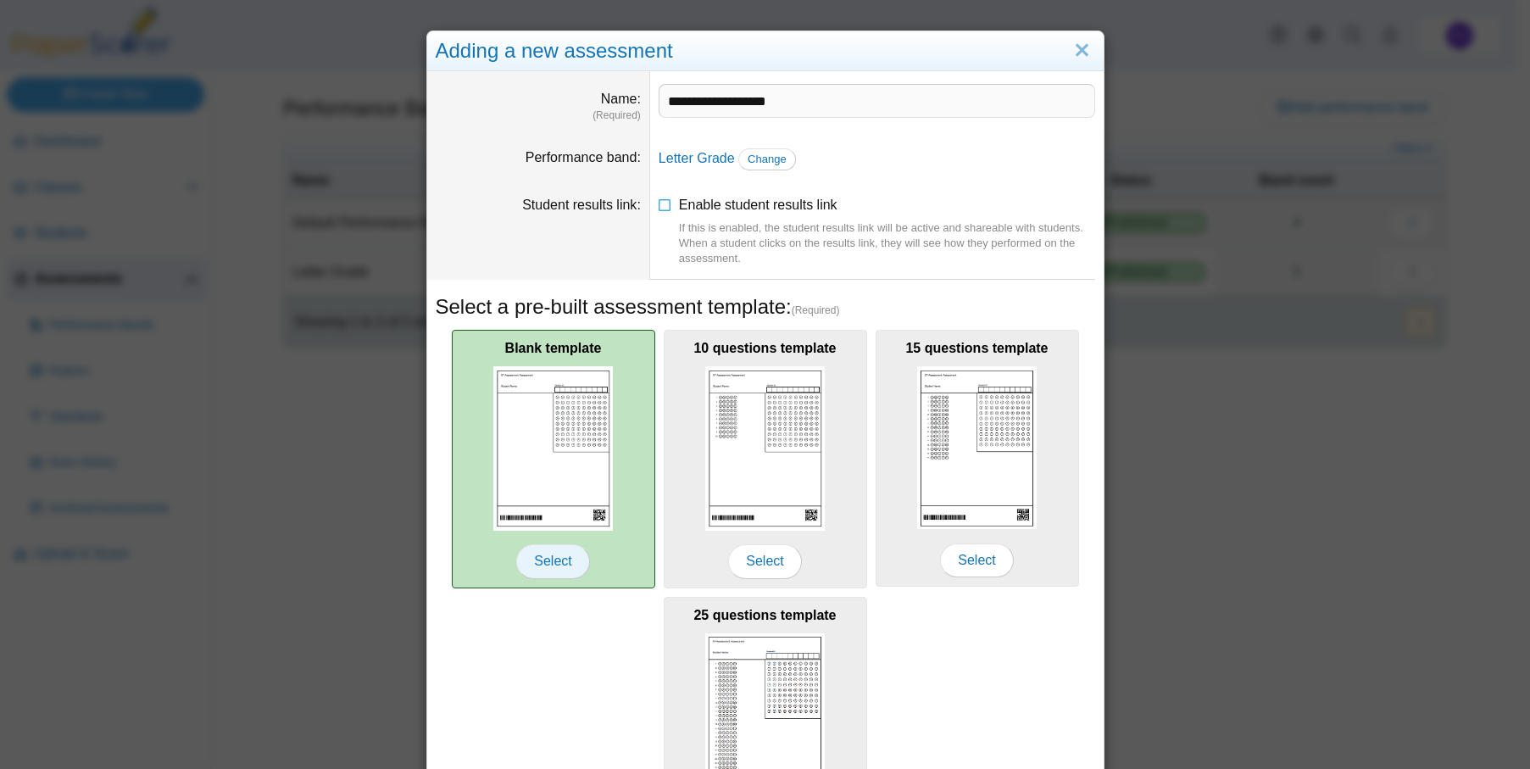
click at [573, 553] on span "Select" at bounding box center [552, 561] width 73 height 34
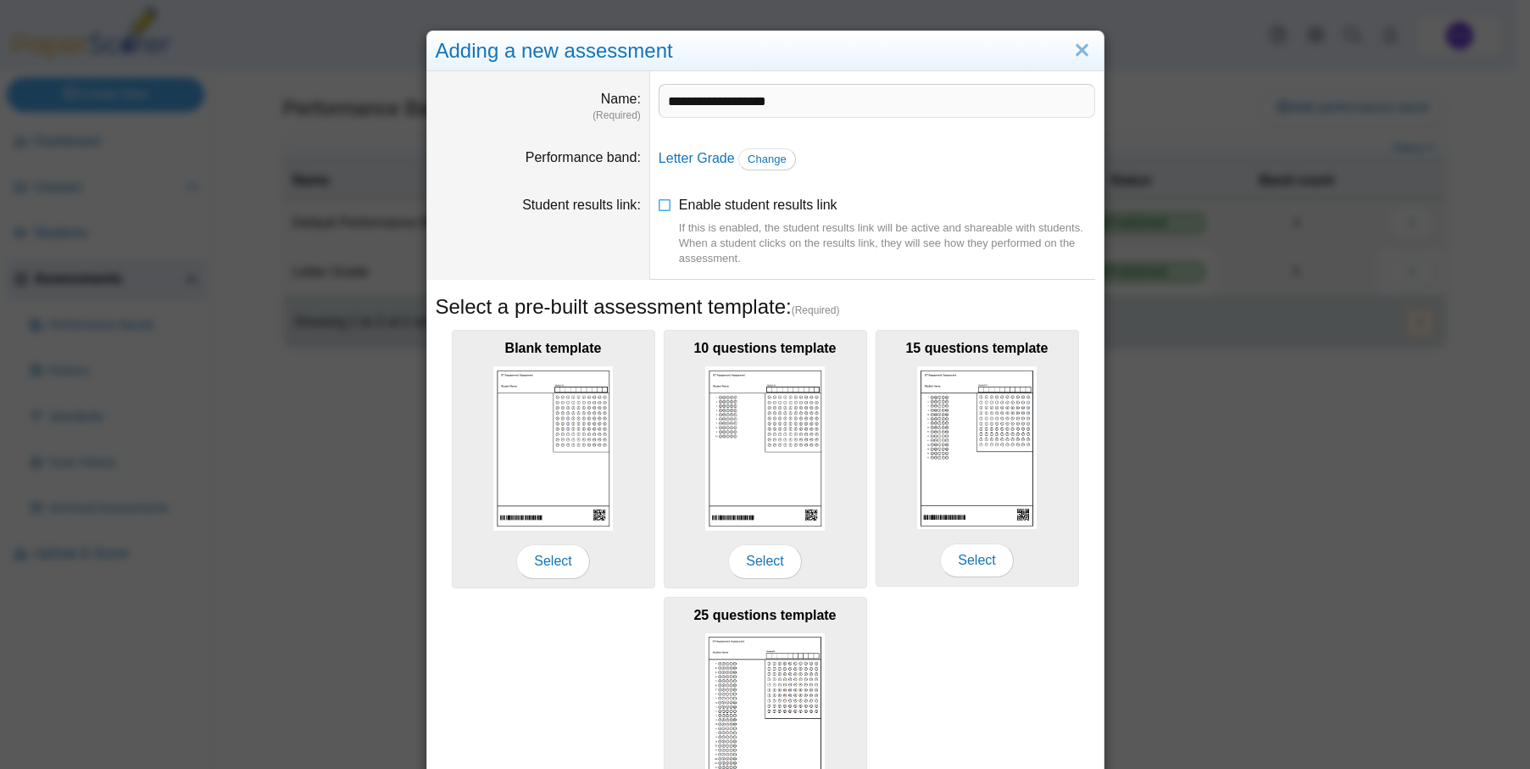
scroll to position [153, 0]
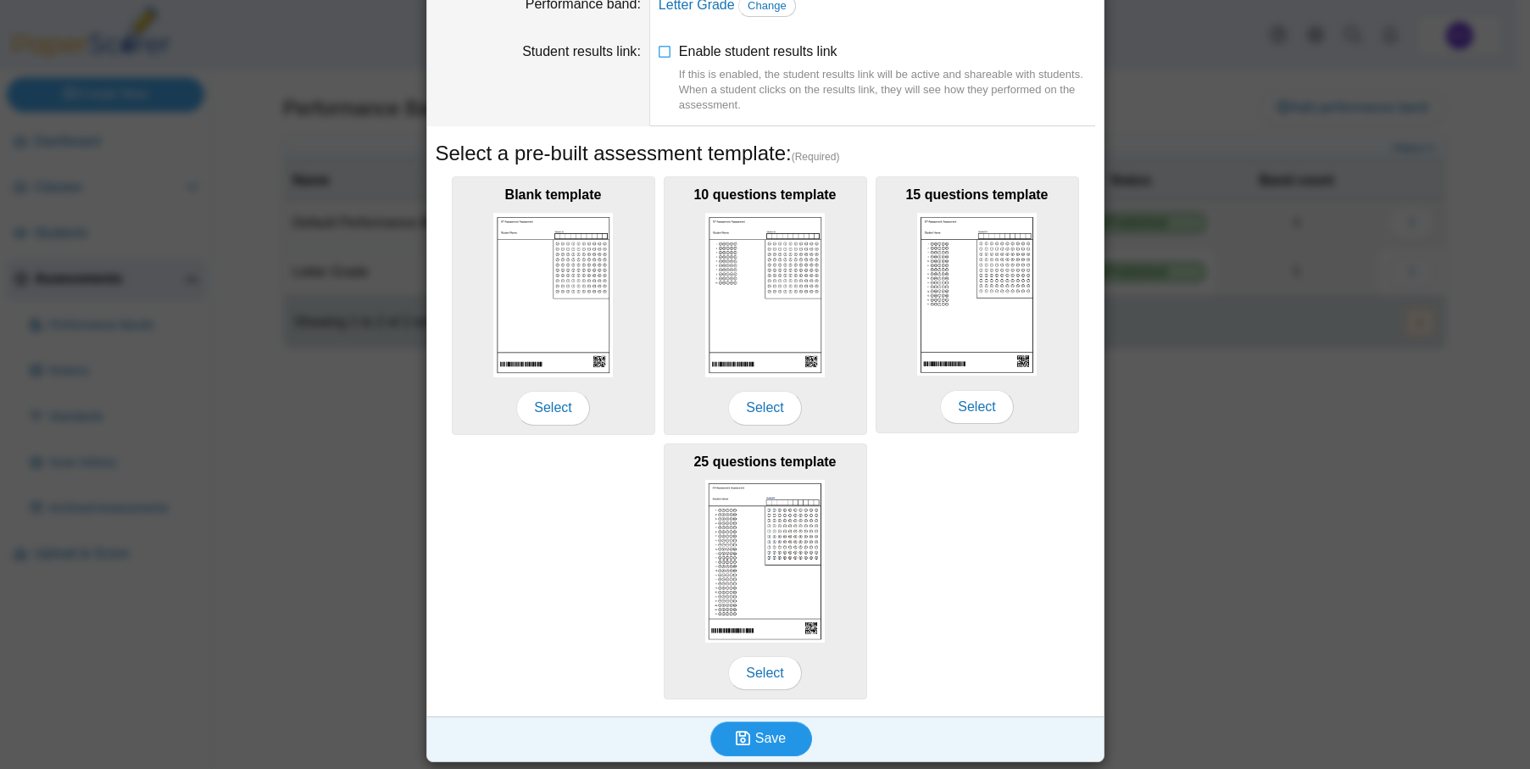
click at [755, 740] on span "Save" at bounding box center [770, 738] width 31 height 14
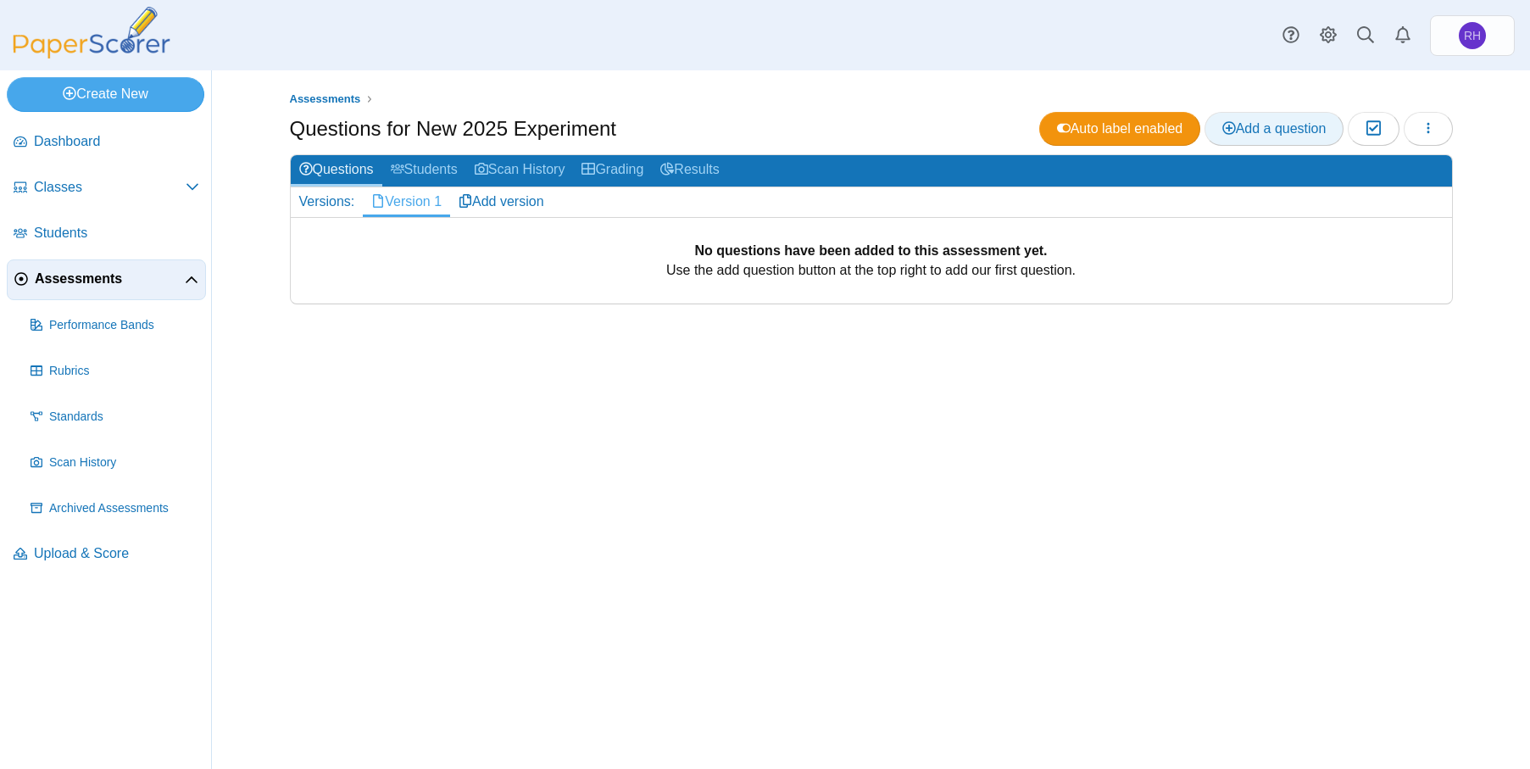
click at [1238, 131] on span "Add a question" at bounding box center [1274, 128] width 104 height 14
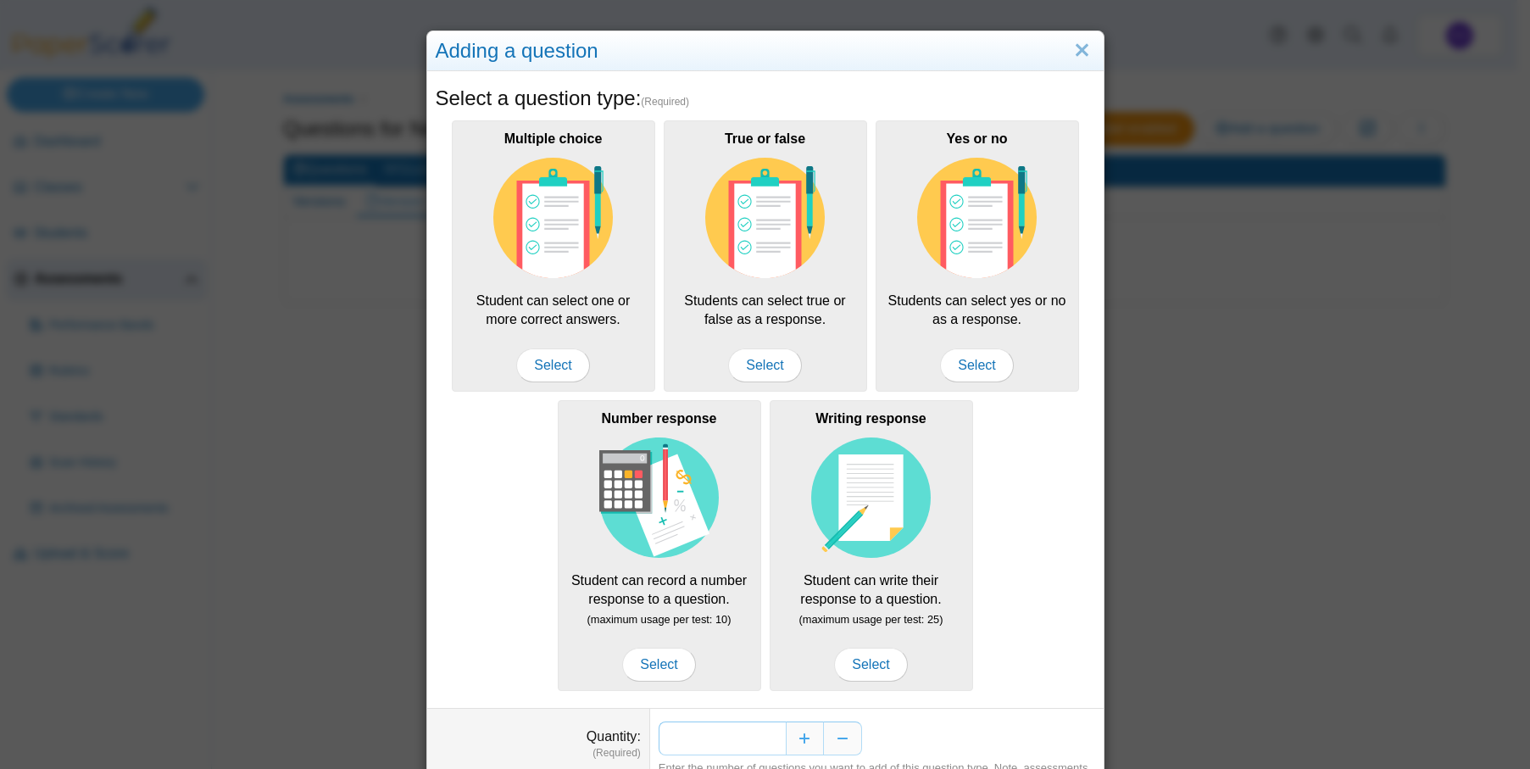
scroll to position [87, 0]
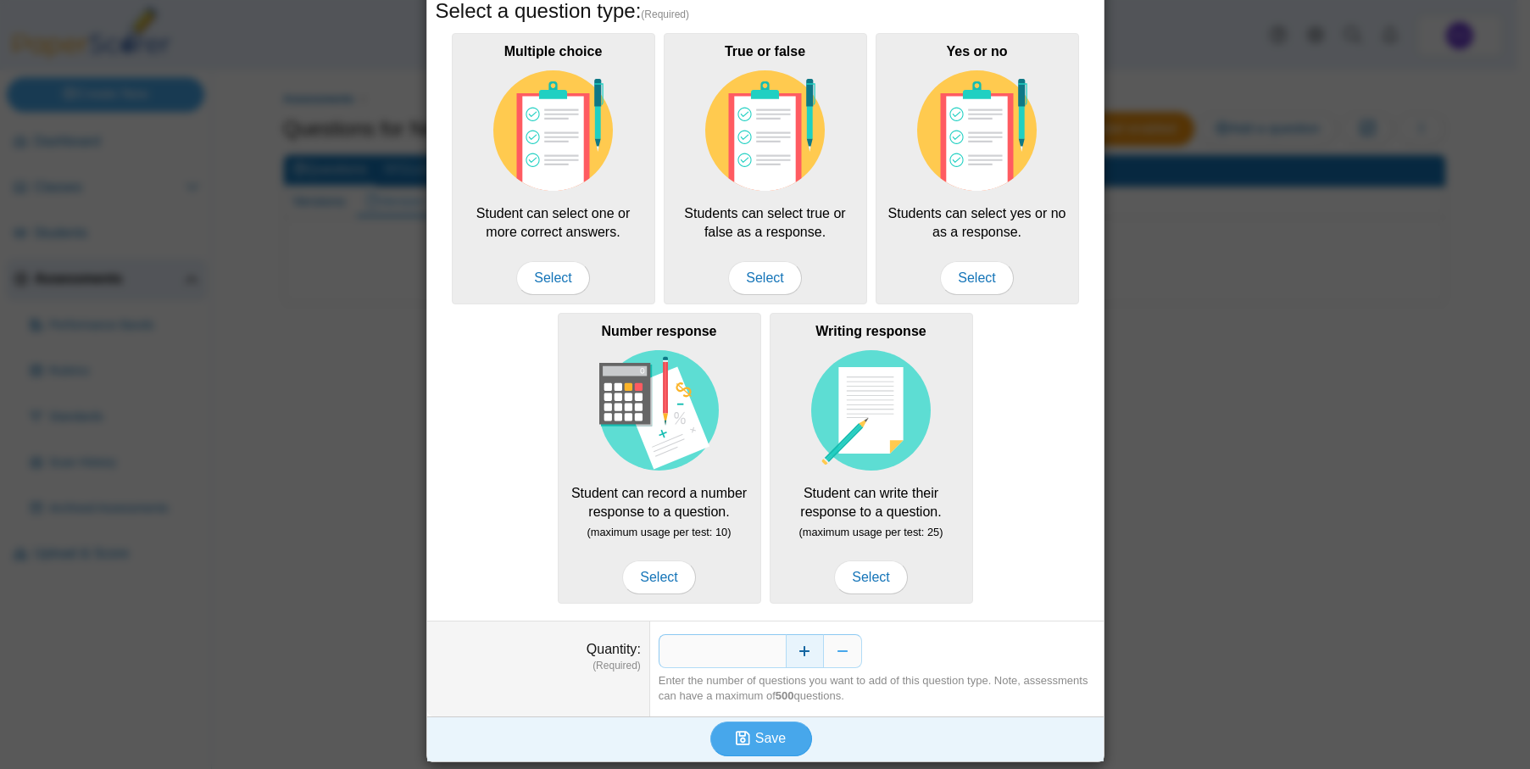
click at [805, 646] on button "Increase" at bounding box center [805, 651] width 38 height 34
click at [763, 649] on input "*" at bounding box center [722, 651] width 127 height 34
type input "**"
click at [1225, 370] on div "Adding a question Select a question type: (Required) Multiple choice Student ca…" at bounding box center [765, 384] width 1530 height 769
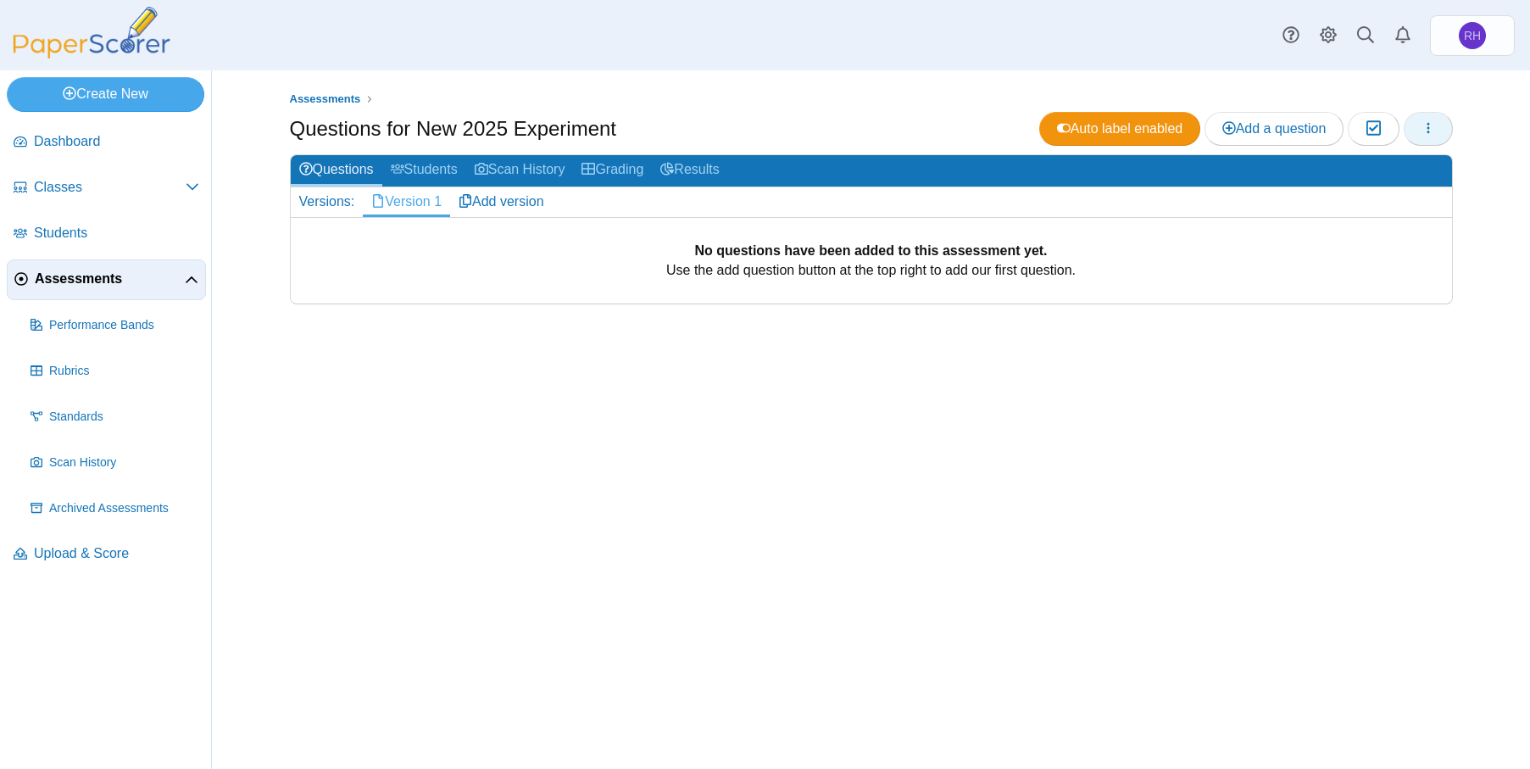
click at [1431, 129] on icon "button" at bounding box center [1429, 128] width 14 height 14
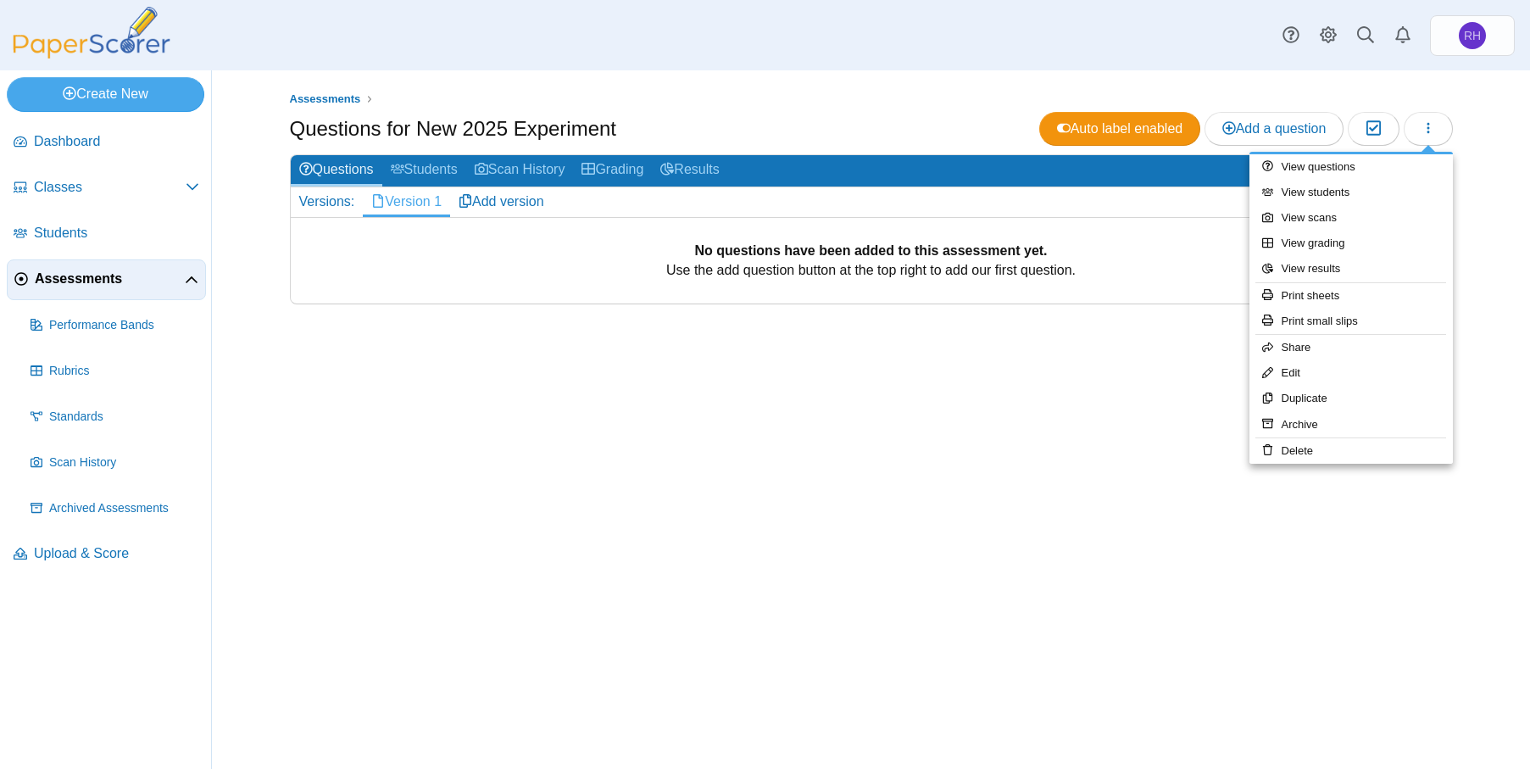
click at [1021, 357] on div "Assessments Questions for New 2025 Experiment Auto label enabled Add a question…" at bounding box center [871, 419] width 1271 height 698
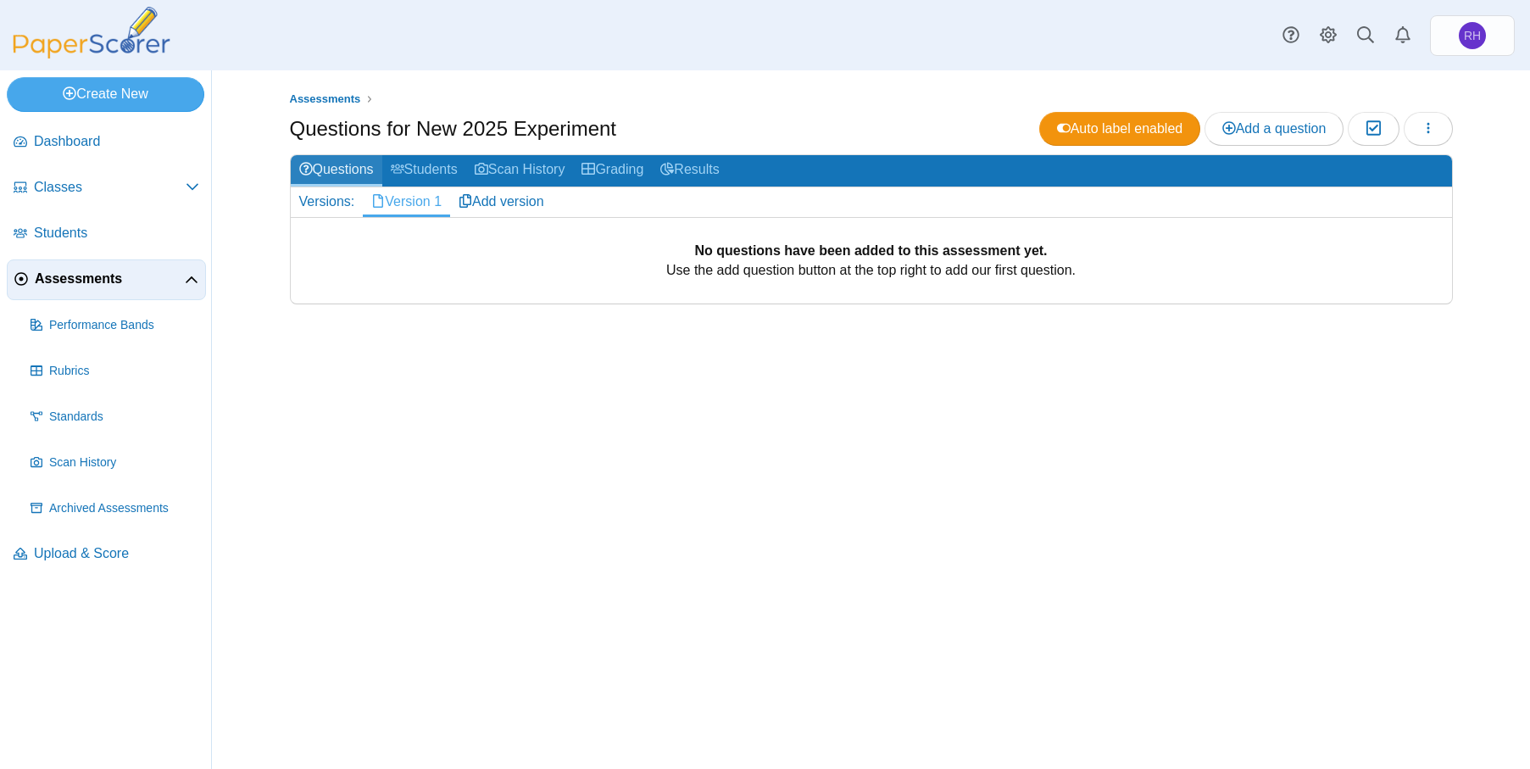
click at [348, 178] on link "Questions" at bounding box center [337, 170] width 92 height 31
click at [1251, 118] on link "Add a question" at bounding box center [1275, 129] width 140 height 34
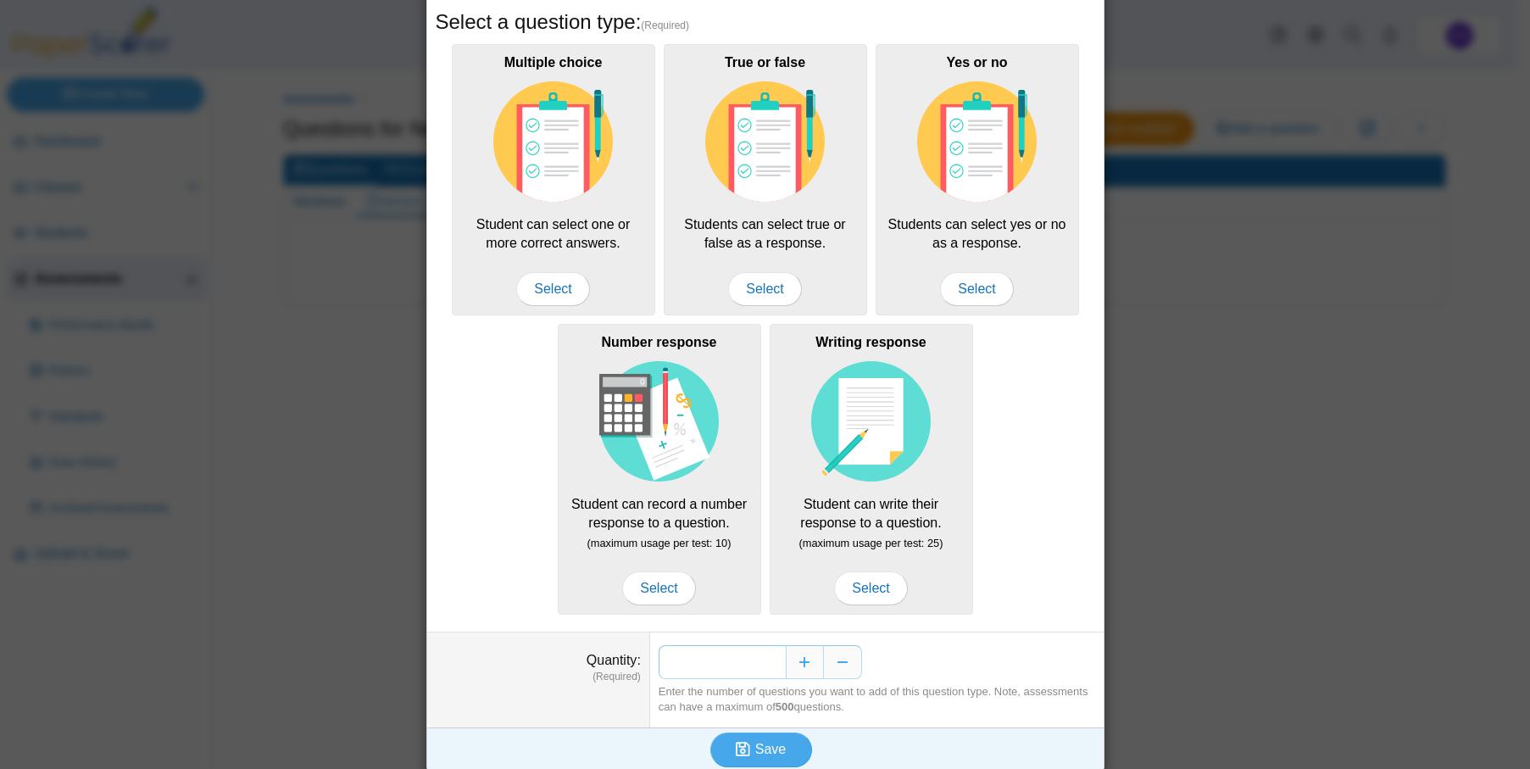
scroll to position [87, 0]
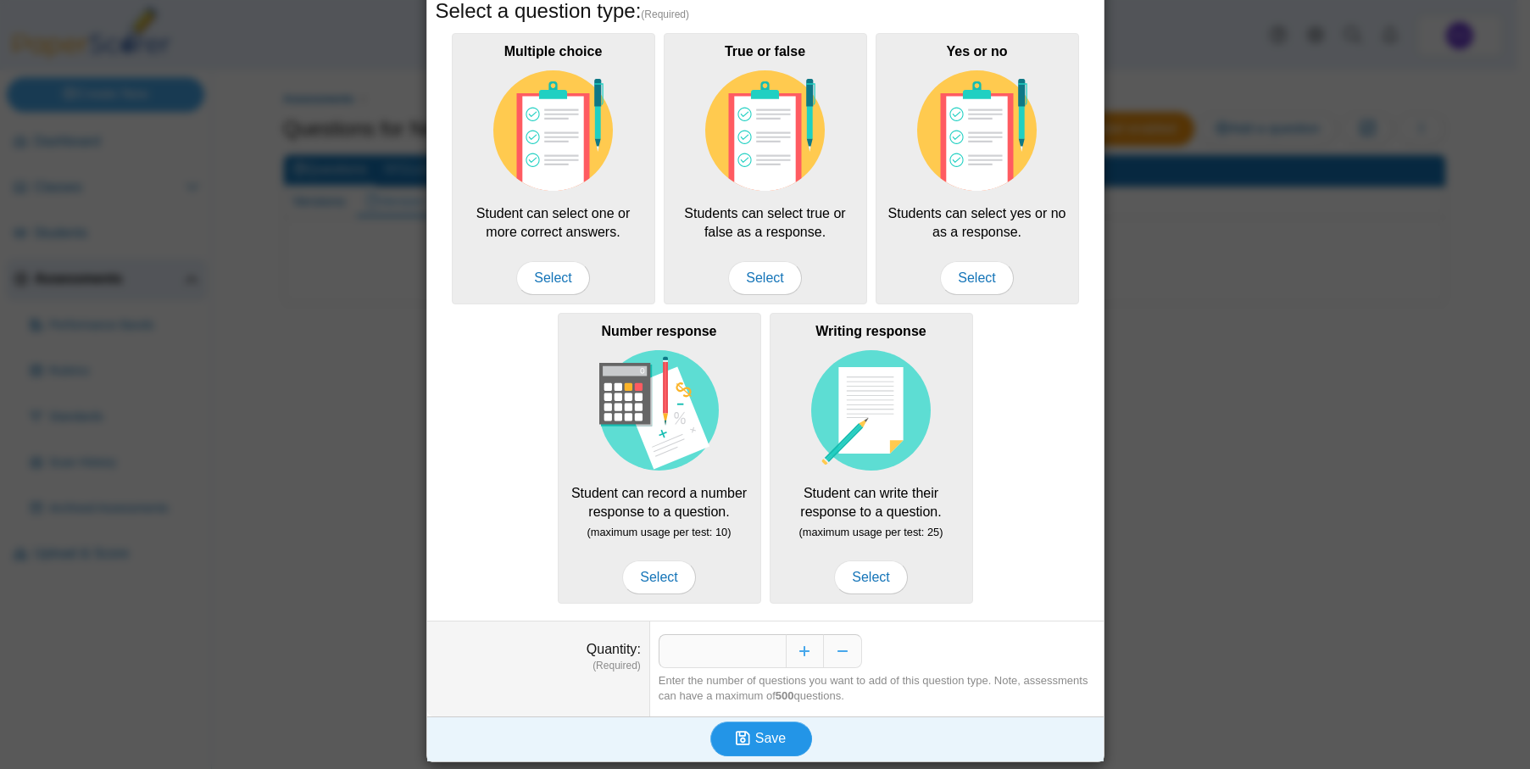
click at [726, 739] on button "Save" at bounding box center [761, 738] width 102 height 34
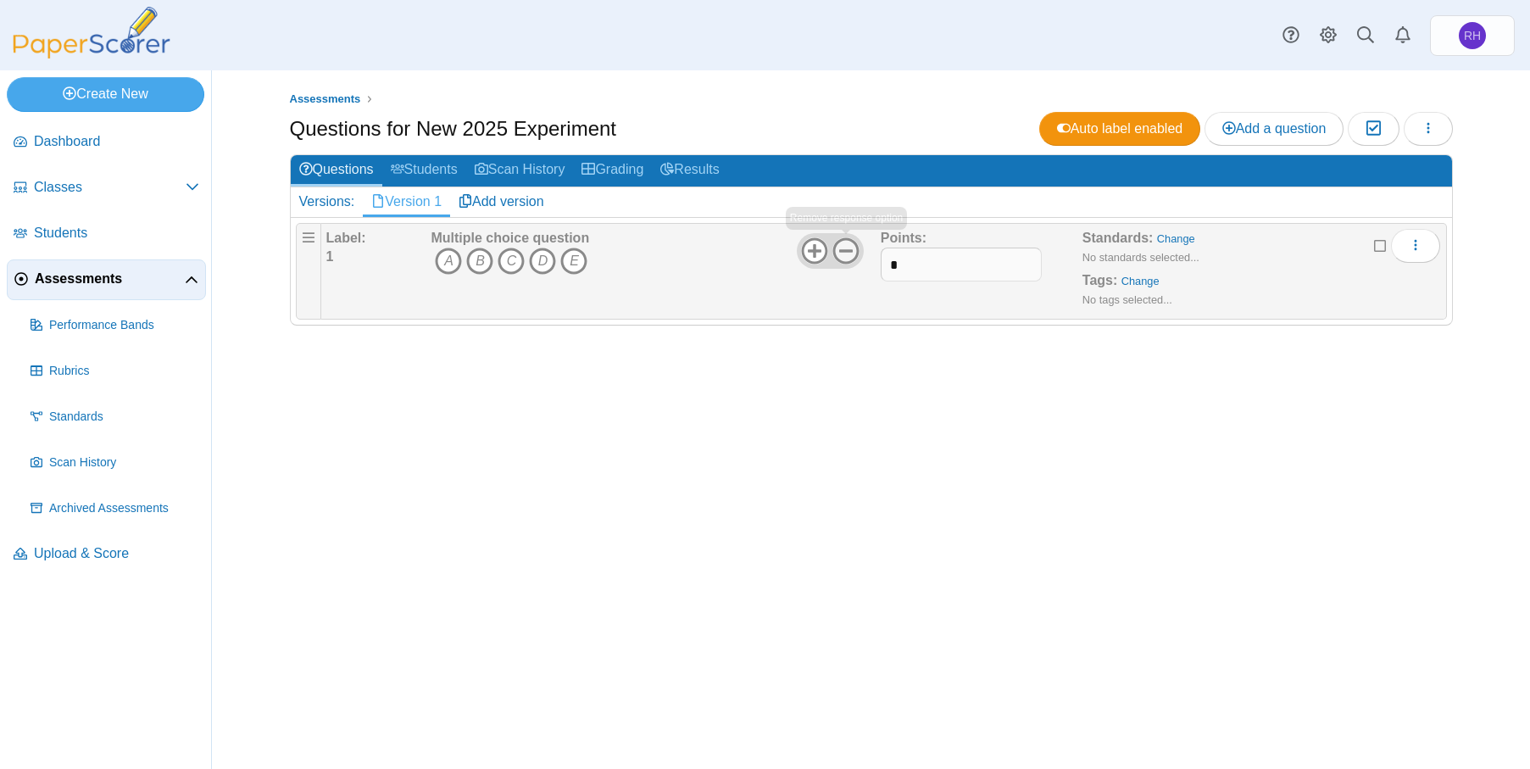
click at [858, 250] on use at bounding box center [845, 250] width 26 height 26
click at [926, 258] on input "*" at bounding box center [961, 265] width 161 height 34
type input "*"
click at [882, 436] on div "Assessments Questions for New 2025 Experiment Auto label enabled Add a question…" at bounding box center [871, 419] width 1271 height 698
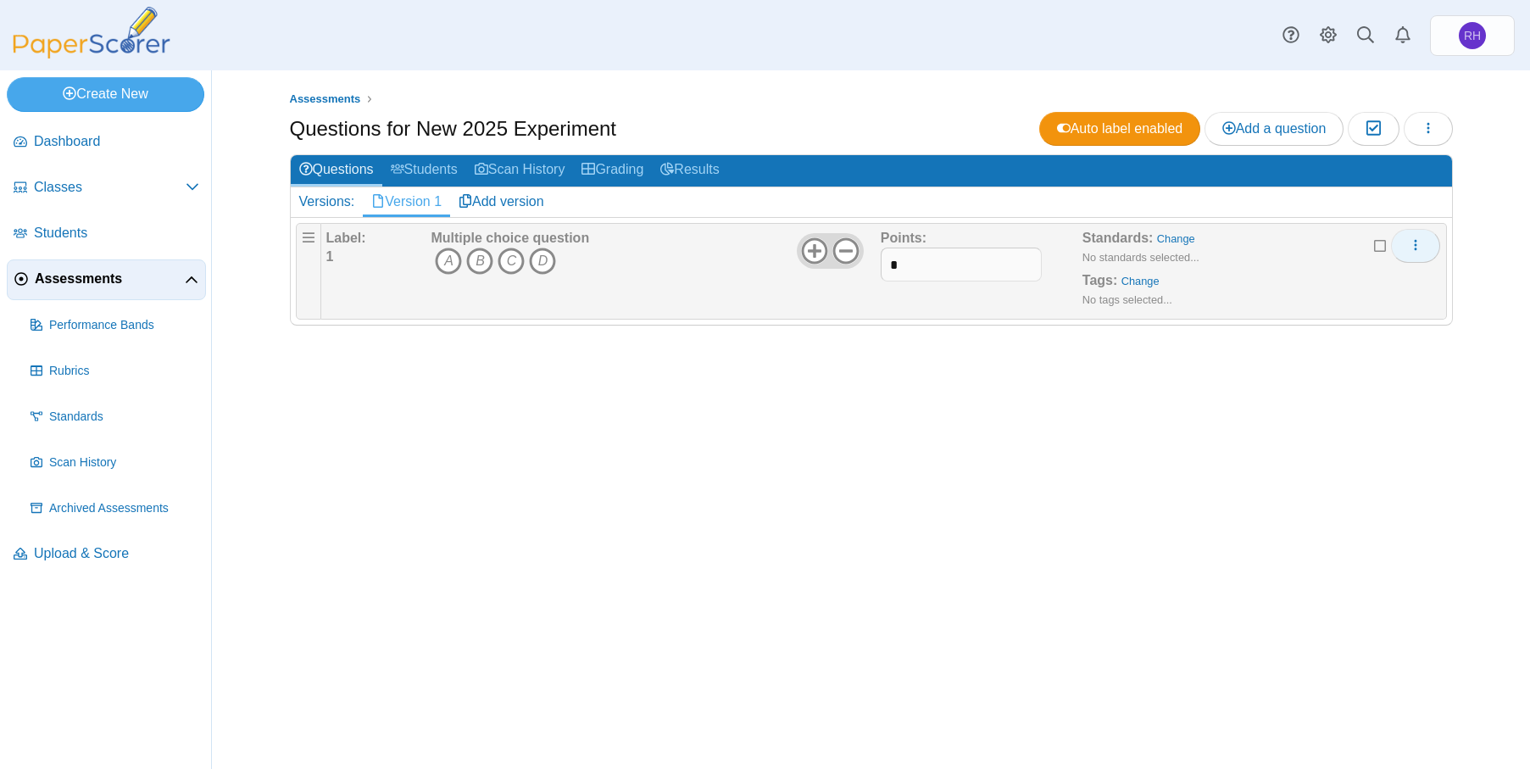
click at [1410, 243] on icon "More options" at bounding box center [1416, 245] width 14 height 14
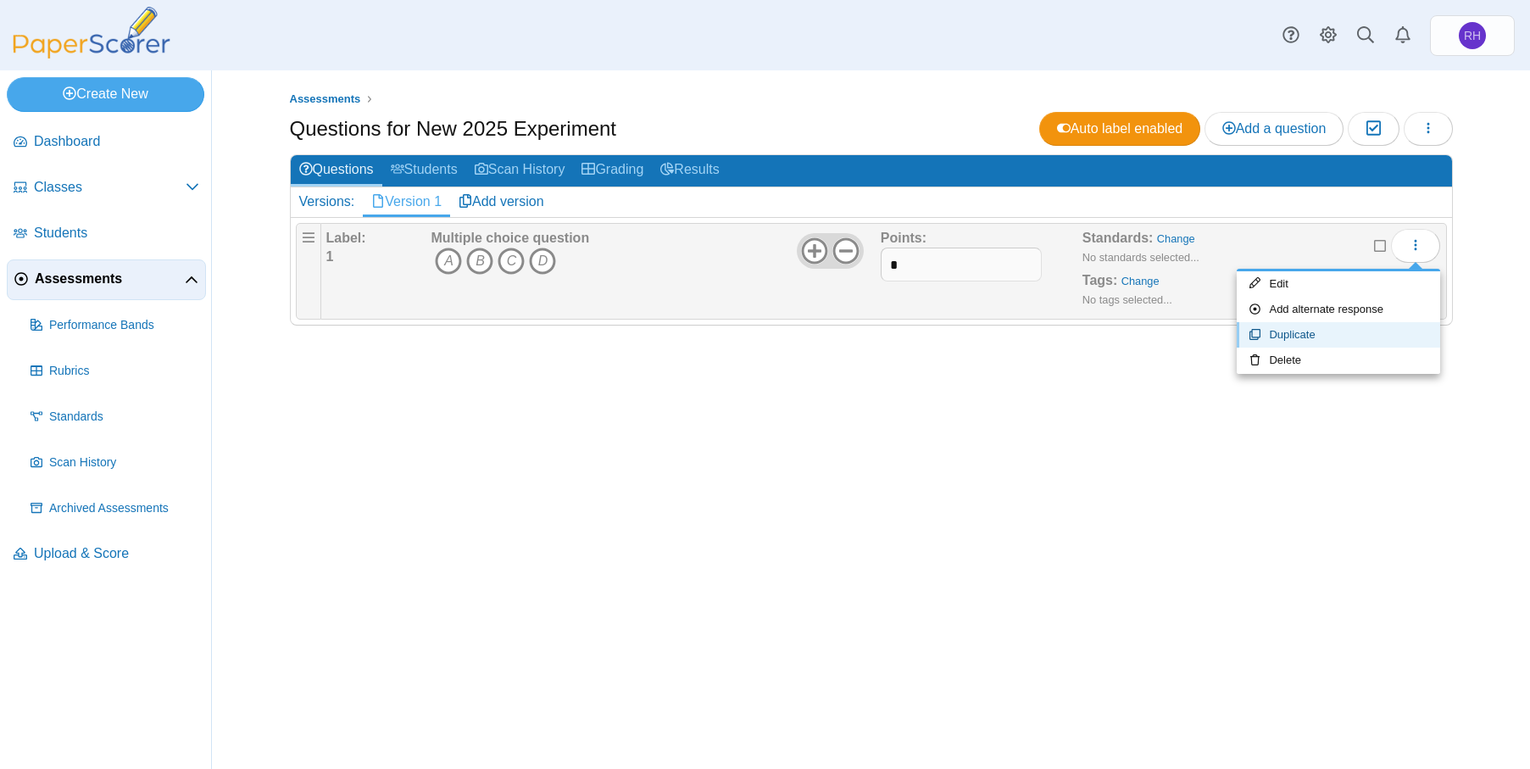
click at [1310, 325] on link "Duplicate" at bounding box center [1338, 334] width 203 height 25
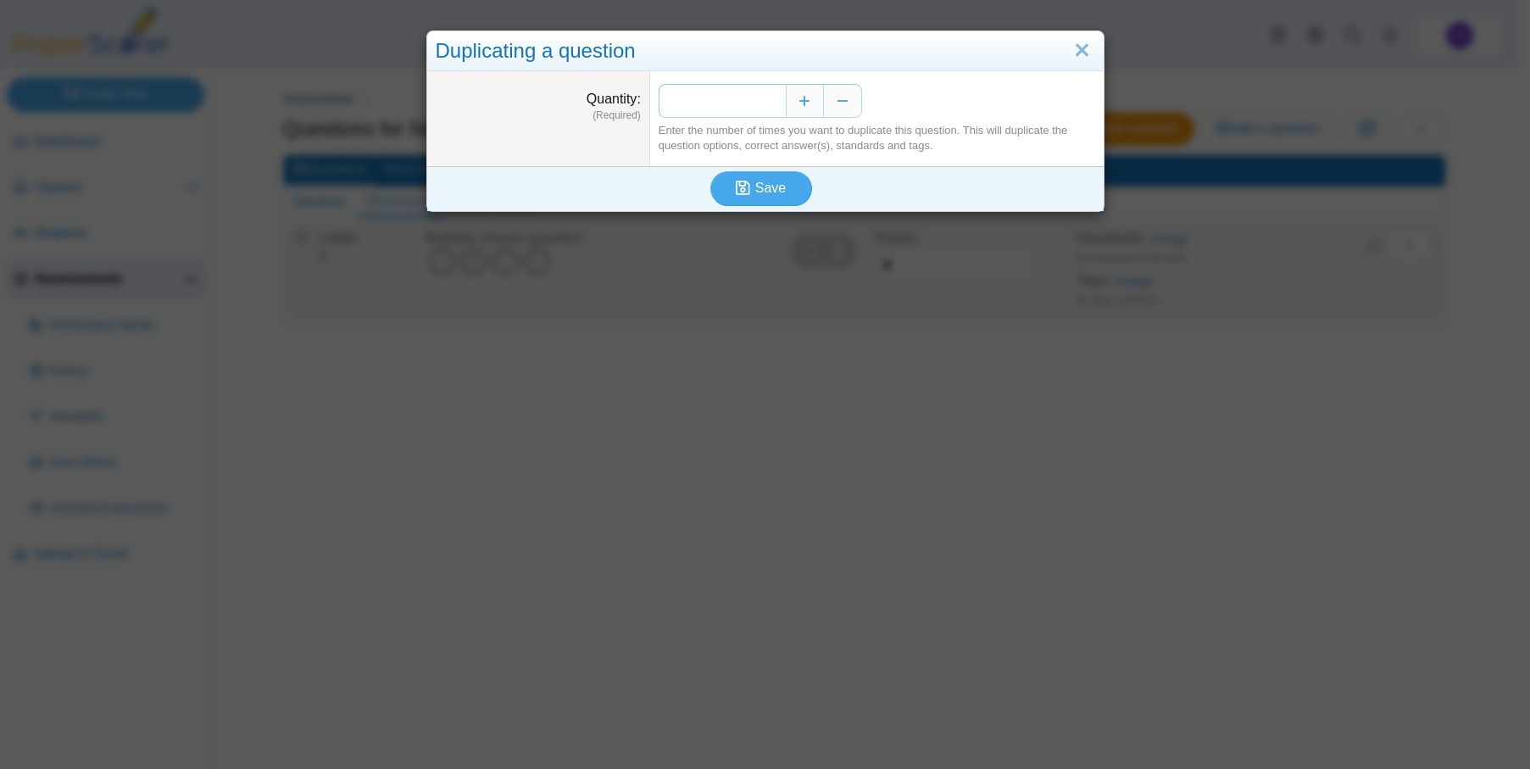
click at [769, 103] on input "*" at bounding box center [722, 101] width 127 height 34
drag, startPoint x: 743, startPoint y: 102, endPoint x: 777, endPoint y: 103, distance: 33.9
click at [777, 103] on input "*" at bounding box center [722, 101] width 127 height 34
type input "*"
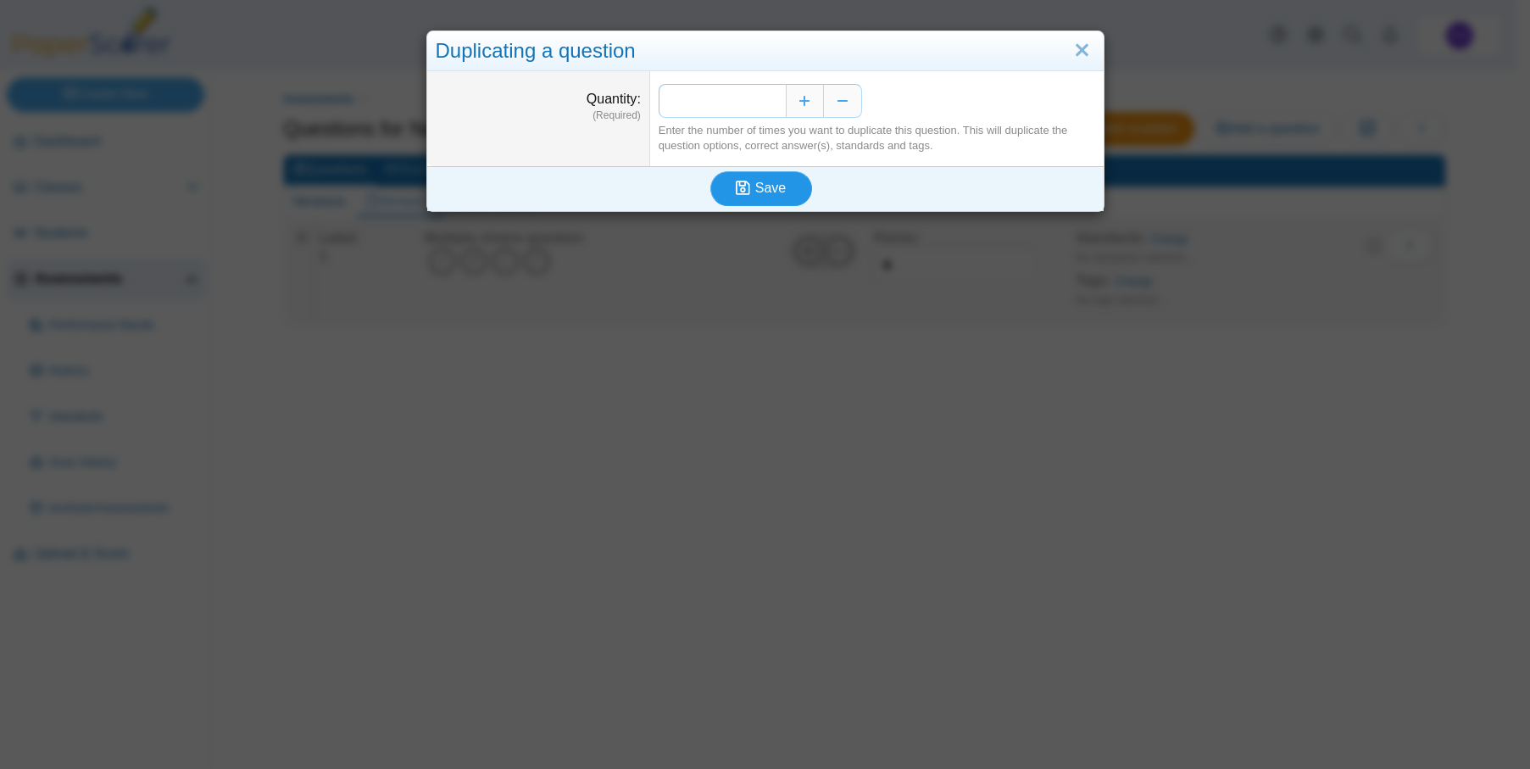
type input "**"
click at [755, 185] on span "Save" at bounding box center [770, 188] width 31 height 14
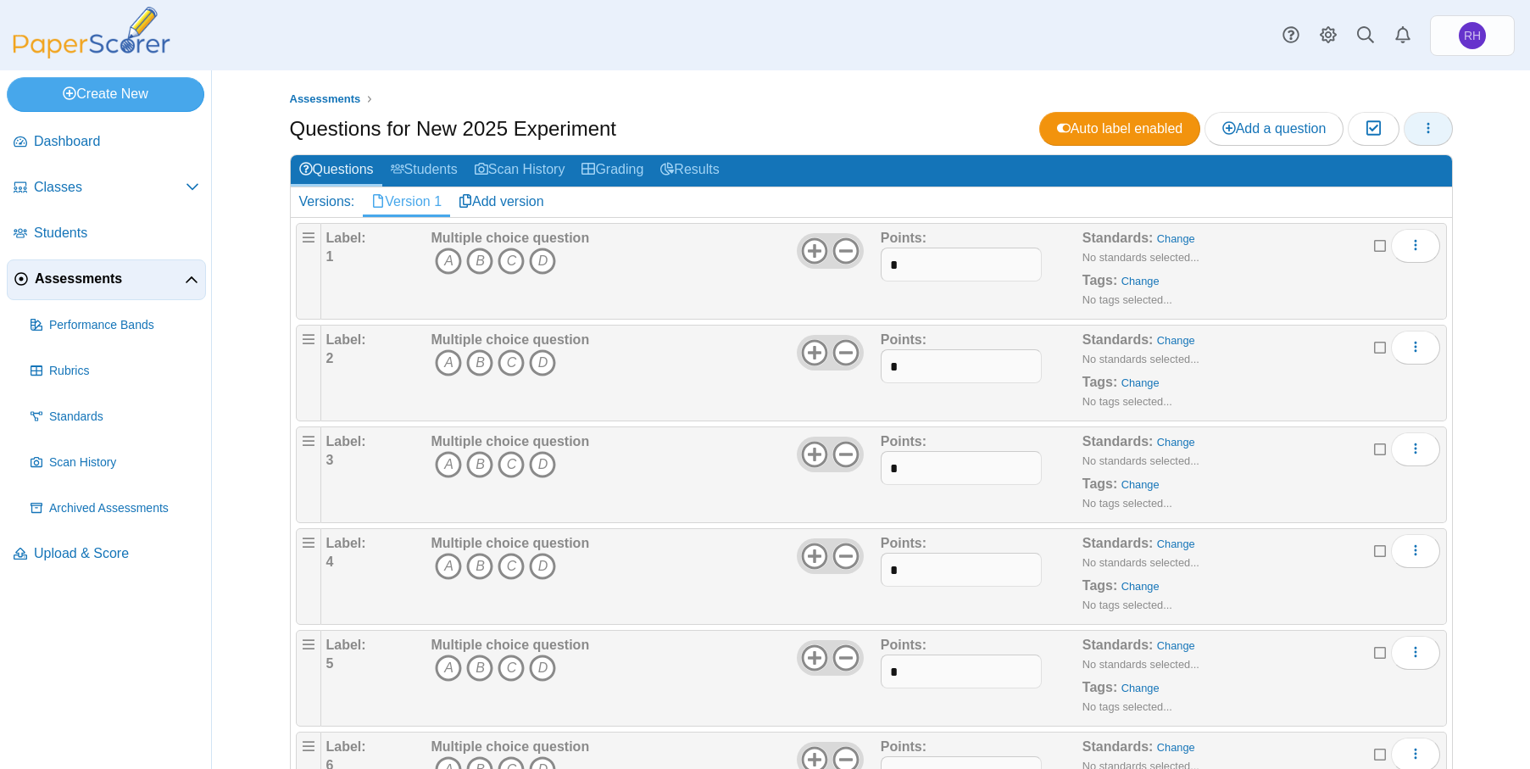
click at [1430, 130] on button "button" at bounding box center [1428, 129] width 49 height 34
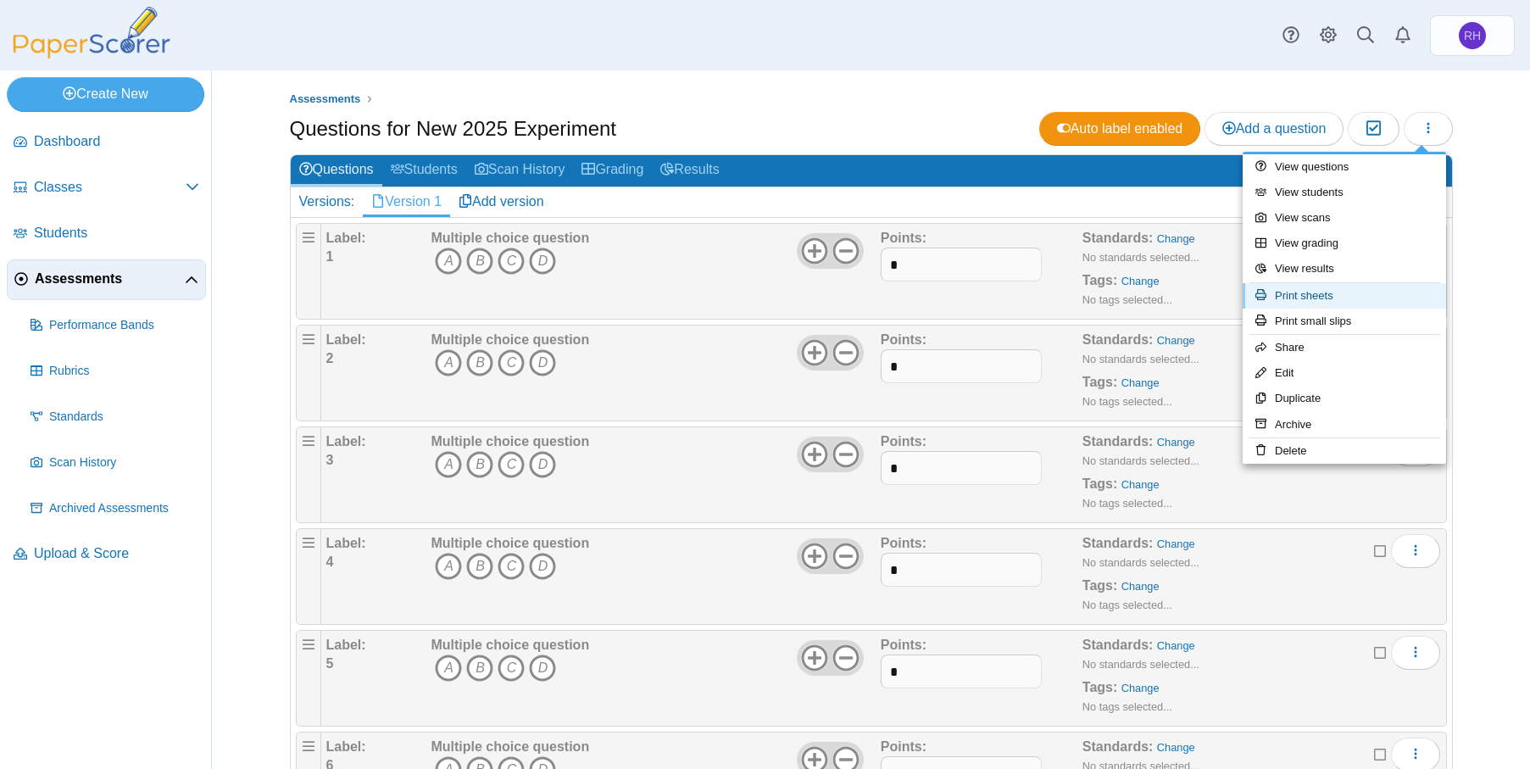
click at [1344, 296] on link "Print sheets" at bounding box center [1344, 295] width 203 height 25
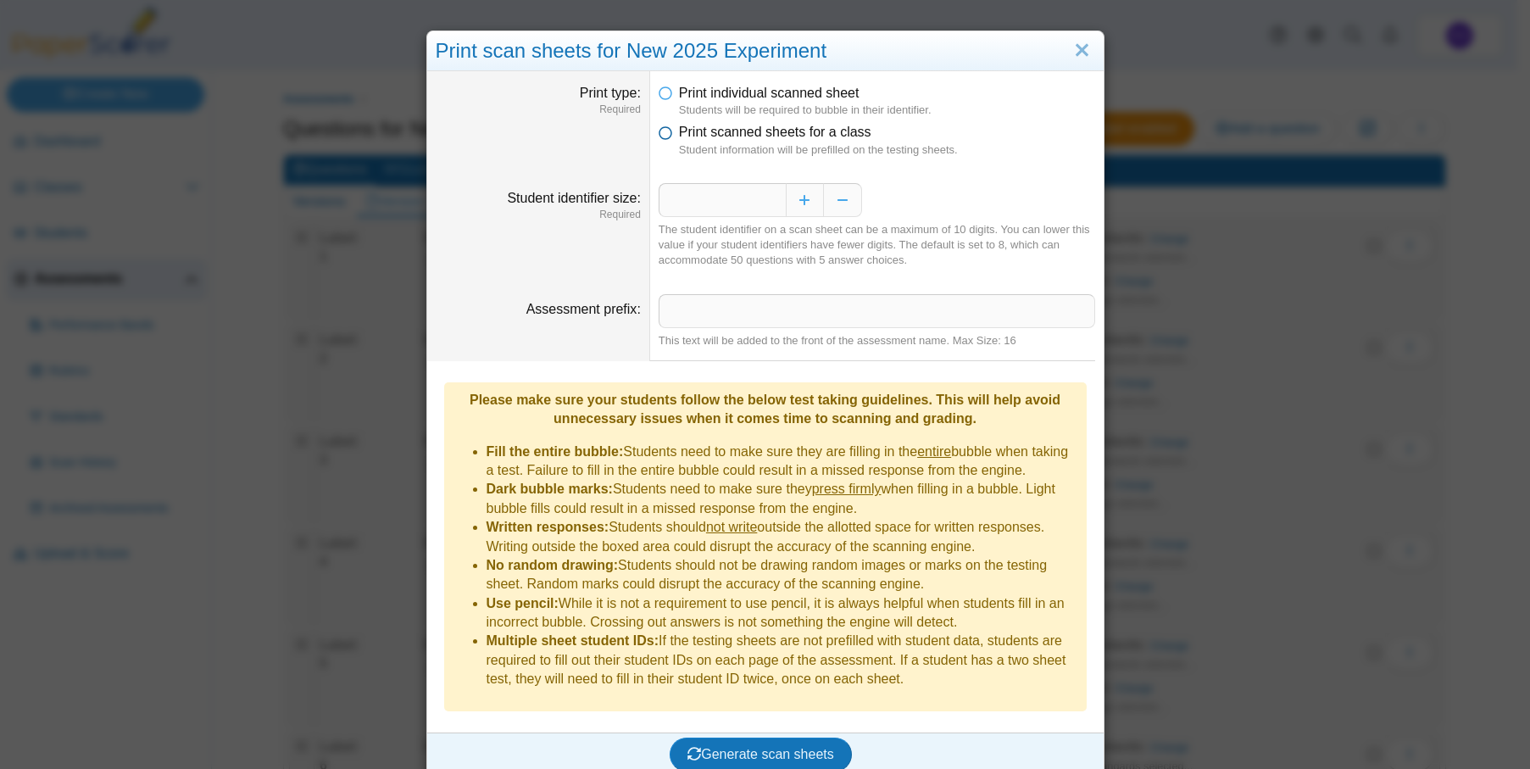
click at [756, 131] on span "Print scanned sheets for a class" at bounding box center [775, 132] width 192 height 14
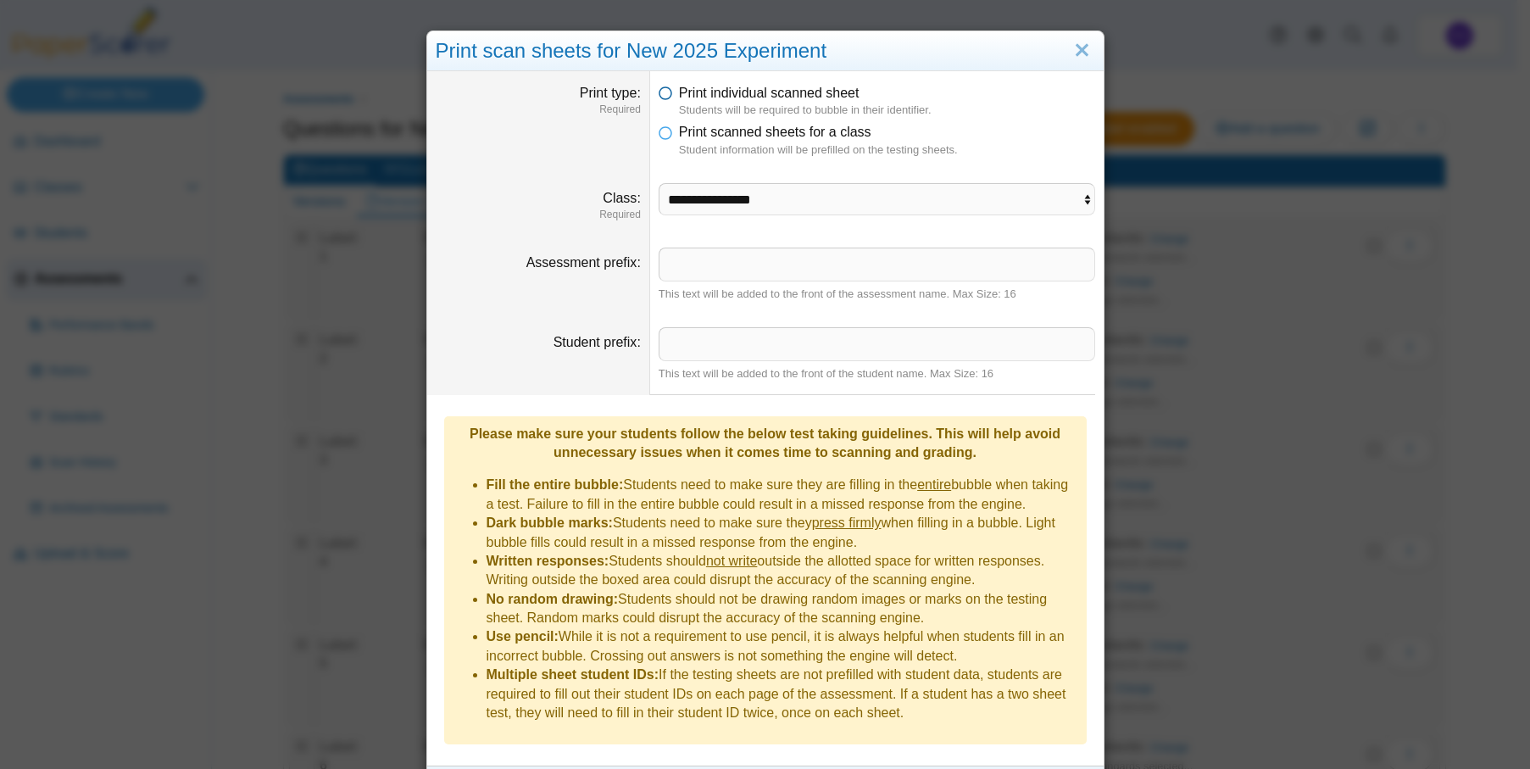
click at [792, 91] on span "Print individual scanned sheet" at bounding box center [769, 93] width 181 height 14
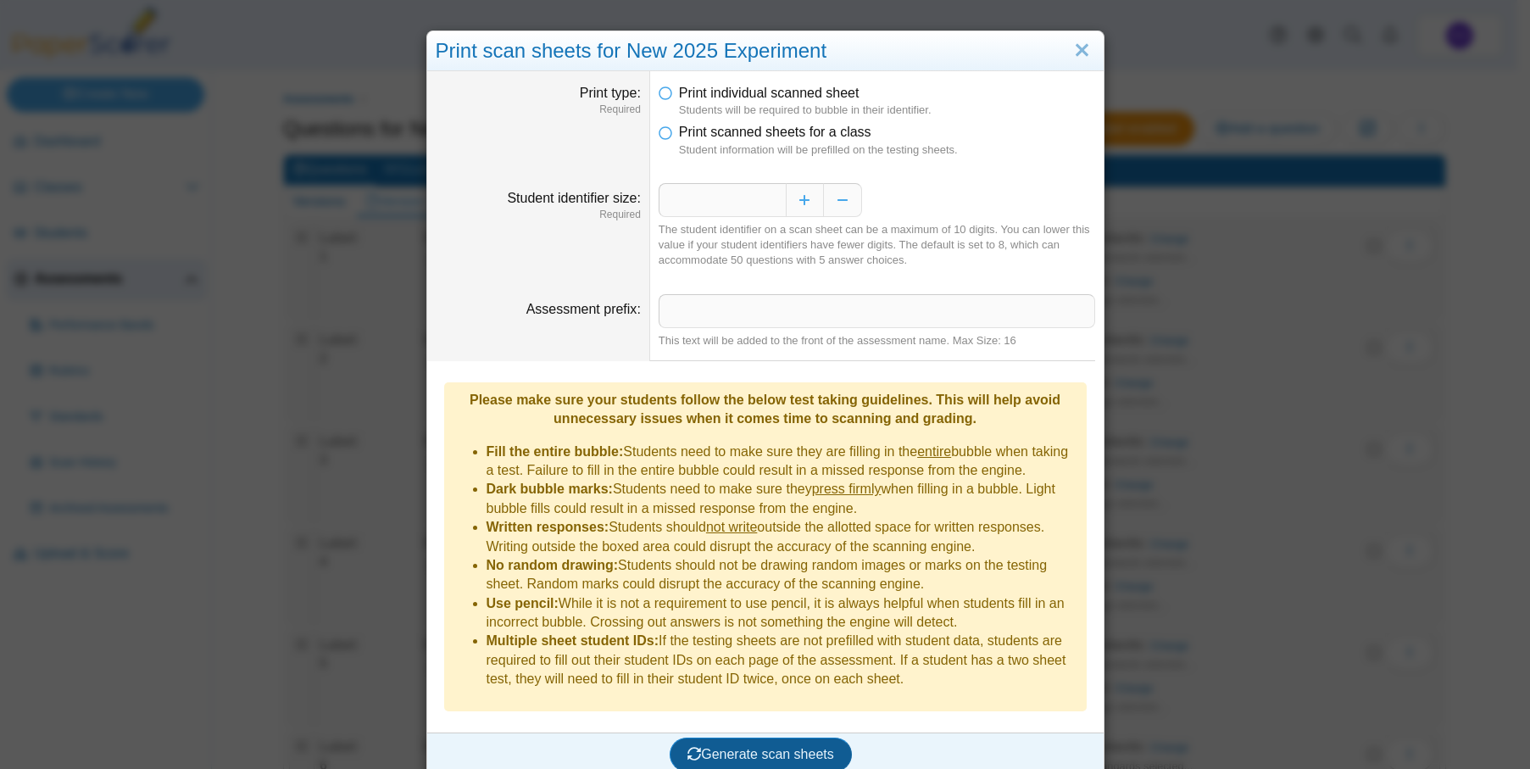
click at [760, 747] on span "Generate scan sheets" at bounding box center [760, 754] width 147 height 14
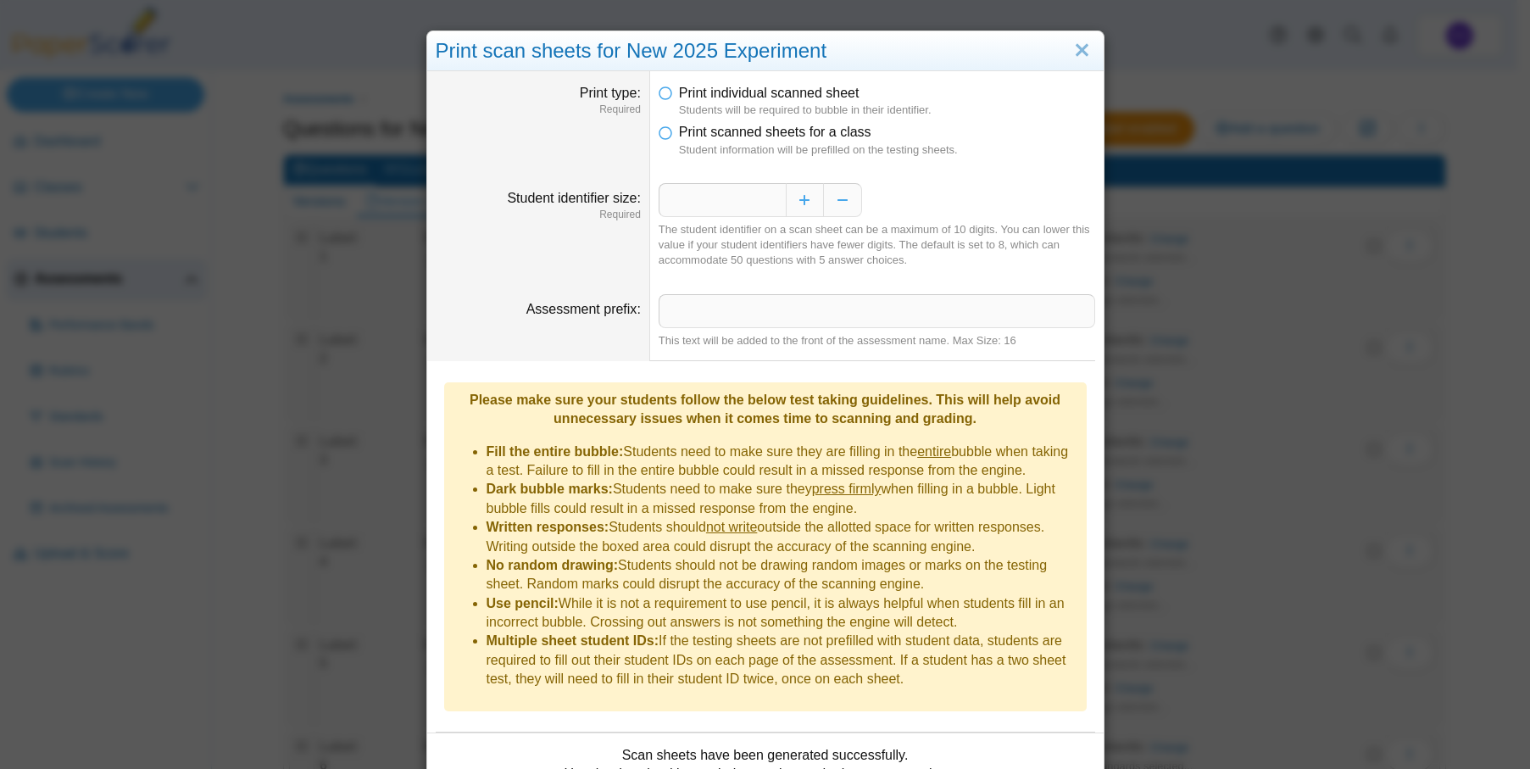
scroll to position [126, 0]
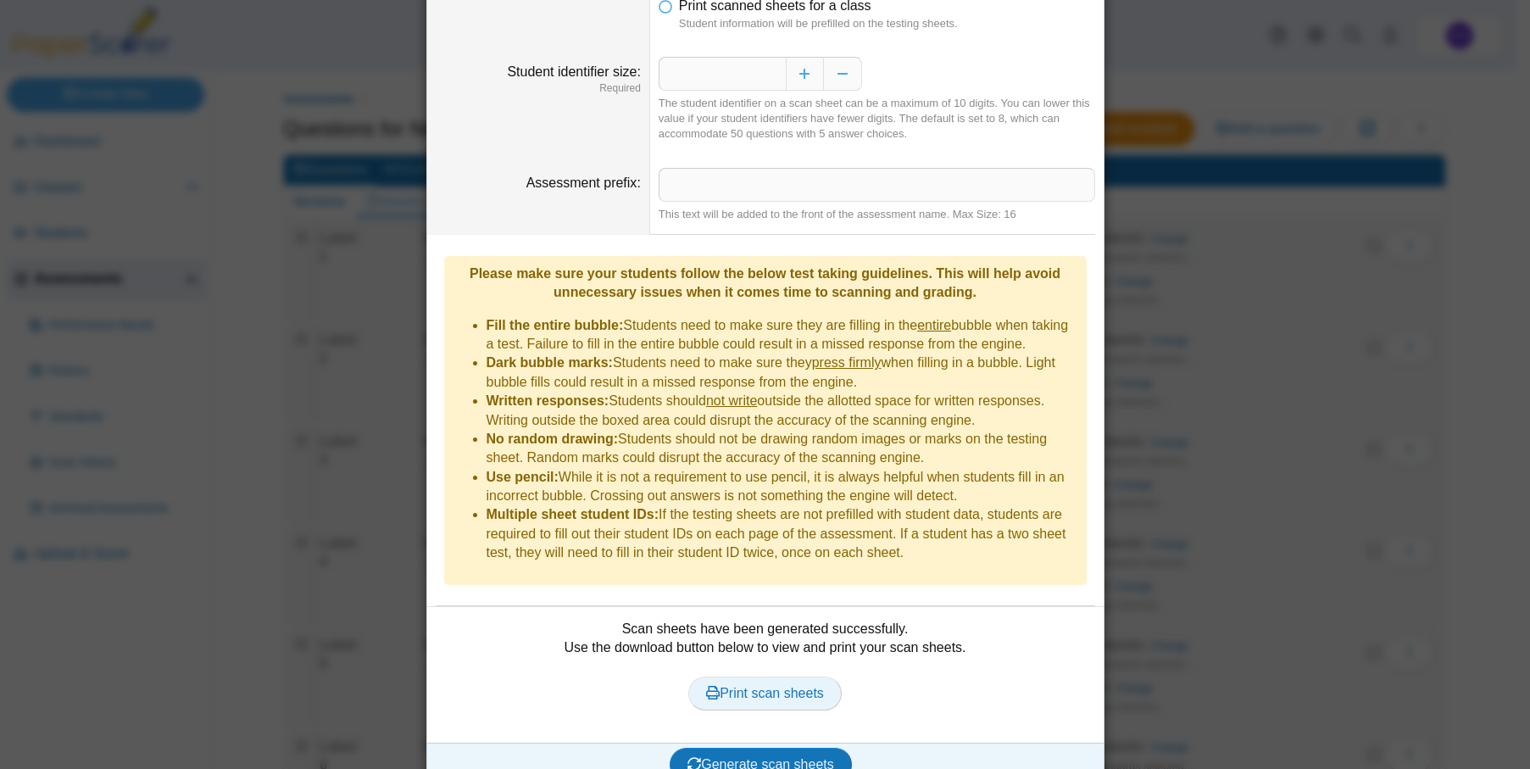
click at [759, 676] on link "Print scan sheets" at bounding box center [764, 693] width 153 height 34
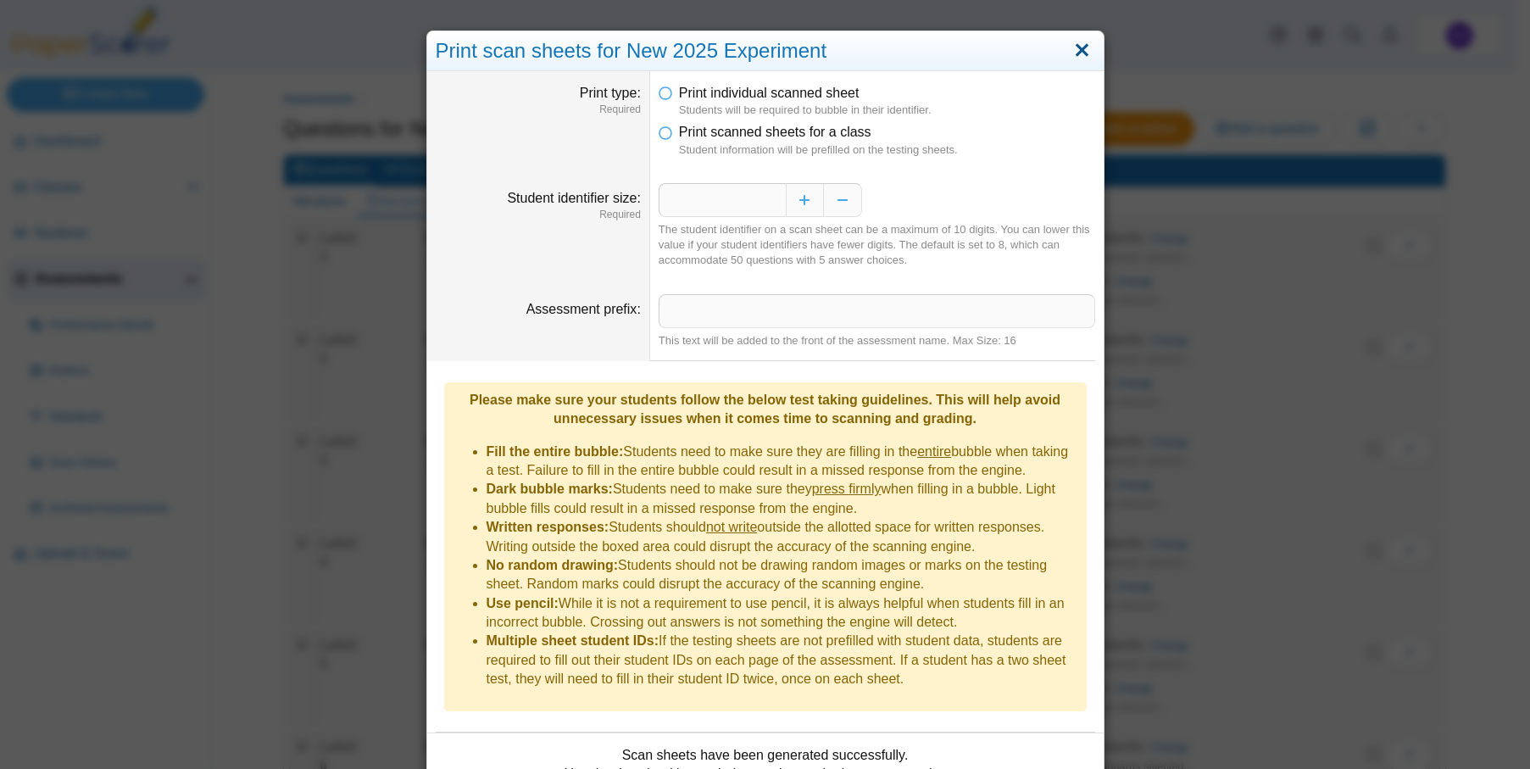
click at [1075, 56] on link "Close" at bounding box center [1082, 50] width 26 height 29
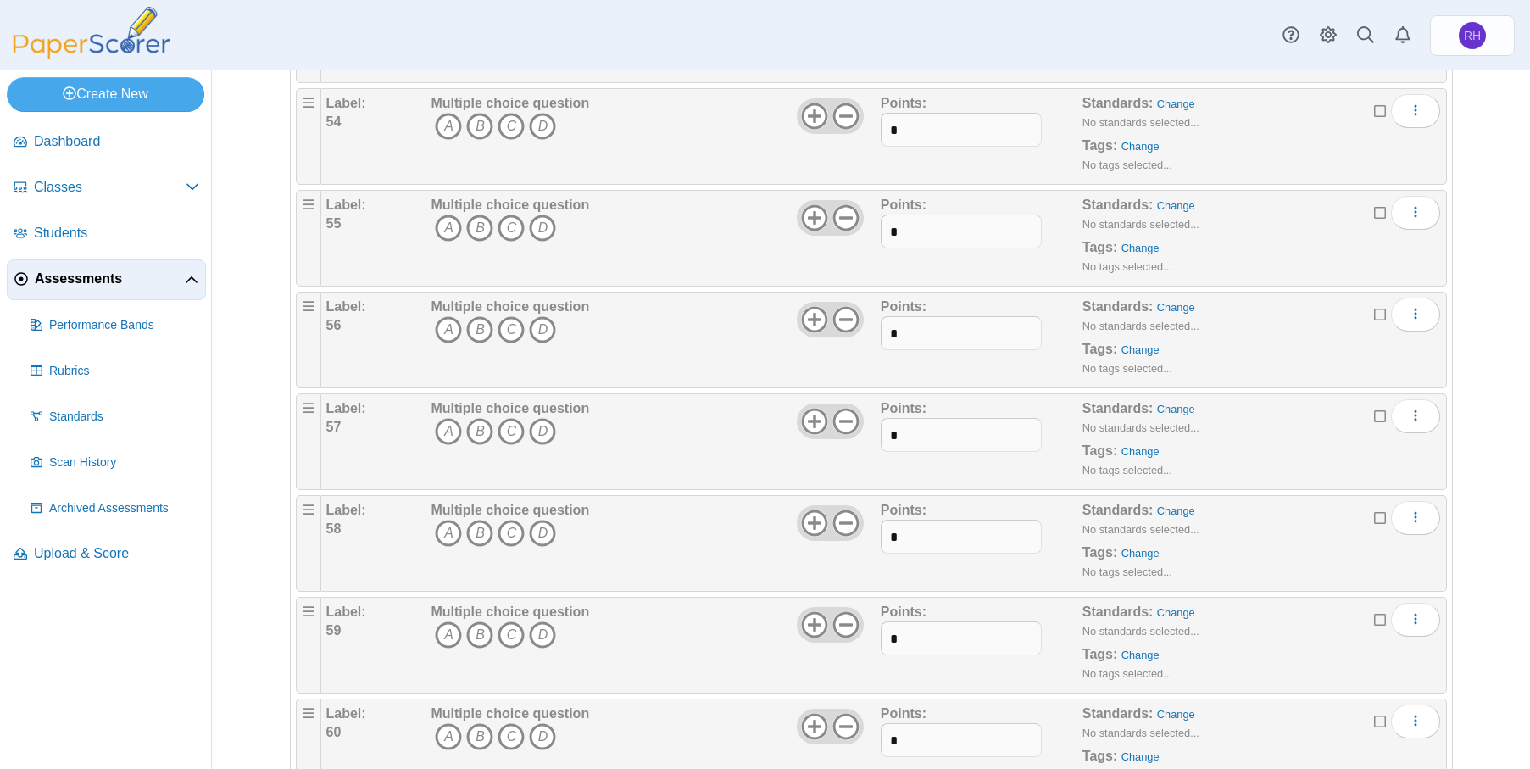
scroll to position [5591, 0]
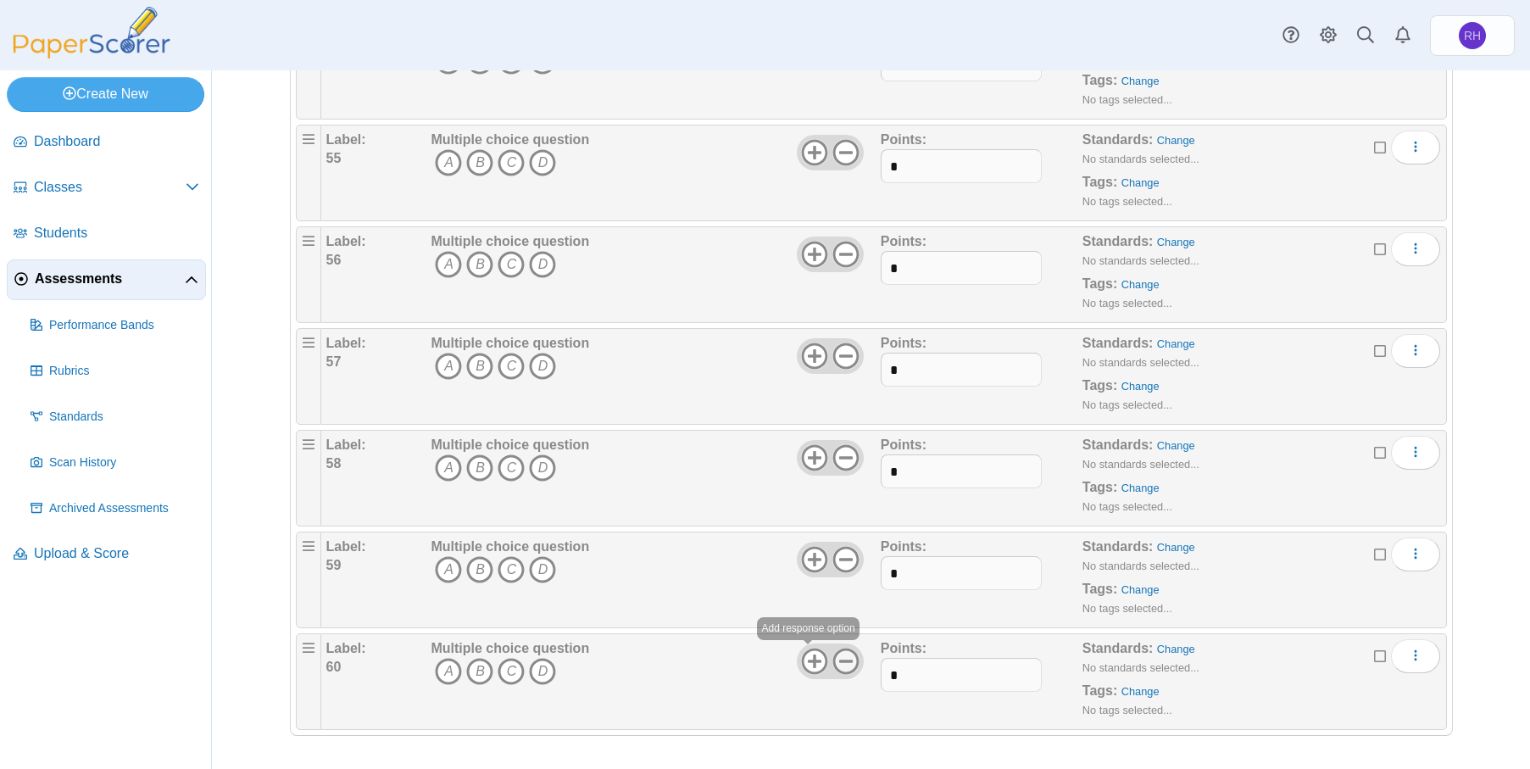
click at [839, 658] on icon at bounding box center [845, 661] width 27 height 27
click at [803, 659] on use at bounding box center [815, 661] width 26 height 26
click at [1377, 656] on icon at bounding box center [1381, 654] width 14 height 12
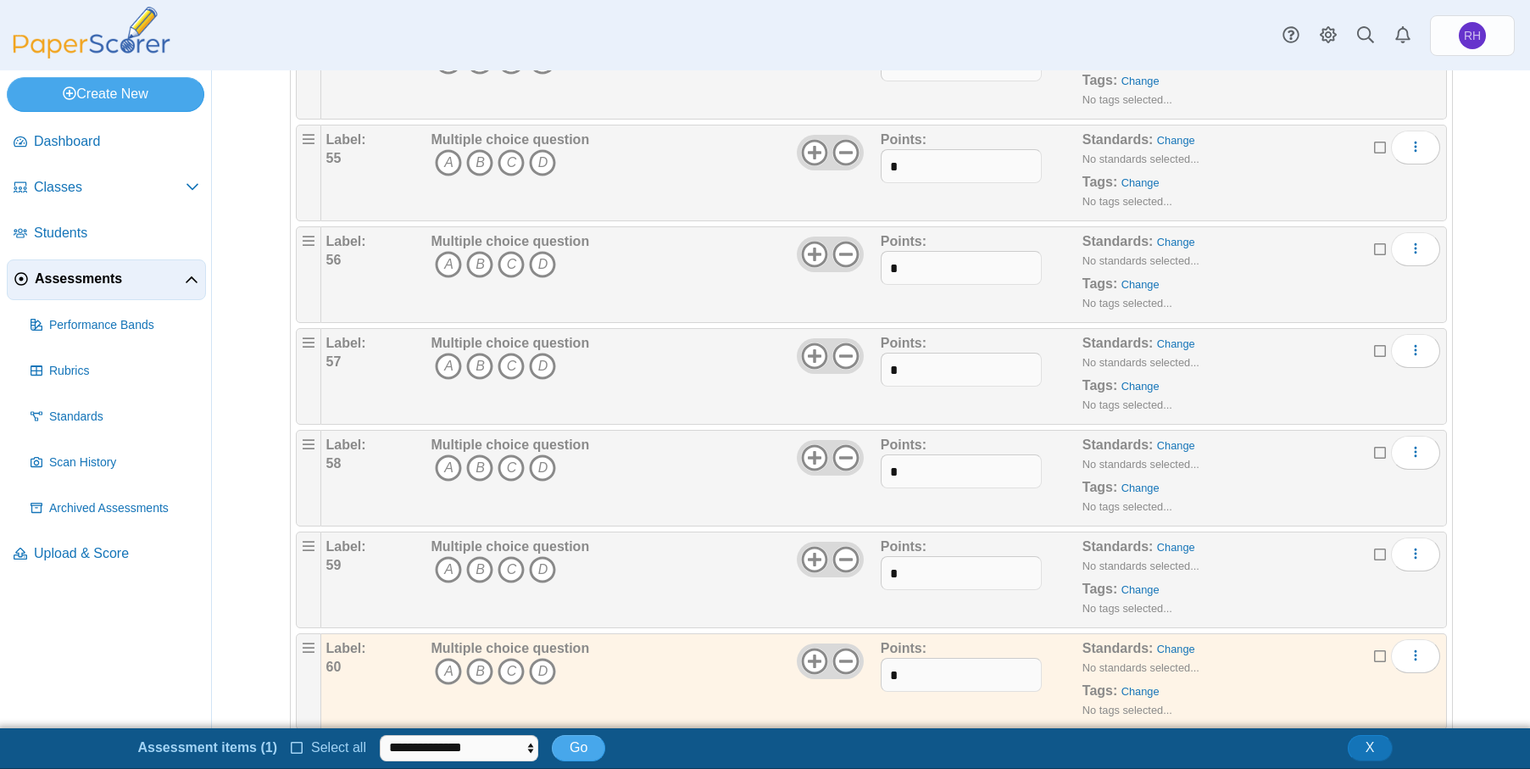
click at [1377, 554] on icon at bounding box center [1381, 552] width 14 height 12
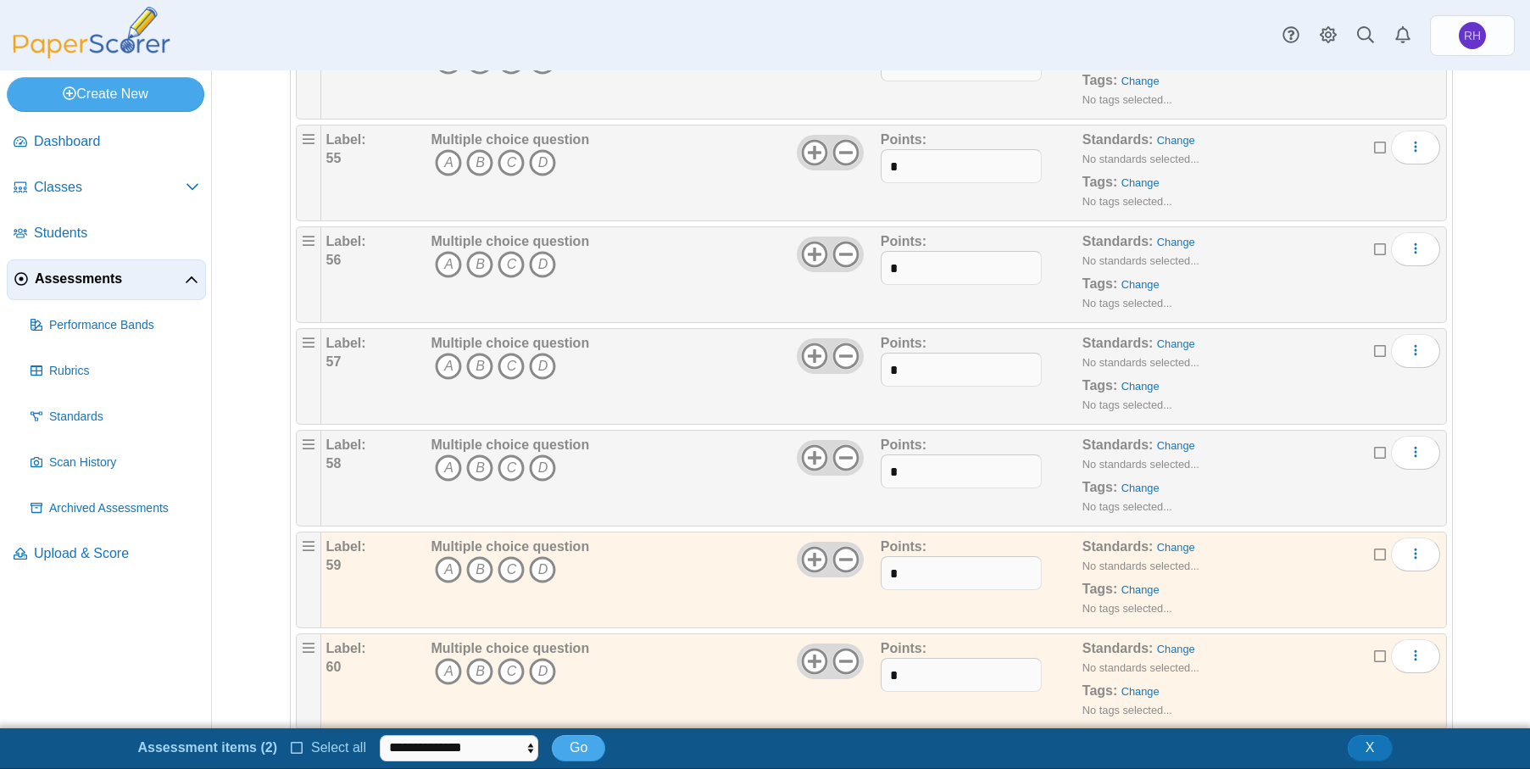
click at [1379, 440] on div "Edit Add alternate response Duplicate Delete" at bounding box center [1407, 453] width 66 height 34
click at [1374, 452] on icon at bounding box center [1381, 450] width 14 height 12
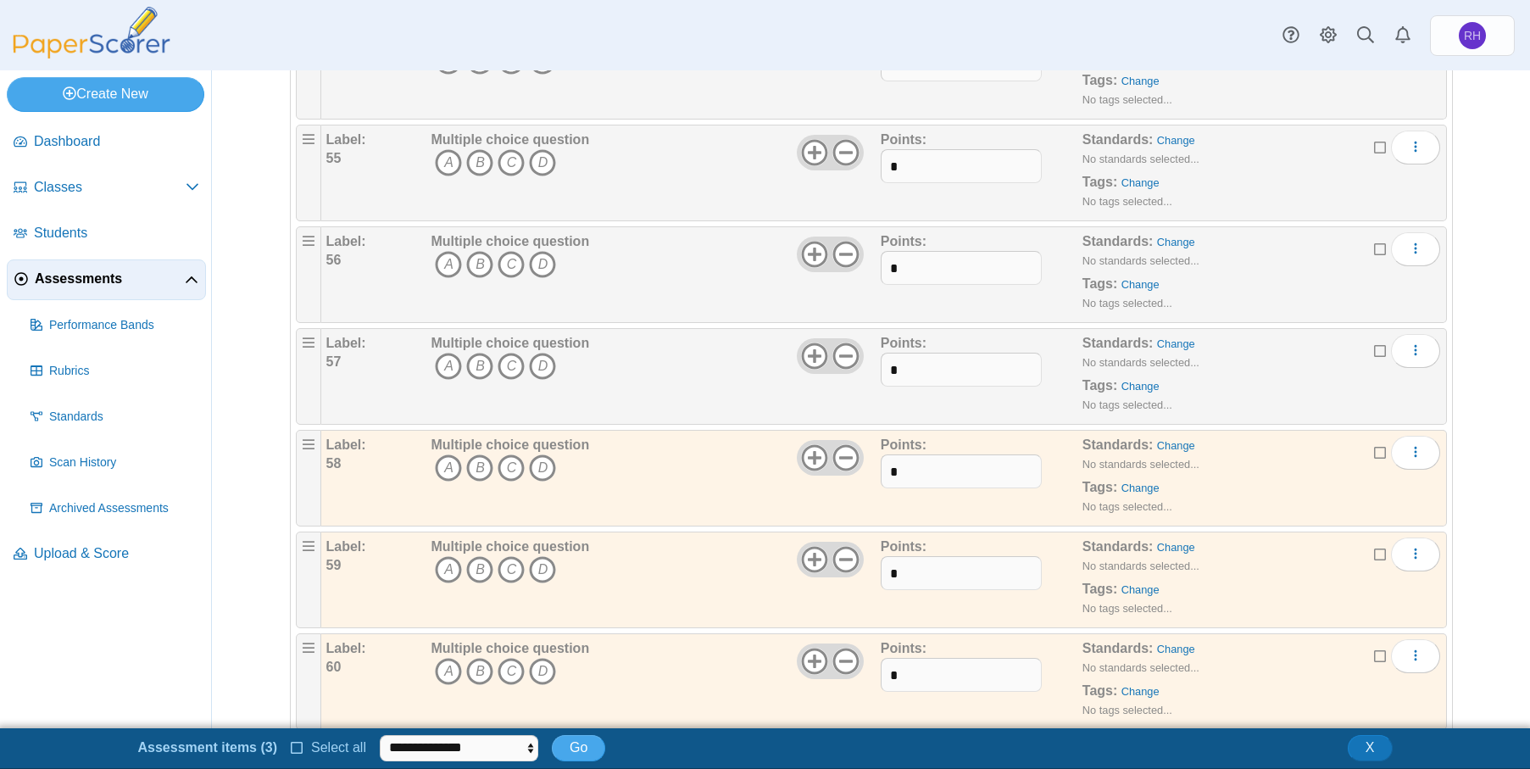
click at [1375, 348] on icon at bounding box center [1381, 348] width 14 height 12
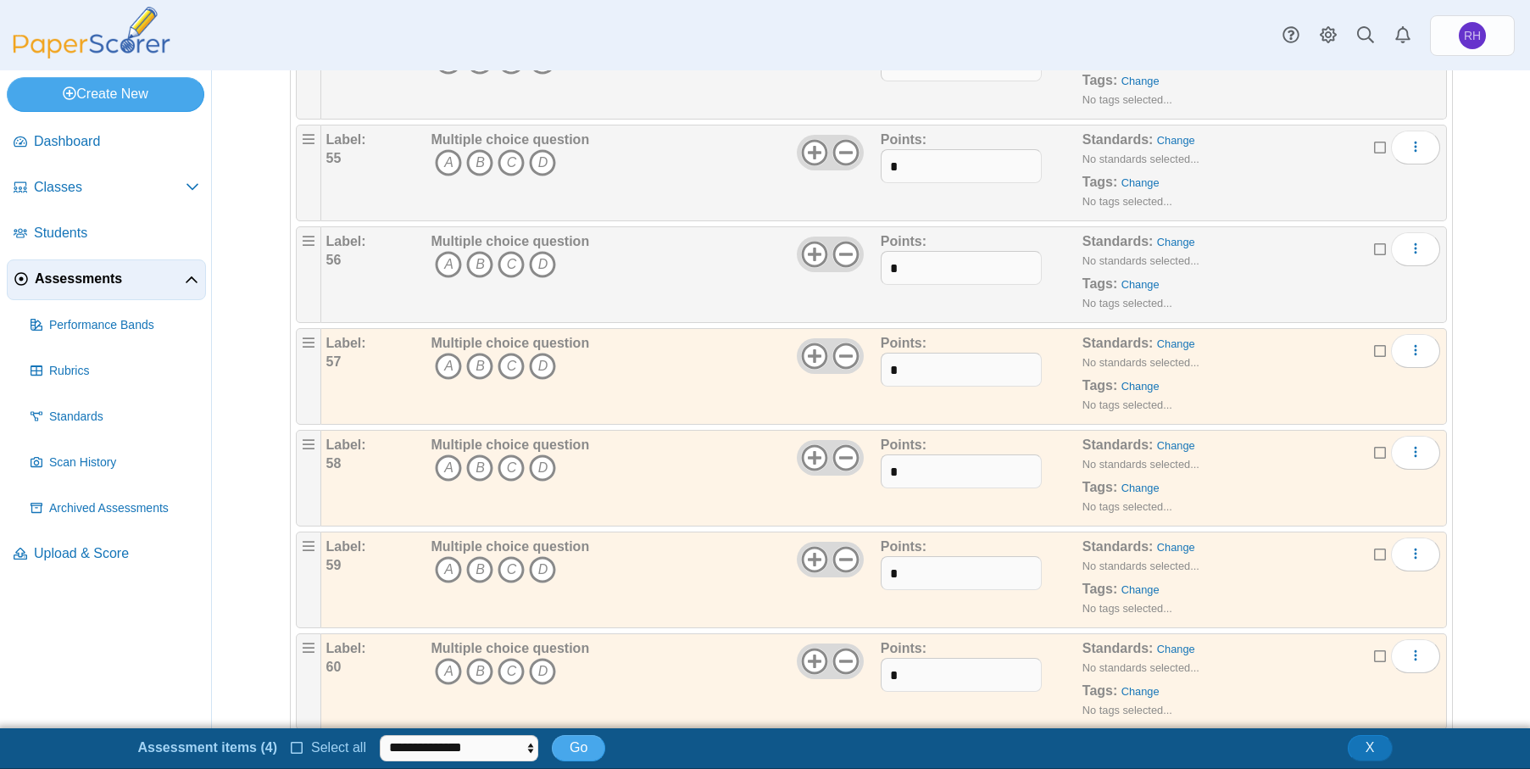
click at [1375, 246] on icon at bounding box center [1381, 247] width 14 height 12
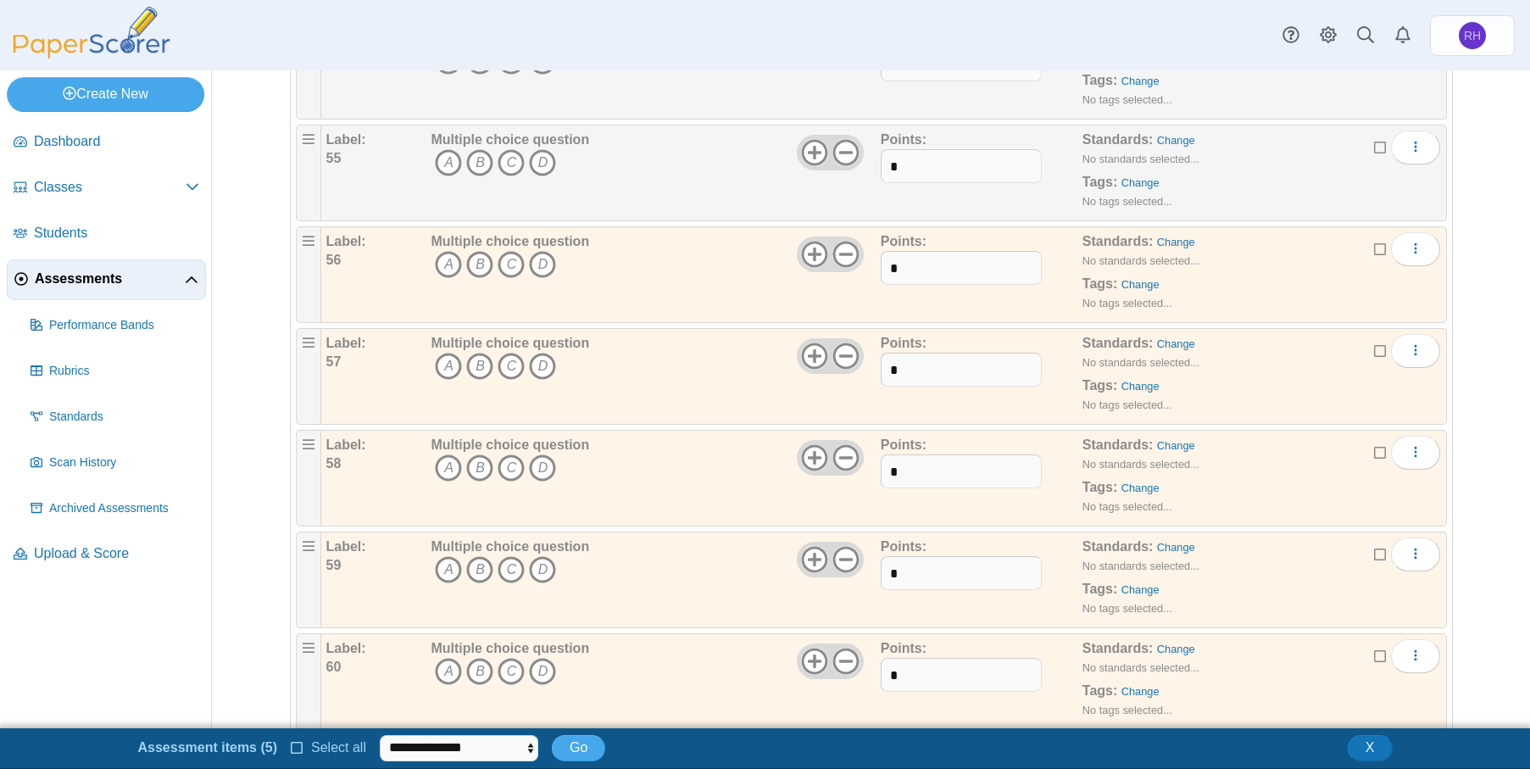
click at [1383, 146] on div "Edit Add alternate response Duplicate Delete" at bounding box center [1407, 148] width 66 height 34
click at [1375, 143] on icon at bounding box center [1381, 145] width 14 height 12
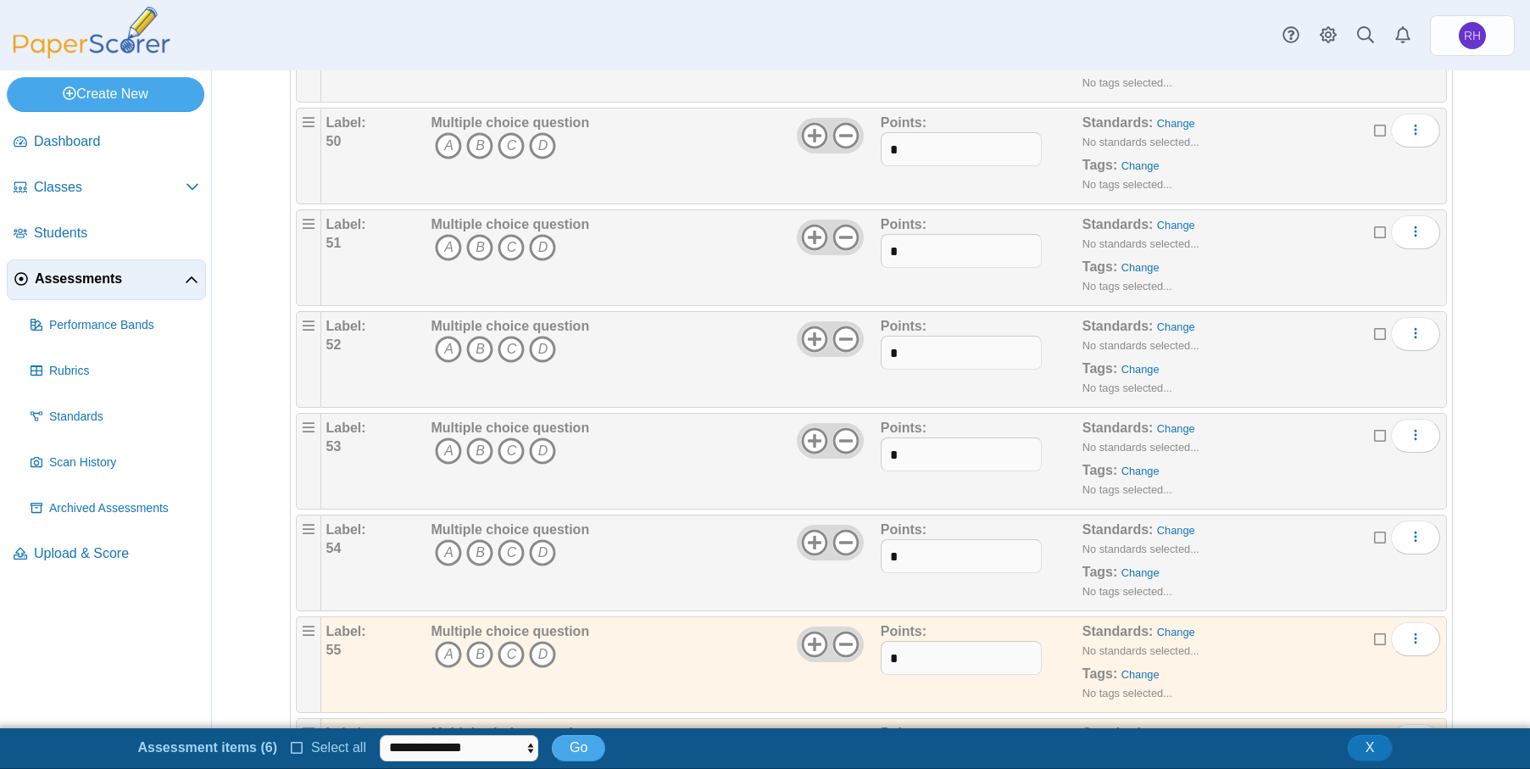
scroll to position [5083, 0]
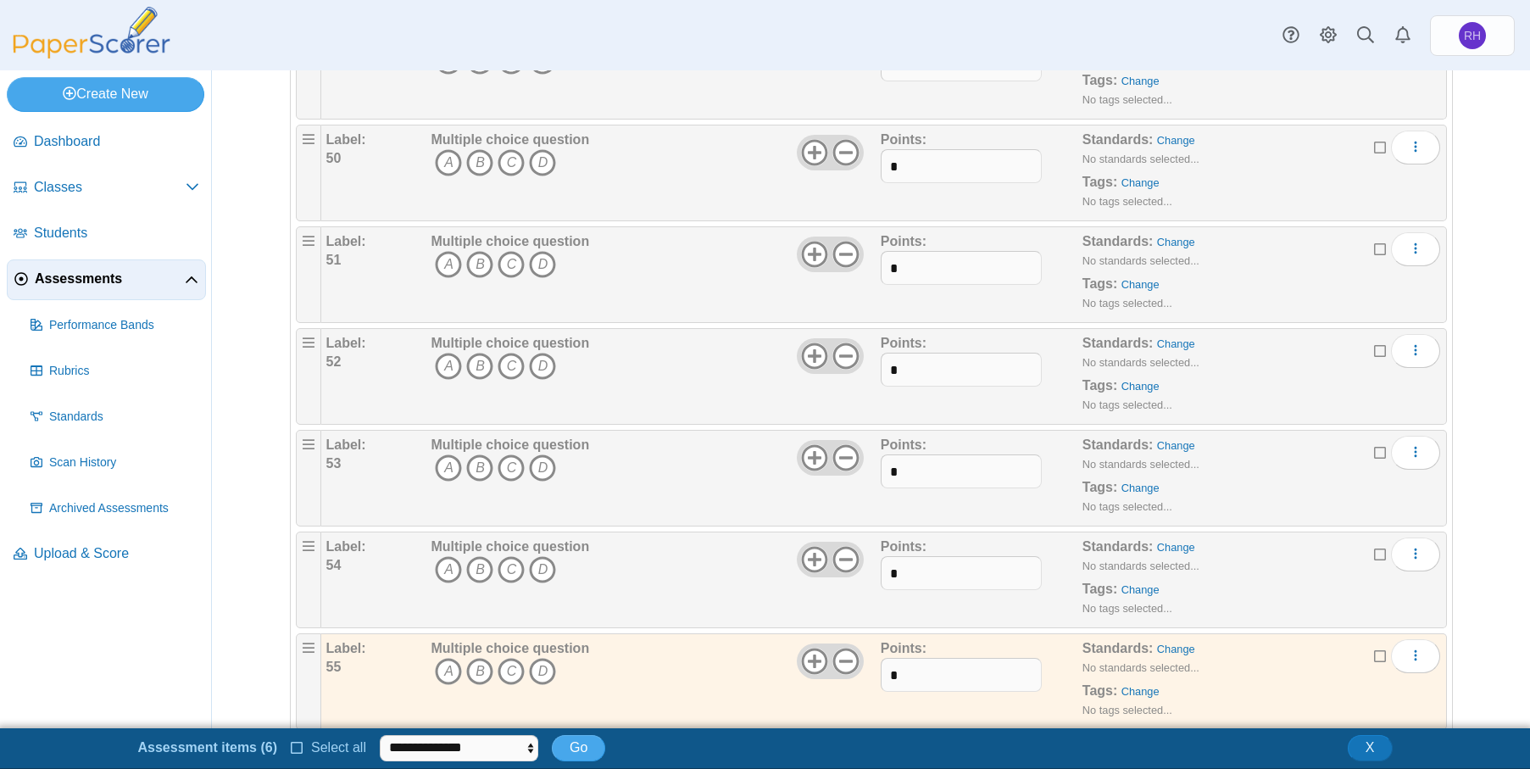
click at [1374, 557] on icon at bounding box center [1381, 552] width 14 height 12
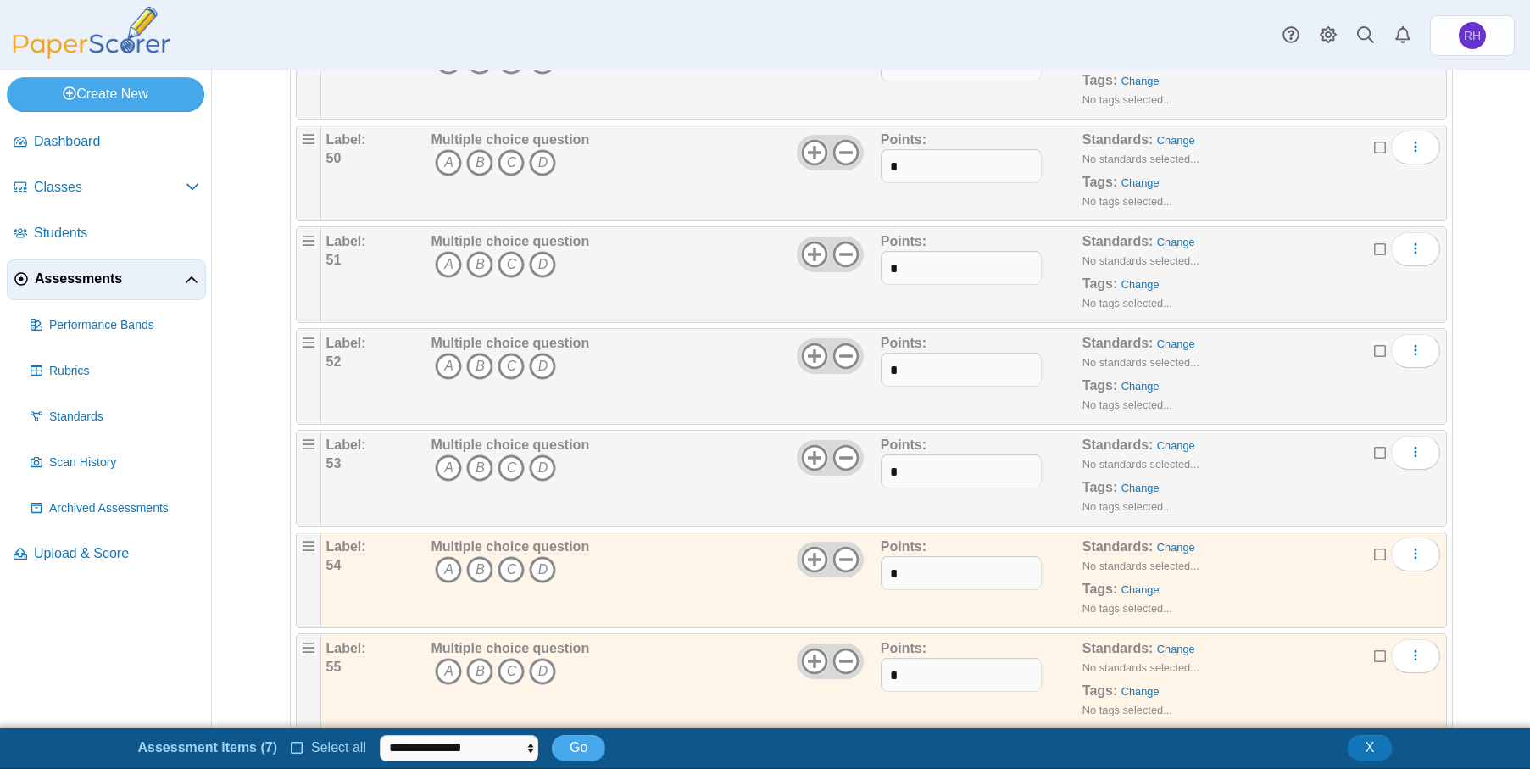
click at [1374, 452] on icon at bounding box center [1381, 450] width 14 height 12
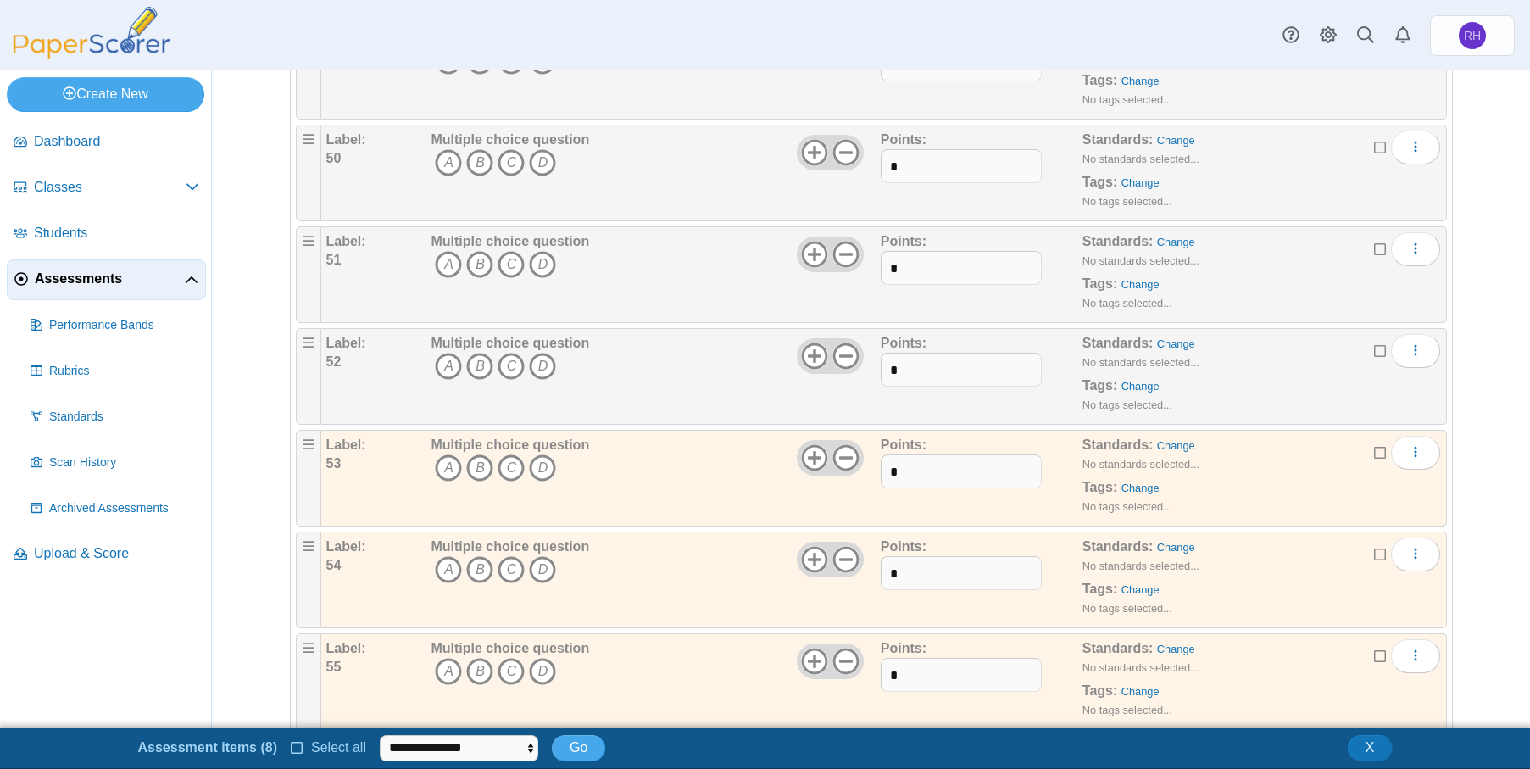
click at [1374, 345] on icon at bounding box center [1381, 348] width 14 height 12
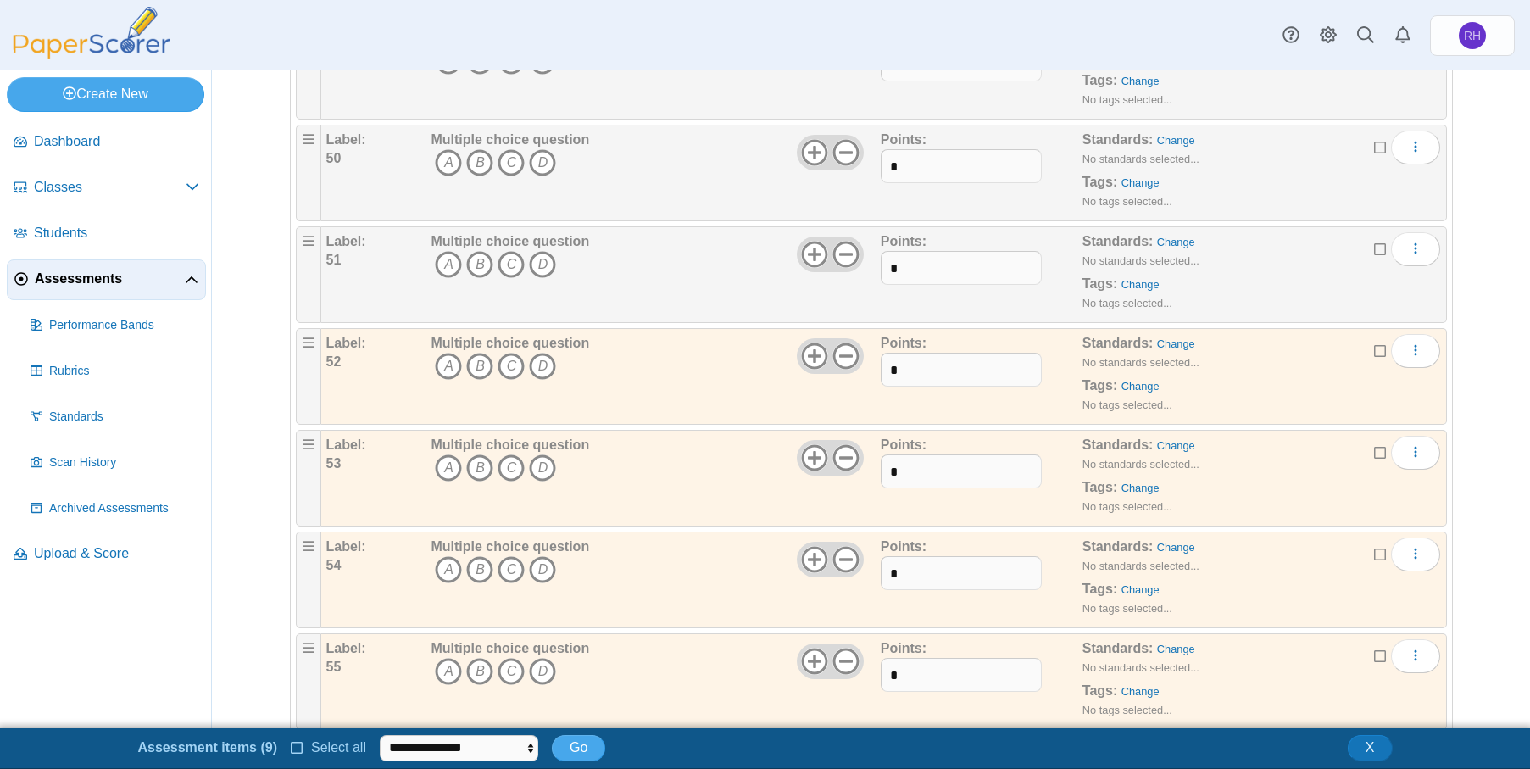
click at [1377, 253] on icon at bounding box center [1381, 247] width 14 height 12
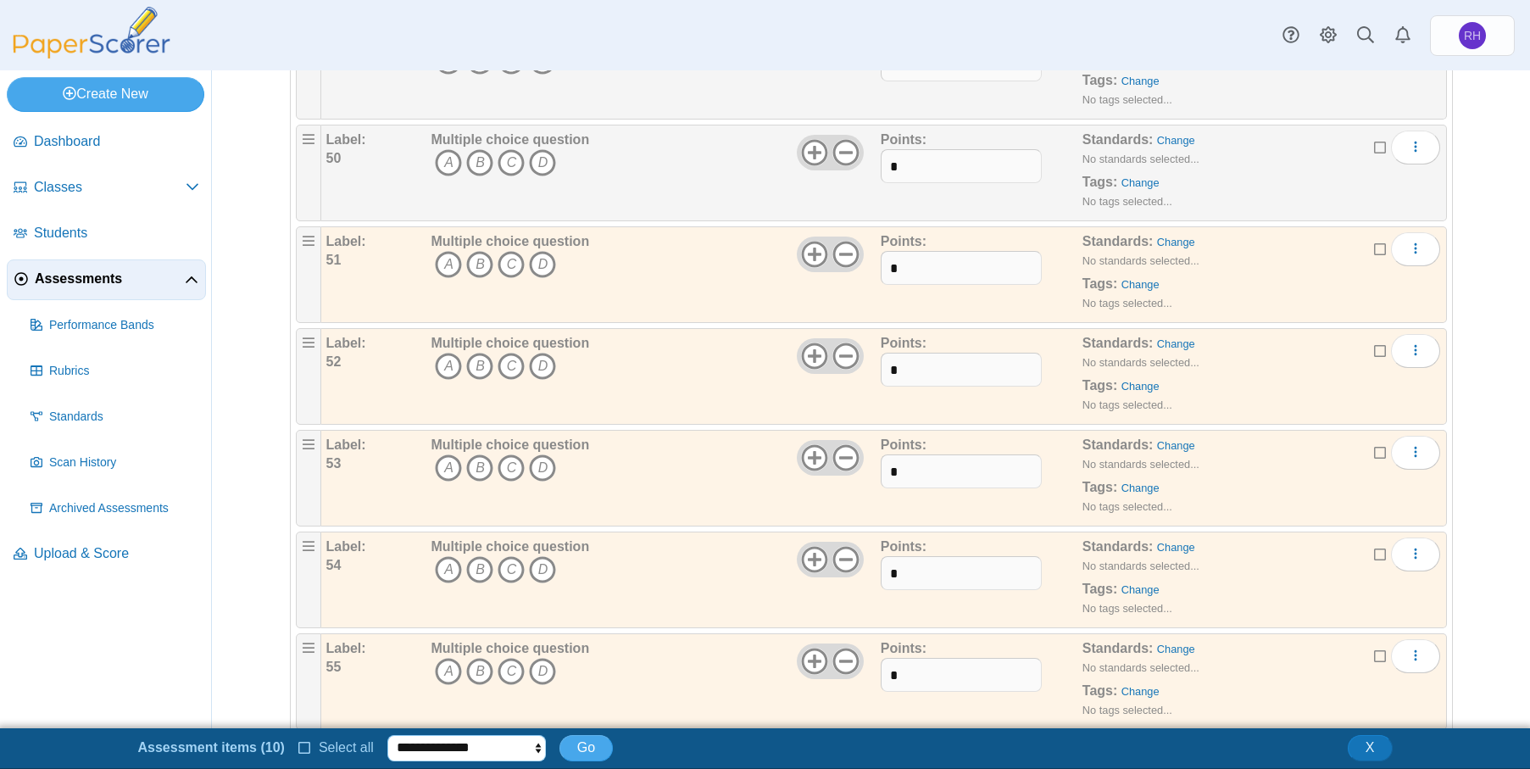
click at [525, 746] on select "**********" at bounding box center [466, 747] width 159 height 25
select select "******"
click at [387, 735] on select "**********" at bounding box center [466, 747] width 159 height 25
click at [577, 740] on span "Go" at bounding box center [586, 747] width 18 height 14
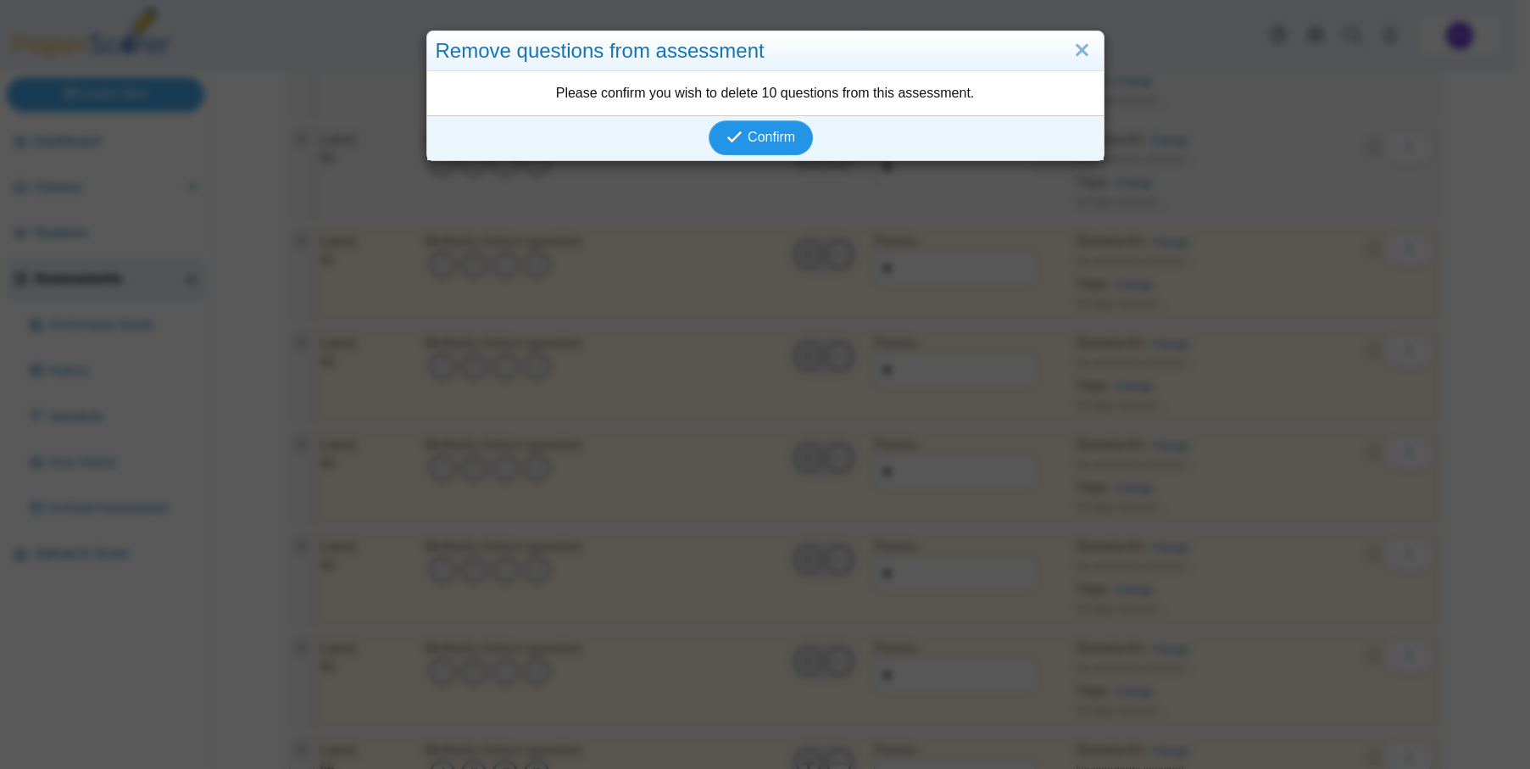
click at [718, 129] on button "Confirm" at bounding box center [761, 137] width 104 height 34
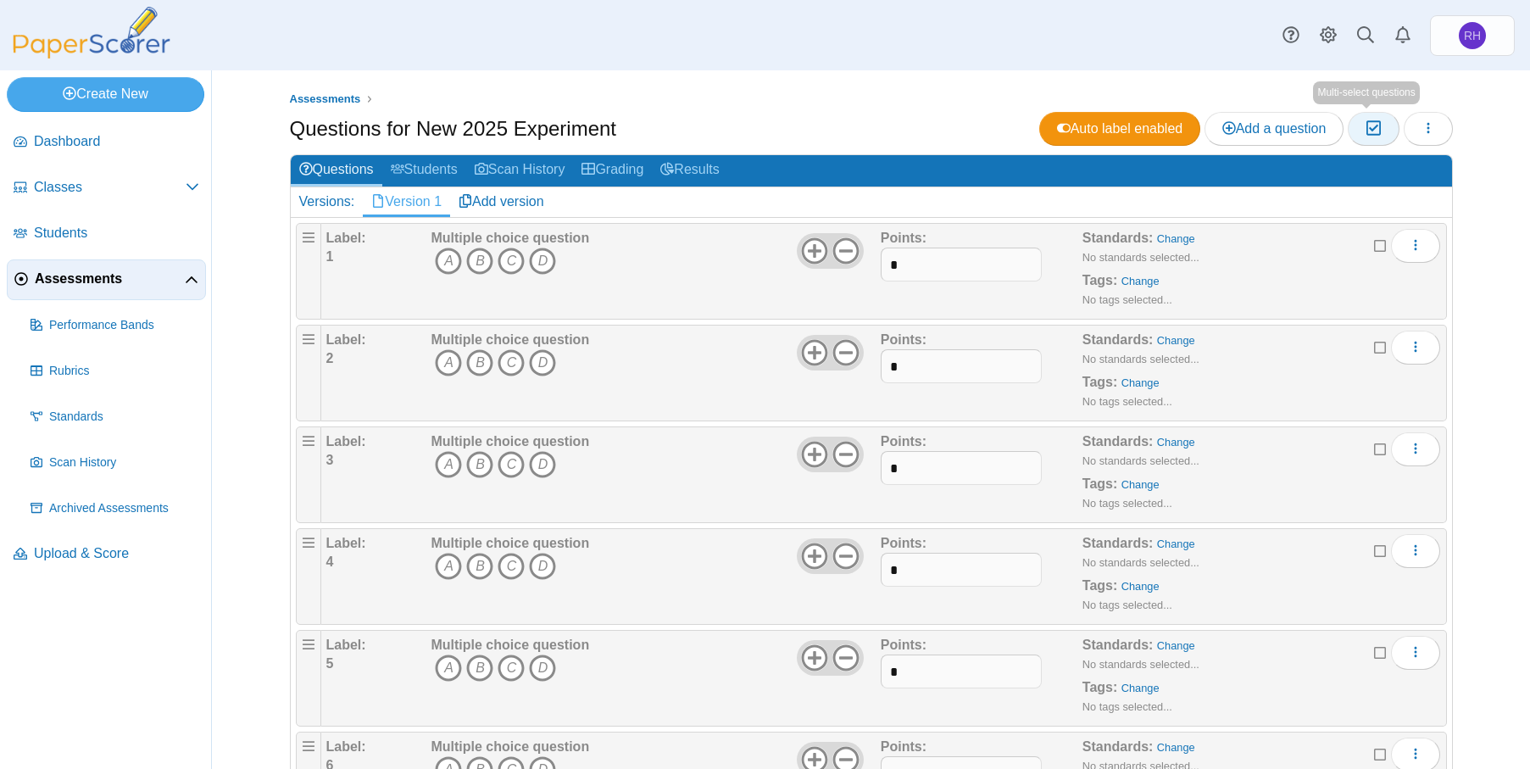
click at [1374, 125] on icon "button" at bounding box center [1374, 128] width 16 height 14
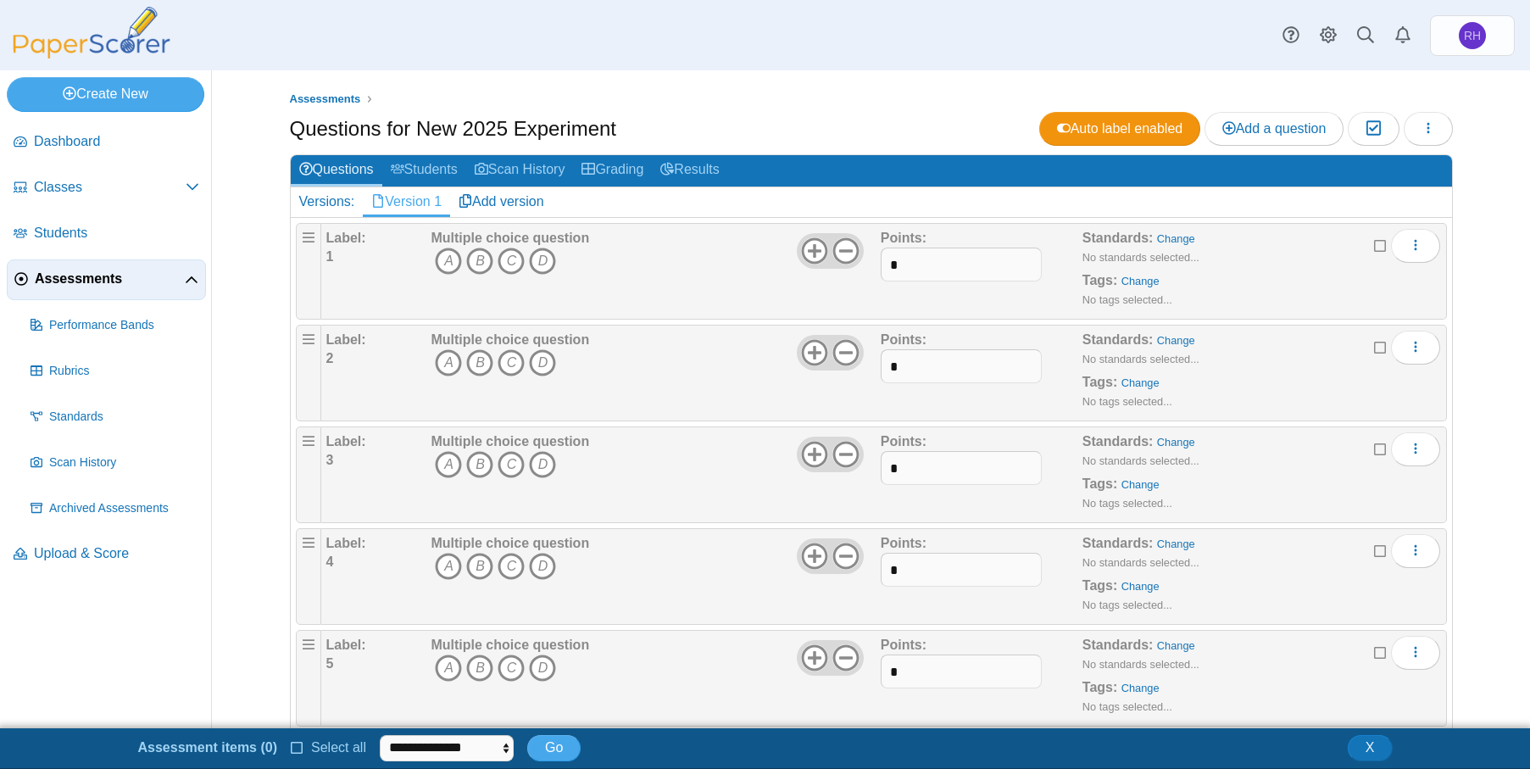
drag, startPoint x: 309, startPoint y: 748, endPoint x: 328, endPoint y: 746, distance: 18.8
click at [310, 748] on span "Select all" at bounding box center [335, 747] width 62 height 14
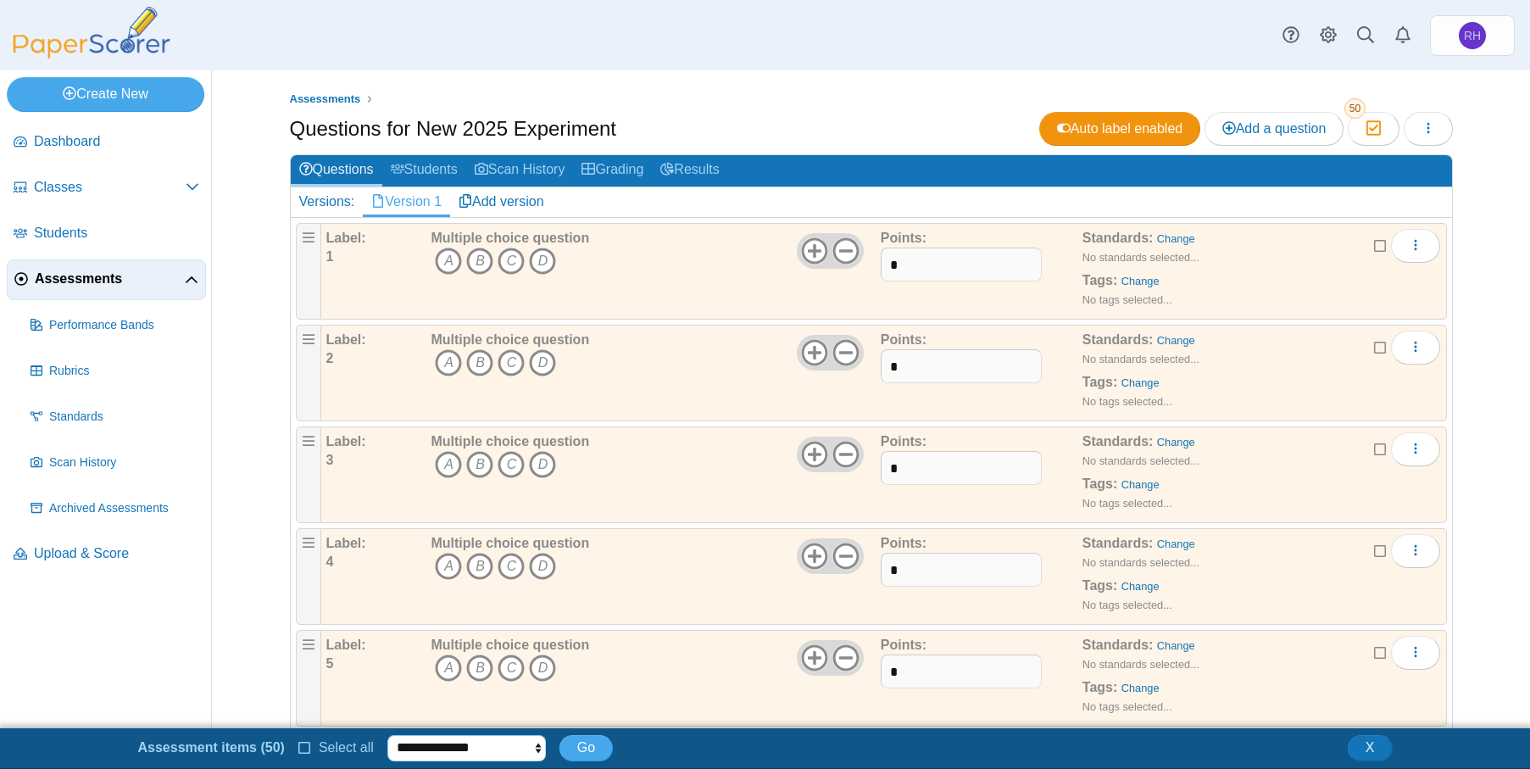
click at [470, 748] on select "**********" at bounding box center [466, 747] width 159 height 25
select select "******"
click at [387, 735] on select "**********" at bounding box center [466, 747] width 159 height 25
click at [577, 748] on span "Go" at bounding box center [586, 747] width 18 height 14
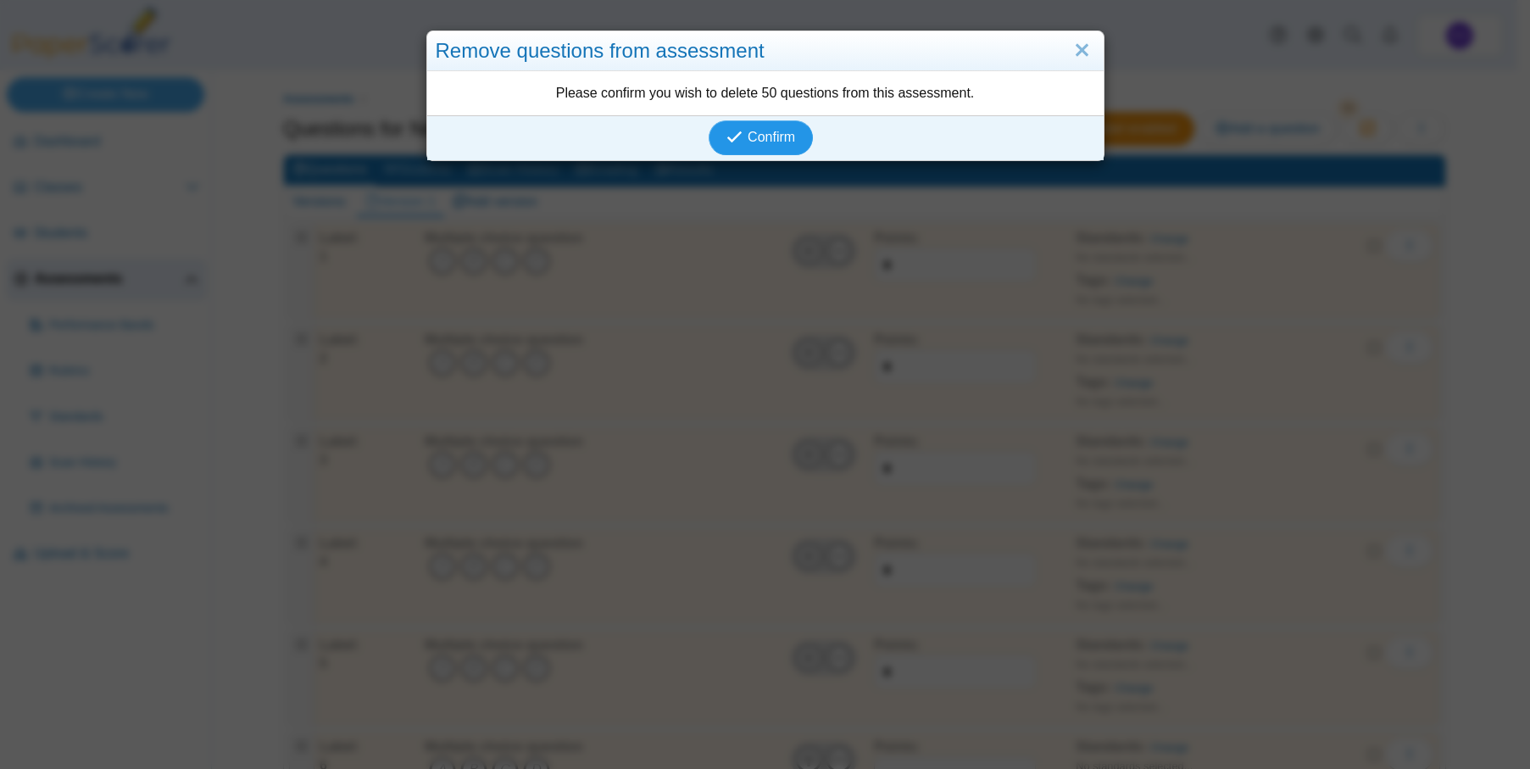
click at [748, 133] on span "Confirm" at bounding box center [771, 137] width 47 height 14
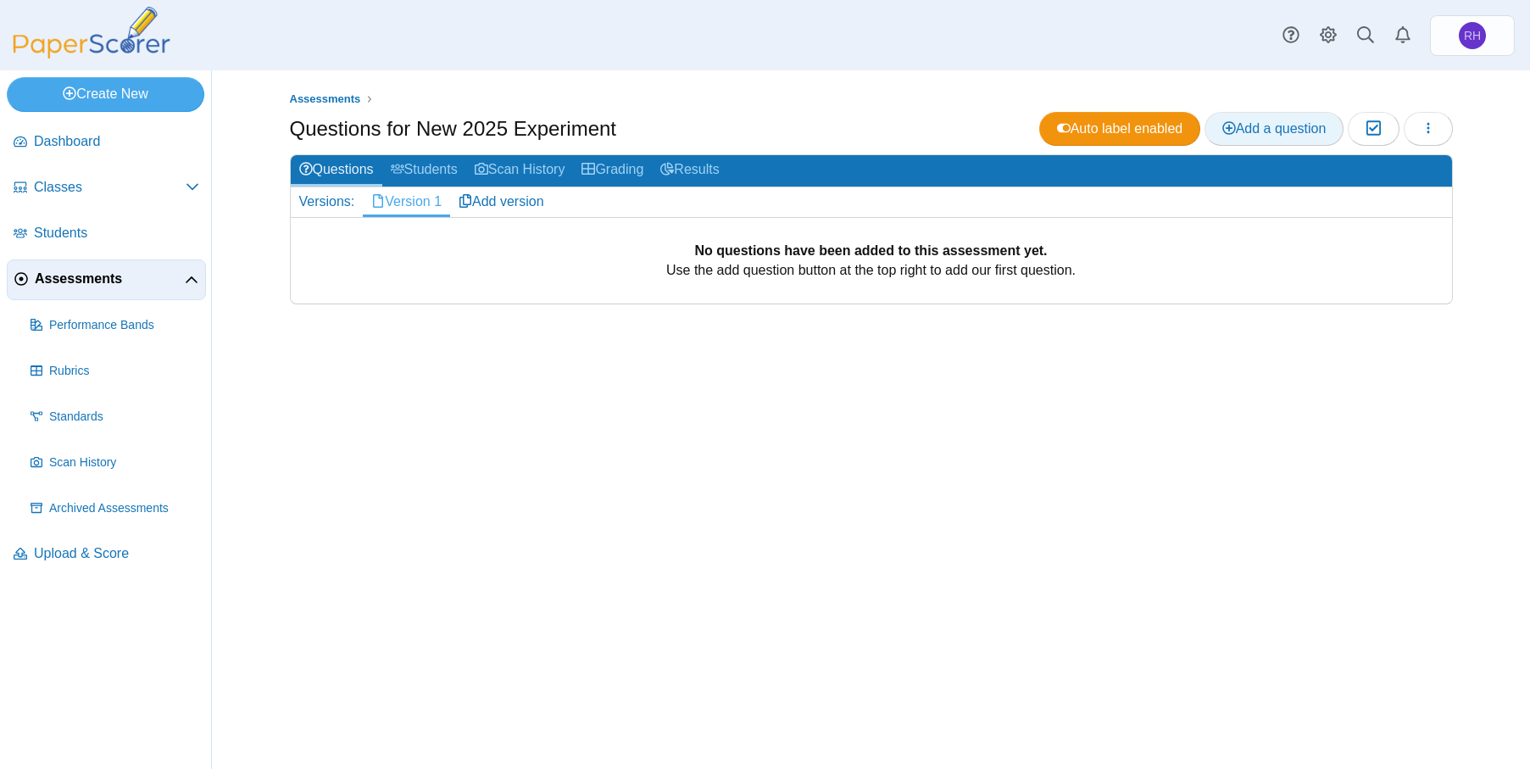
click at [1295, 127] on span "Add a question" at bounding box center [1274, 128] width 104 height 14
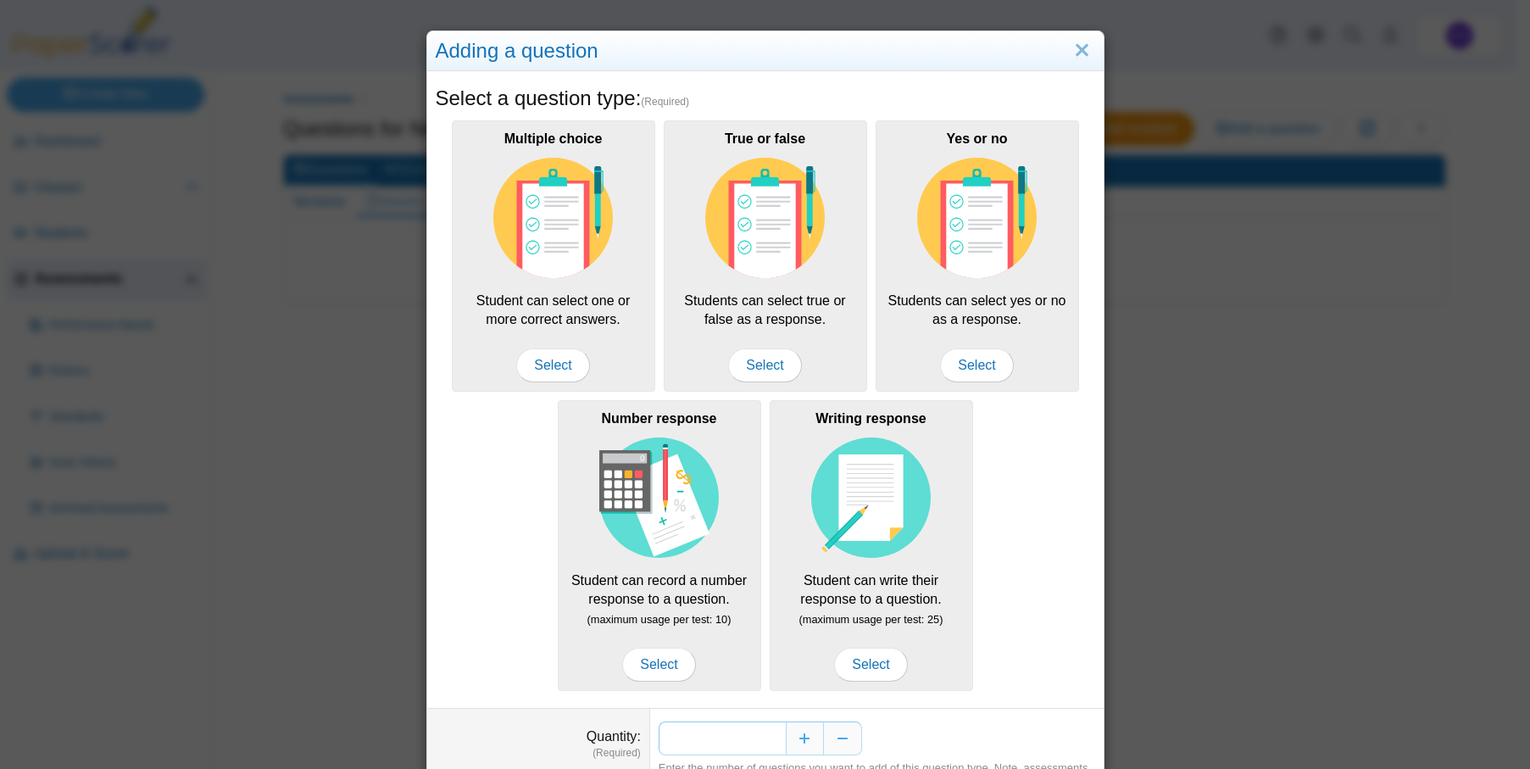
scroll to position [87, 0]
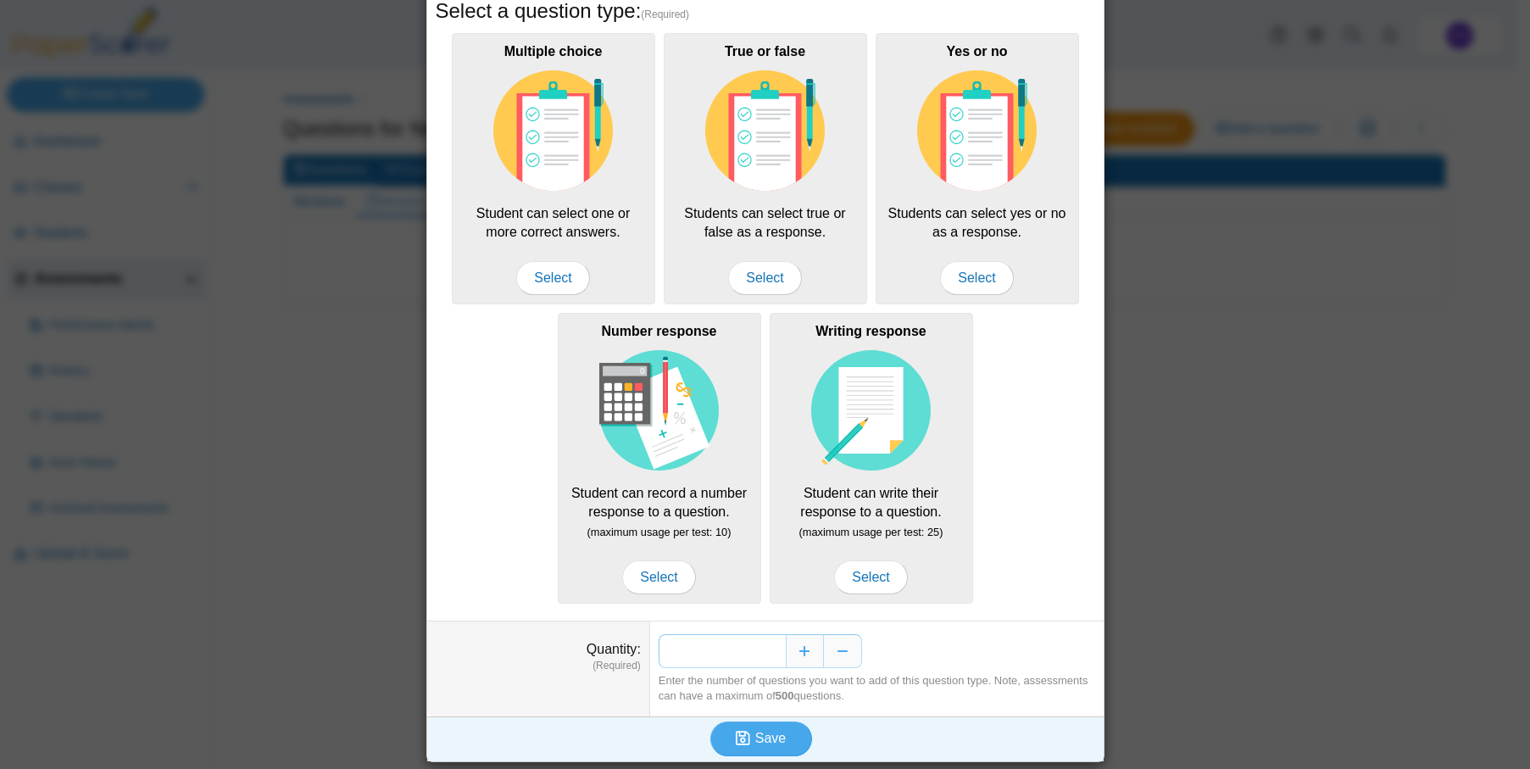
click at [762, 648] on input "*" at bounding box center [722, 651] width 127 height 34
type input "**"
click at [784, 743] on button "Save" at bounding box center [761, 738] width 102 height 34
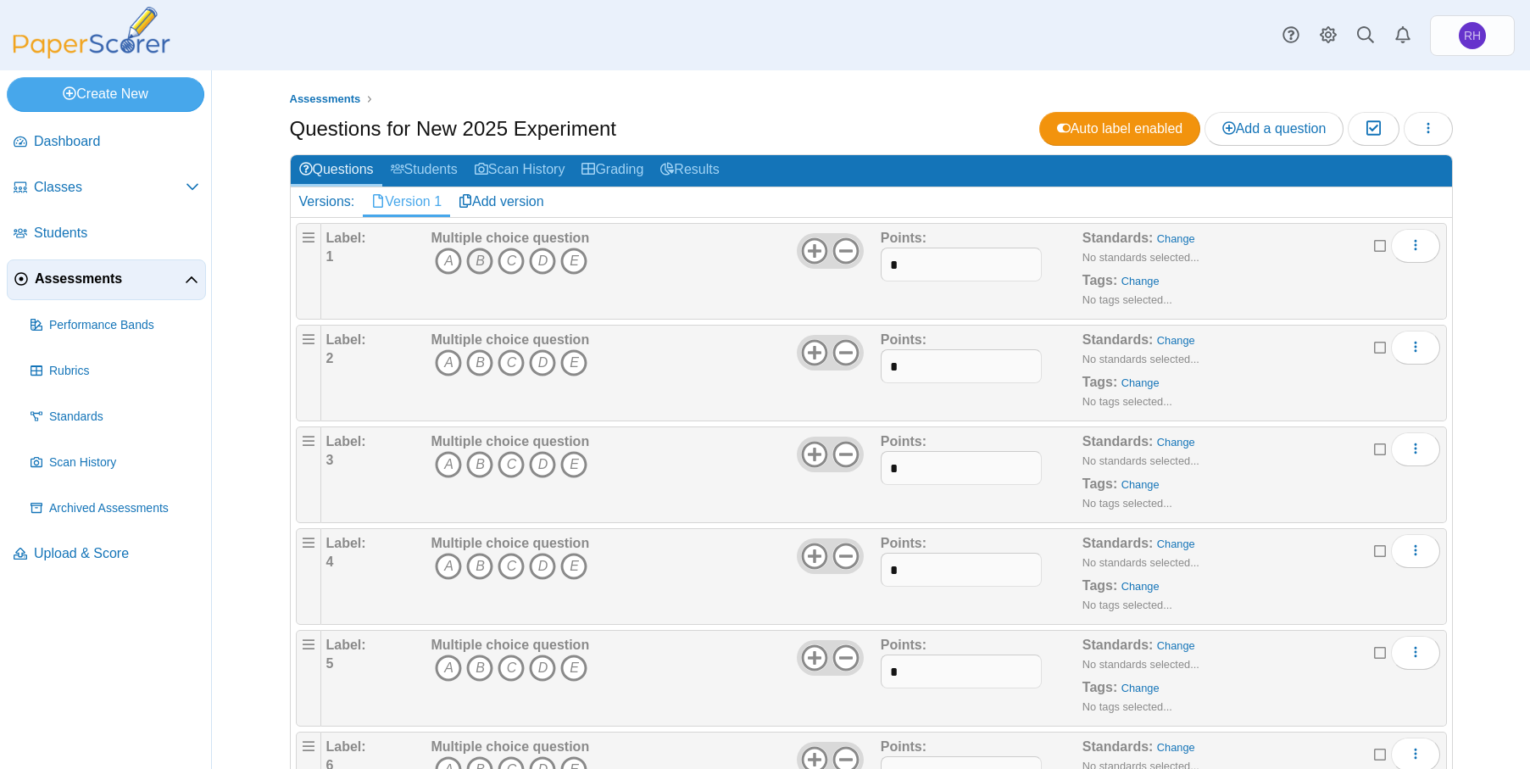
click at [468, 257] on icon "B" at bounding box center [479, 261] width 27 height 27
click at [566, 369] on icon "E" at bounding box center [573, 362] width 27 height 27
click at [498, 462] on icon "C" at bounding box center [511, 464] width 27 height 27
click at [505, 466] on icon "C" at bounding box center [511, 464] width 27 height 27
click at [568, 361] on icon "E" at bounding box center [573, 362] width 27 height 27
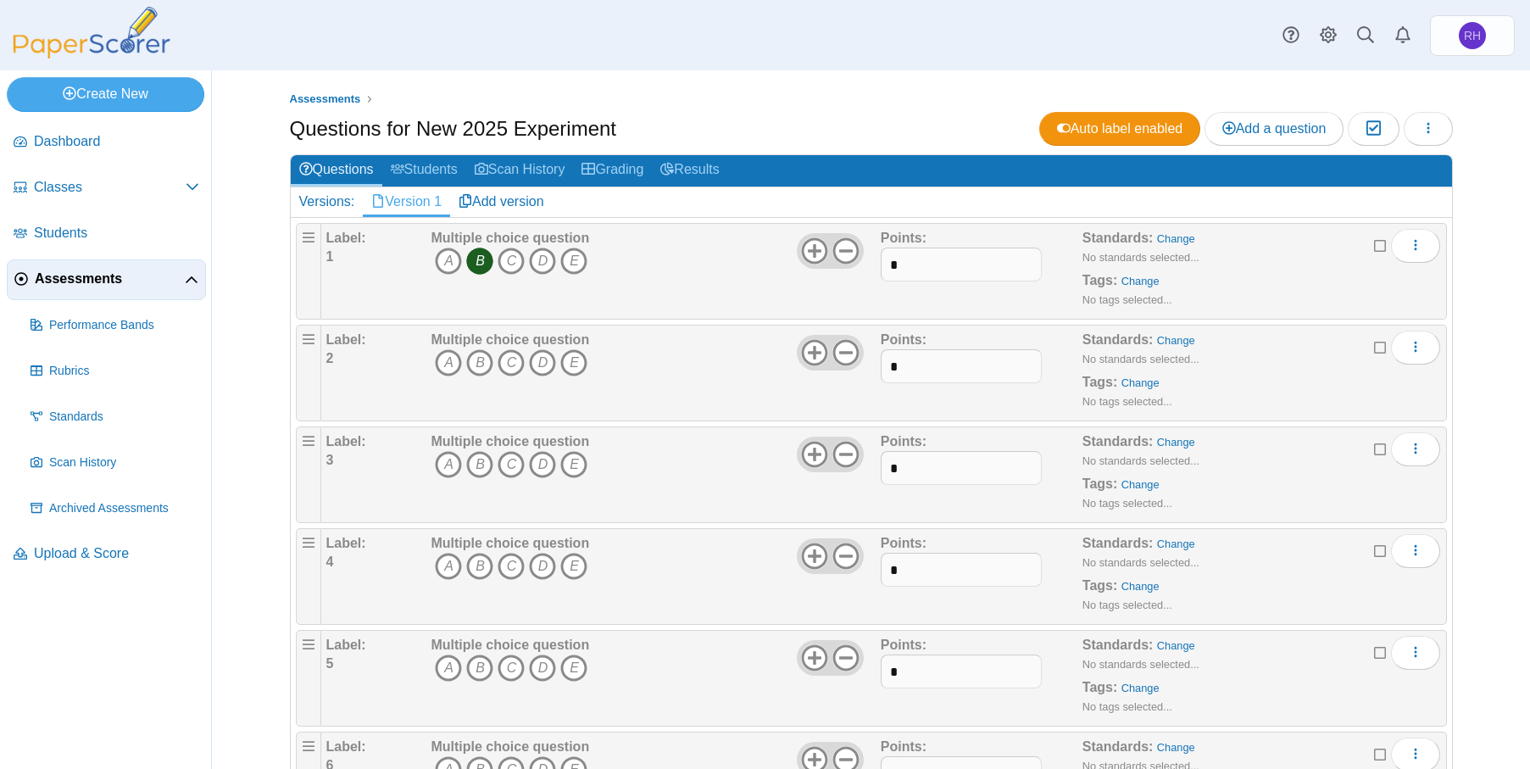
click at [472, 266] on icon "B" at bounding box center [479, 261] width 27 height 27
click at [516, 210] on link "Add version" at bounding box center [501, 201] width 103 height 29
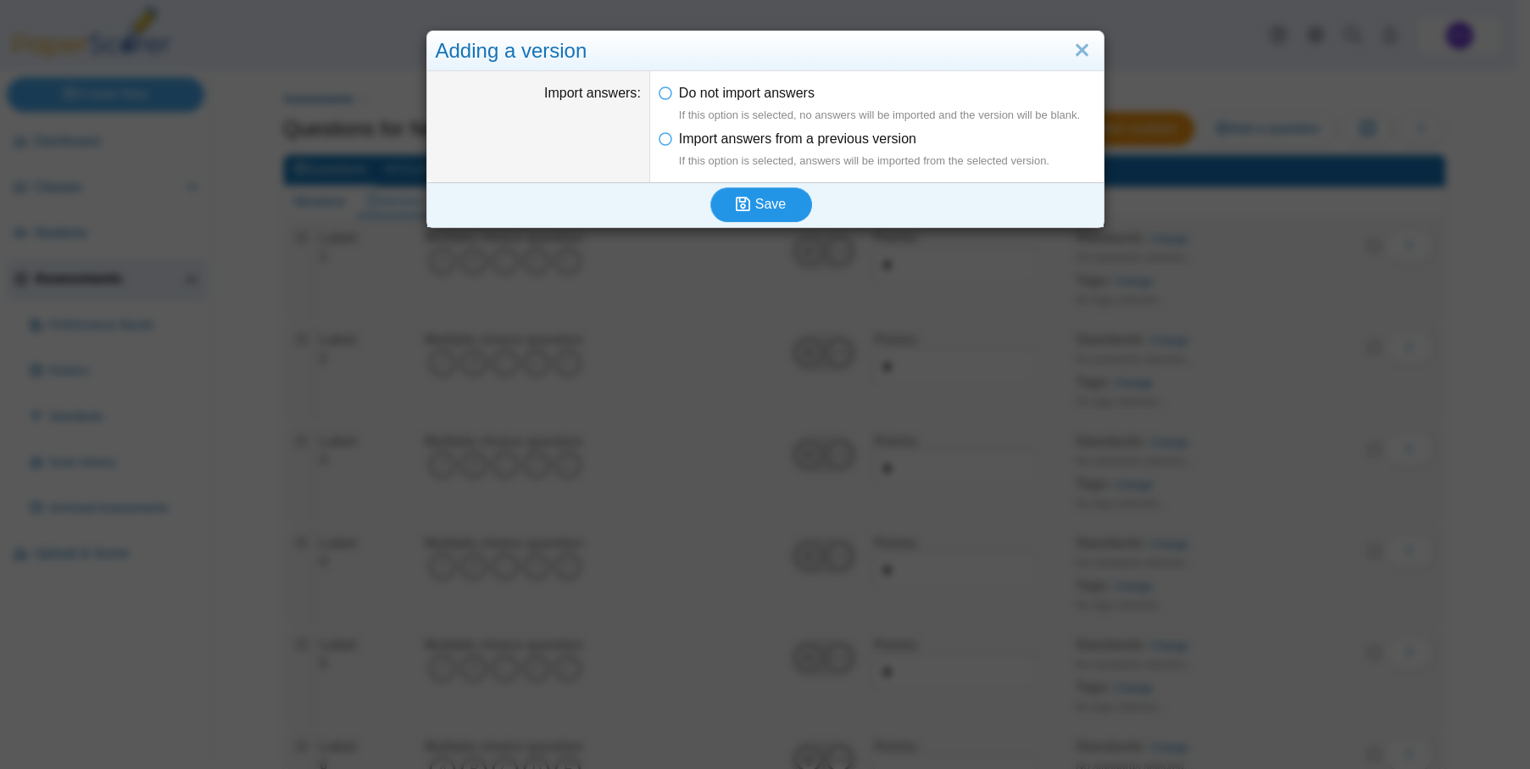
click at [768, 200] on span "Save" at bounding box center [770, 204] width 31 height 14
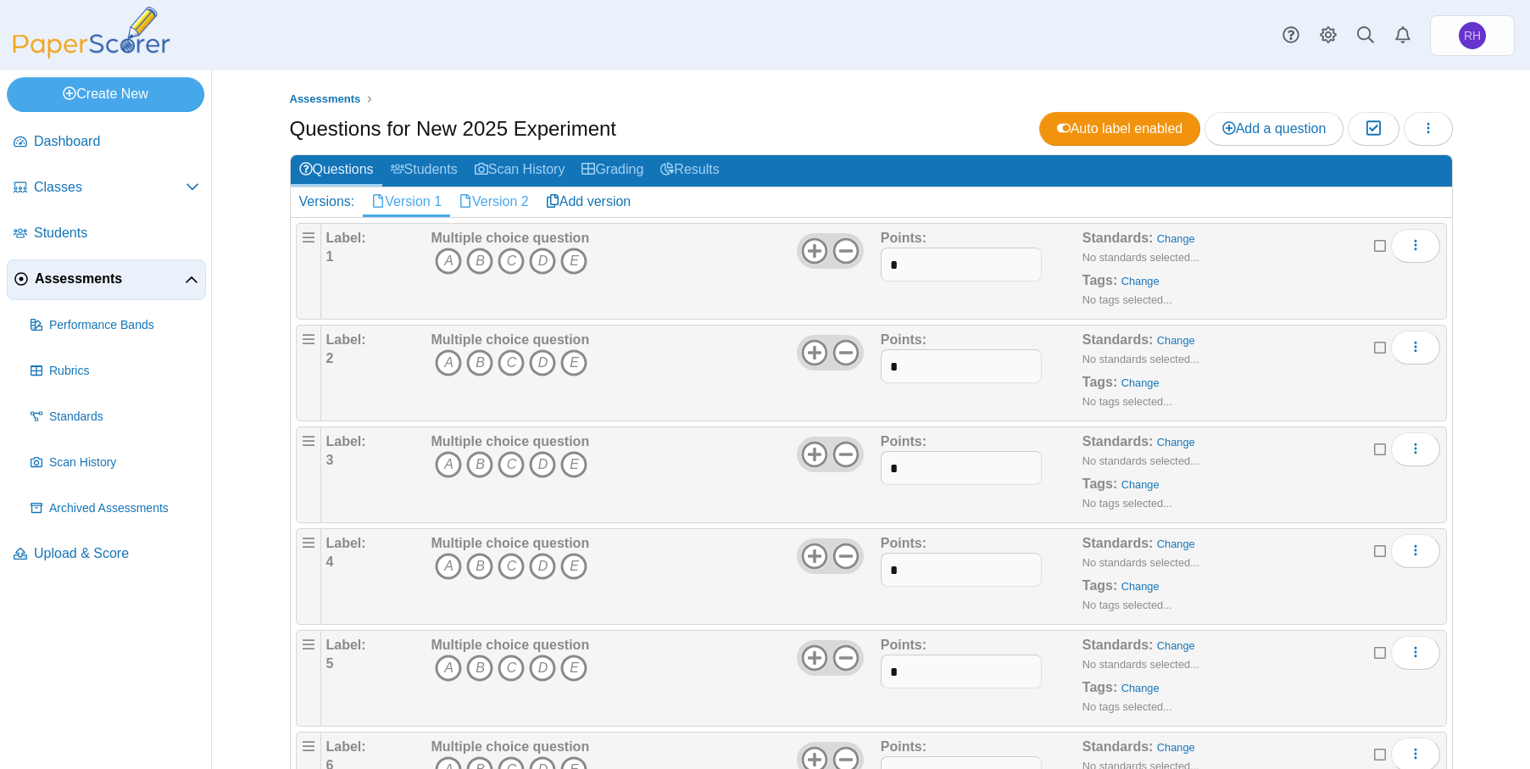
click at [475, 213] on link "Version 2" at bounding box center [493, 201] width 87 height 29
click at [88, 553] on span "Upload & Score" at bounding box center [116, 553] width 165 height 19
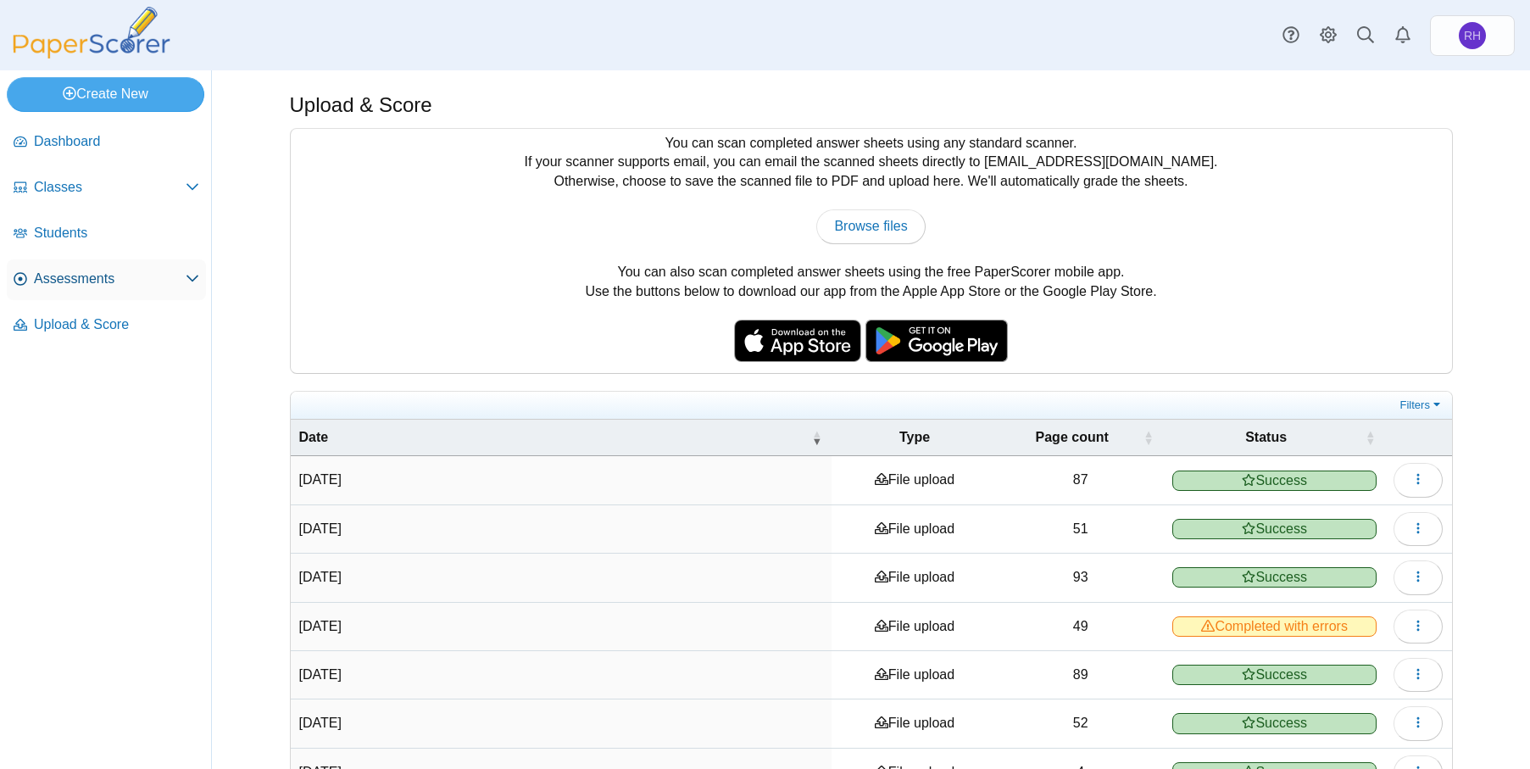
click at [102, 279] on span "Assessments" at bounding box center [110, 279] width 152 height 19
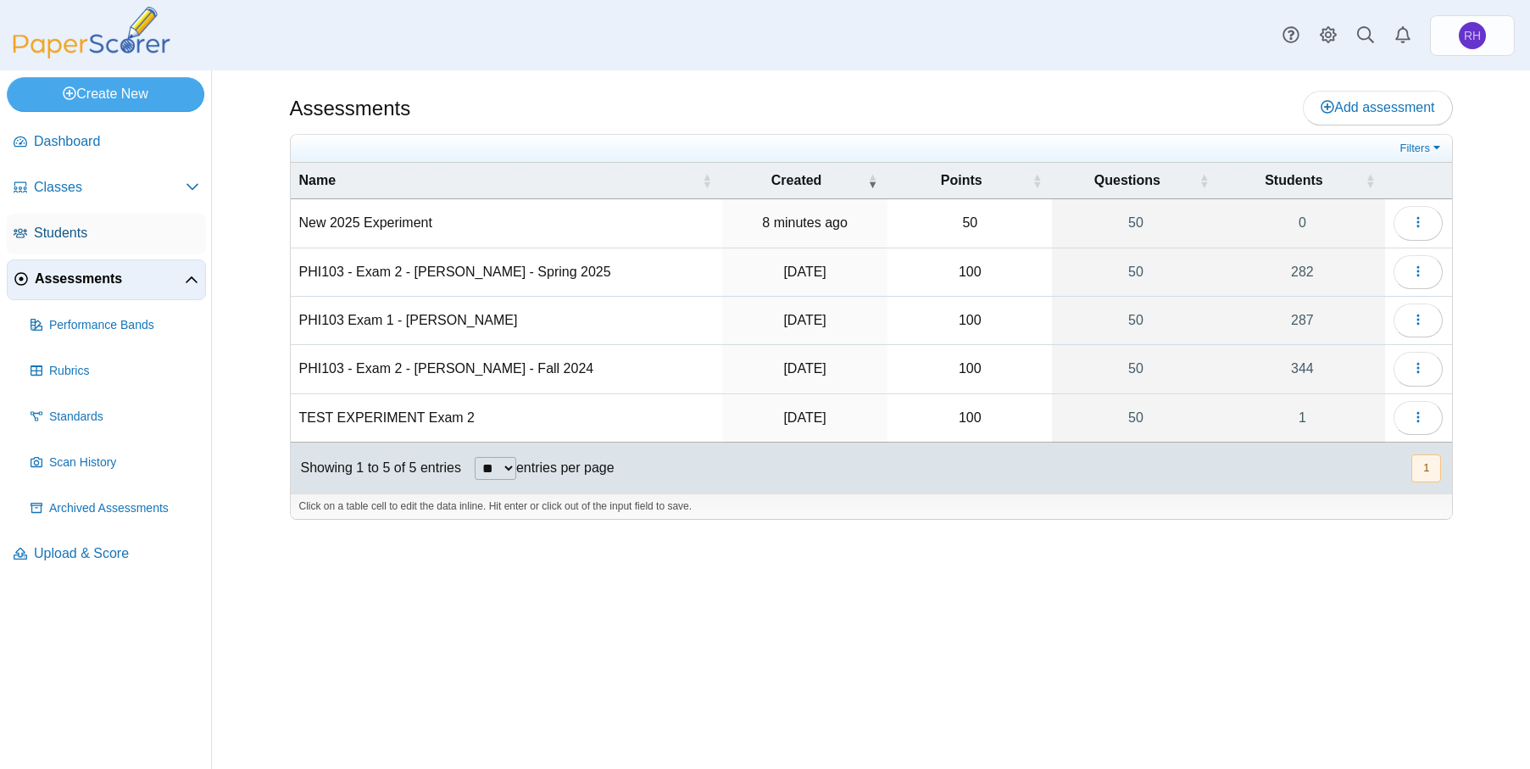
click at [56, 242] on span "Students" at bounding box center [116, 233] width 165 height 19
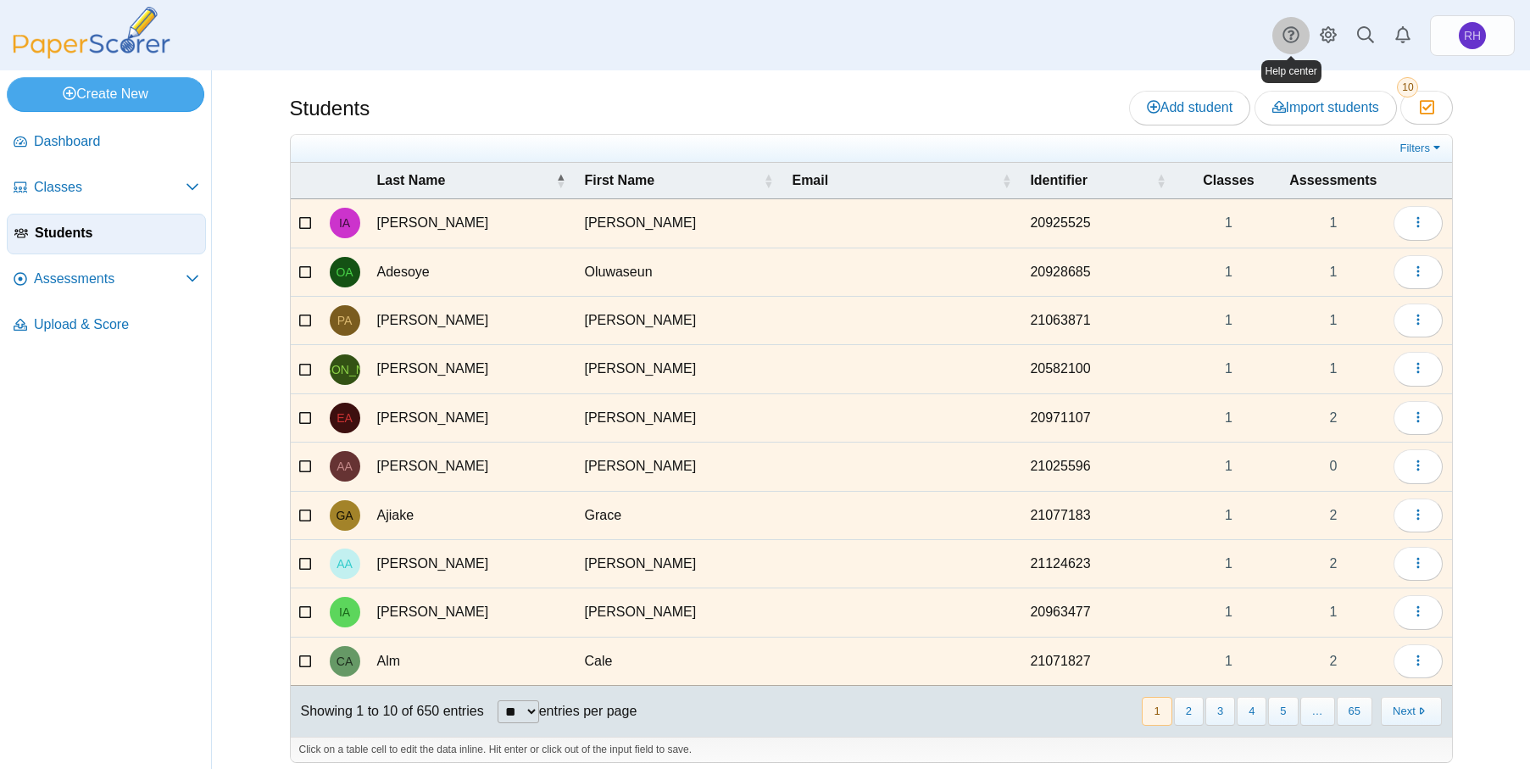
click at [1298, 29] on icon at bounding box center [1290, 34] width 17 height 17
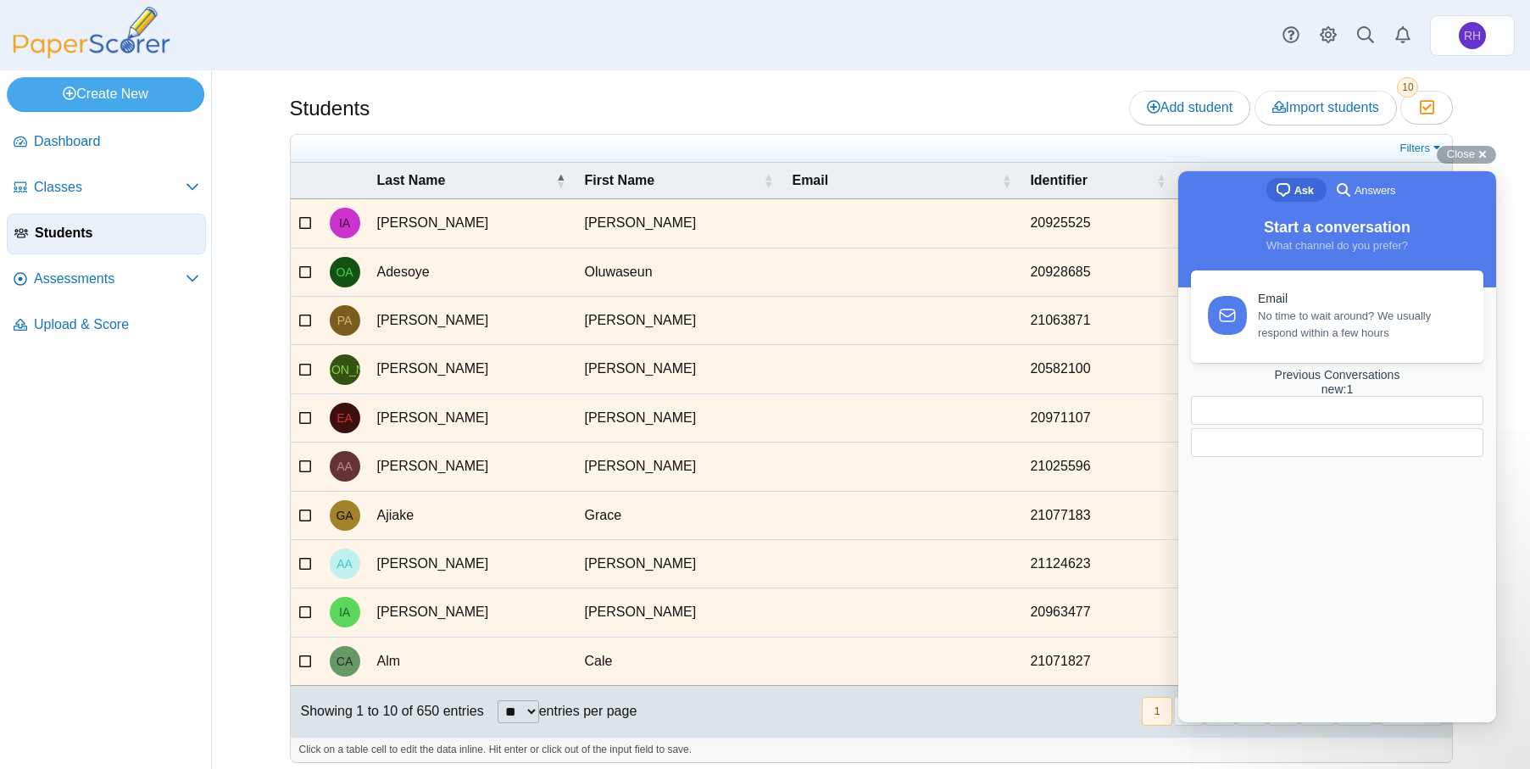
click at [1354, 181] on div "search-medium Answers" at bounding box center [1364, 190] width 62 height 20
